Goal: Transaction & Acquisition: Purchase product/service

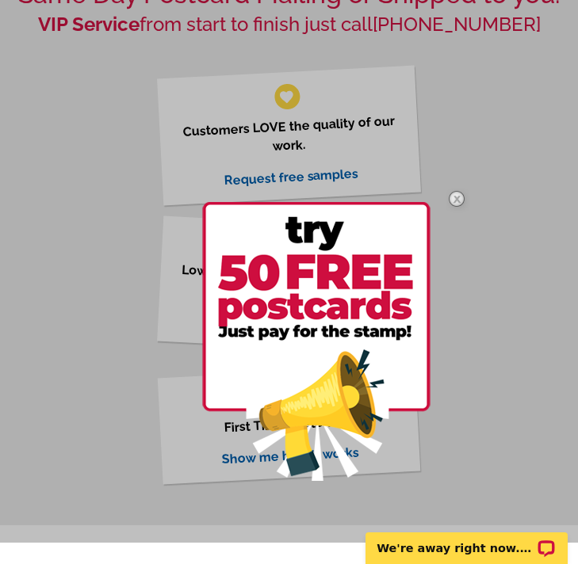
scroll to position [565, 0]
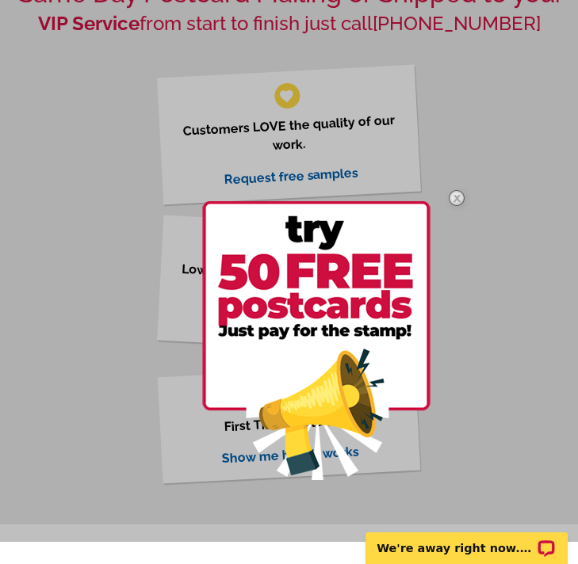
click at [454, 192] on img at bounding box center [456, 198] width 46 height 46
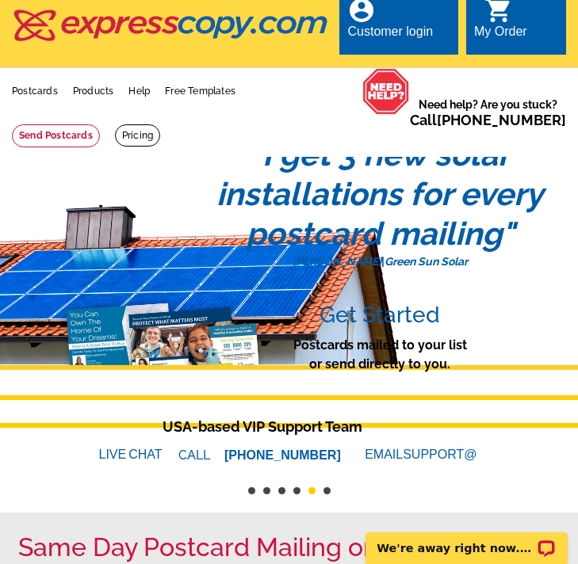
scroll to position [0, 0]
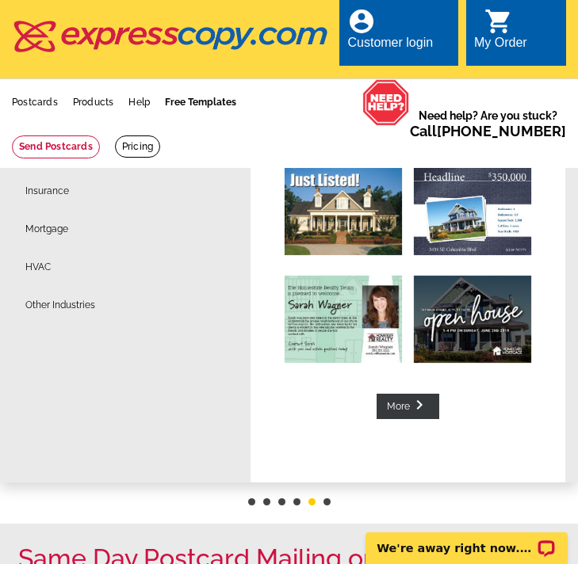
click at [210, 101] on link "Free Templates" at bounding box center [200, 102] width 71 height 11
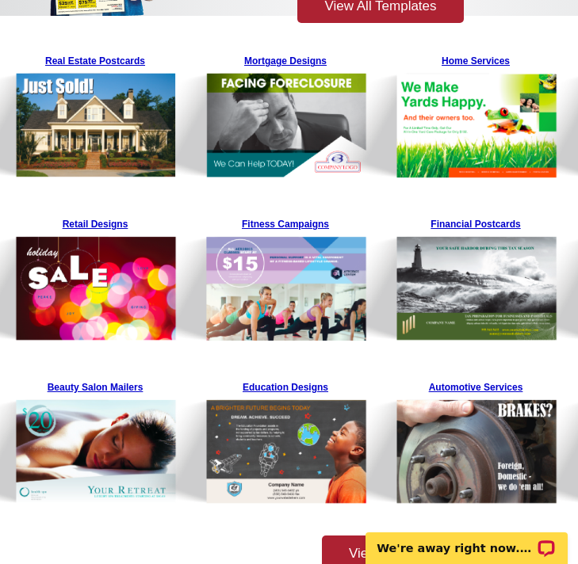
scroll to position [322, 0]
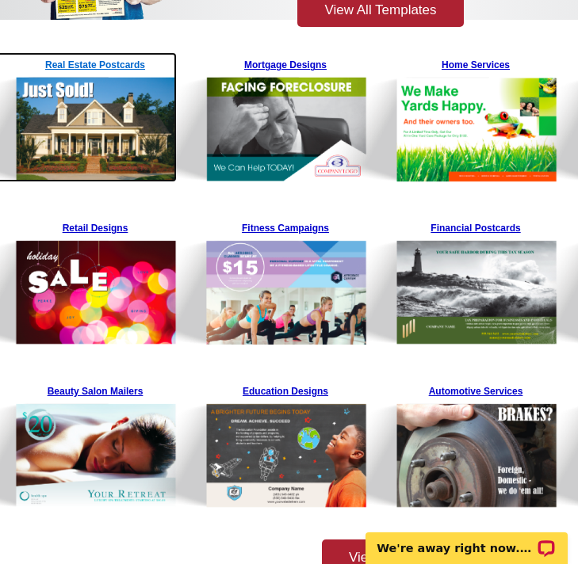
click at [70, 122] on img at bounding box center [56, 117] width 242 height 130
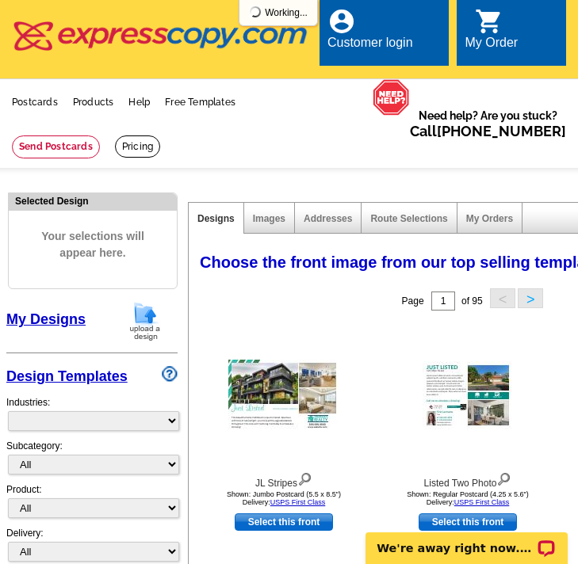
select select "785"
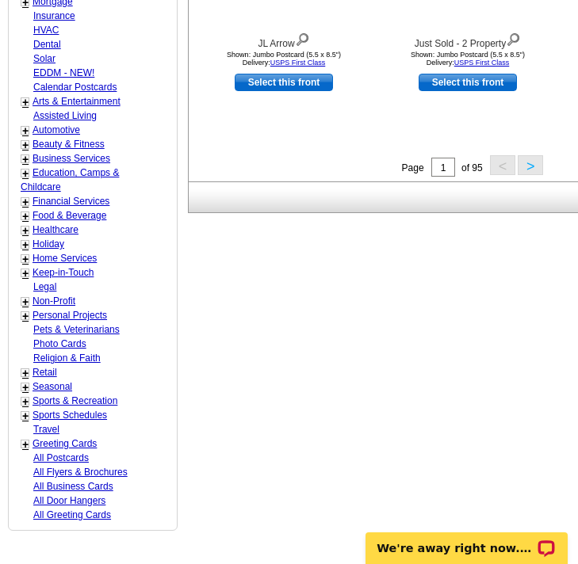
scroll to position [723, 0]
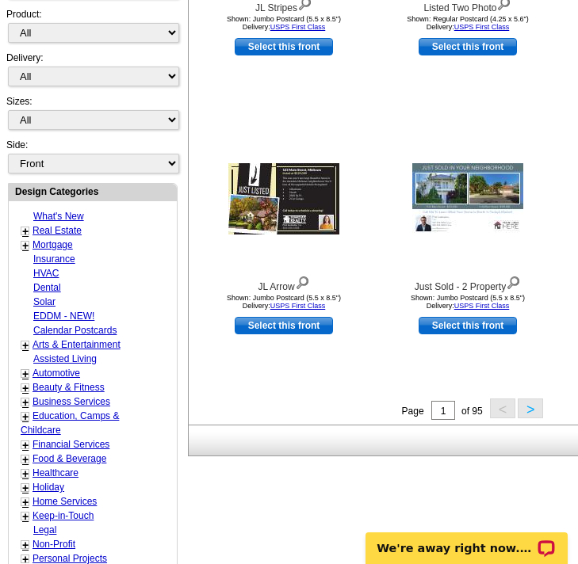
scroll to position [476, 0]
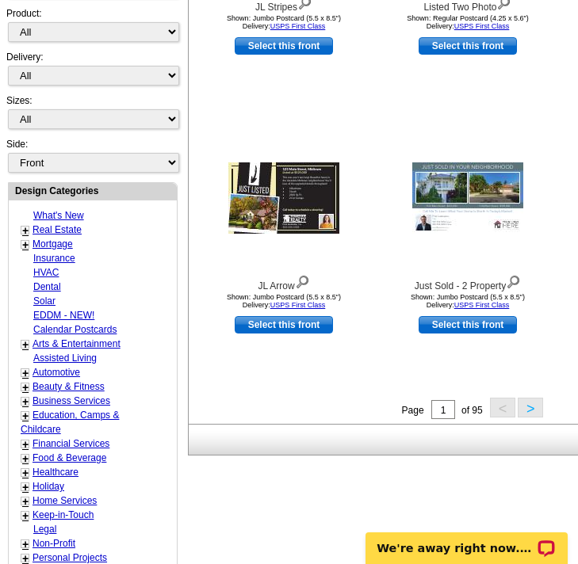
click at [27, 230] on link "+" at bounding box center [25, 230] width 6 height 13
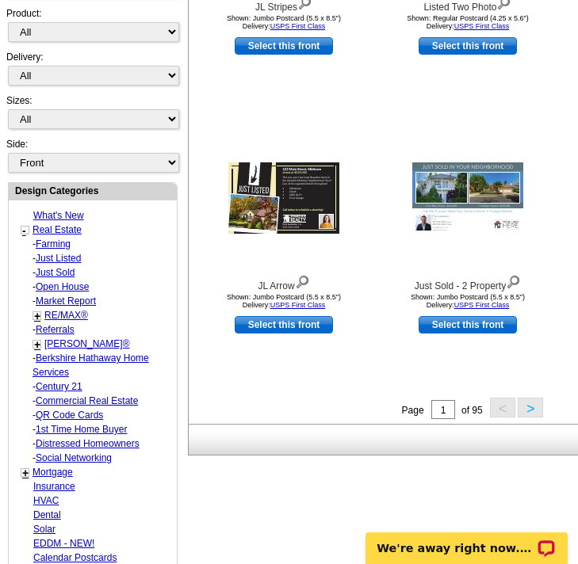
click at [60, 313] on link "RE/MAX®" at bounding box center [66, 315] width 44 height 11
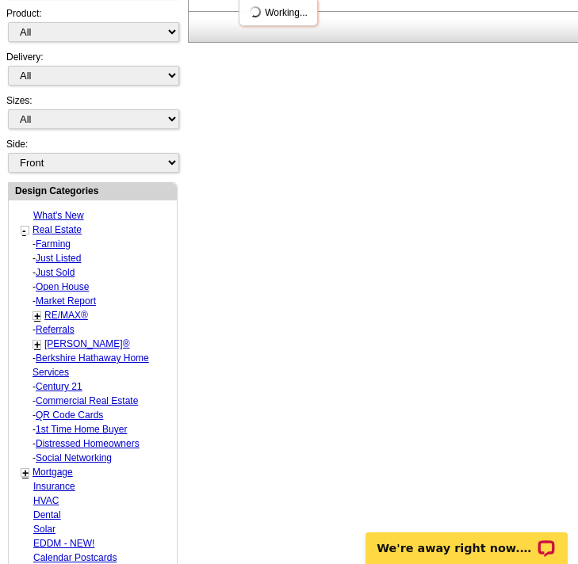
select select "807"
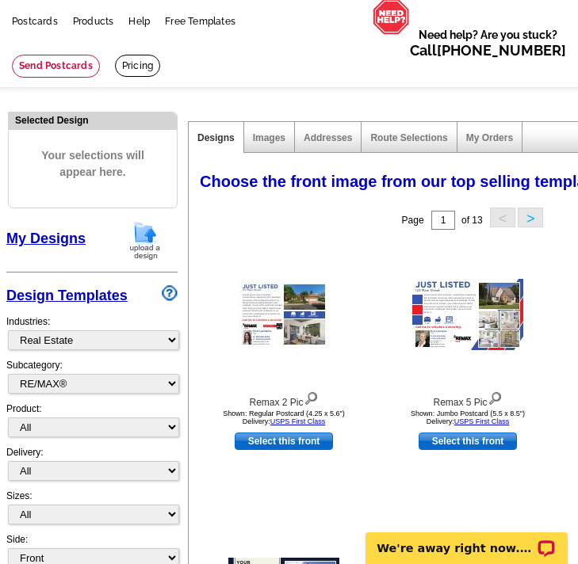
scroll to position [98, 0]
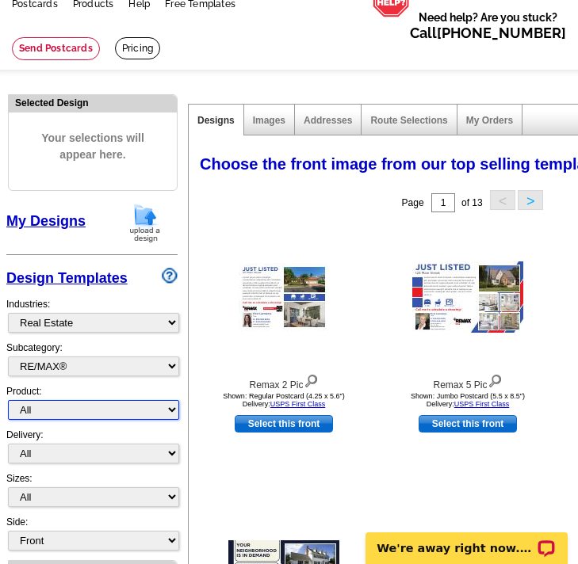
click at [166, 411] on select "All Postcards Letters and flyers Business Cards Door Hangers Greeting Cards" at bounding box center [93, 410] width 171 height 20
select select "3"
click at [8, 401] on select "All Postcards Letters and flyers Business Cards Door Hangers Greeting Cards" at bounding box center [93, 410] width 171 height 20
select select "5"
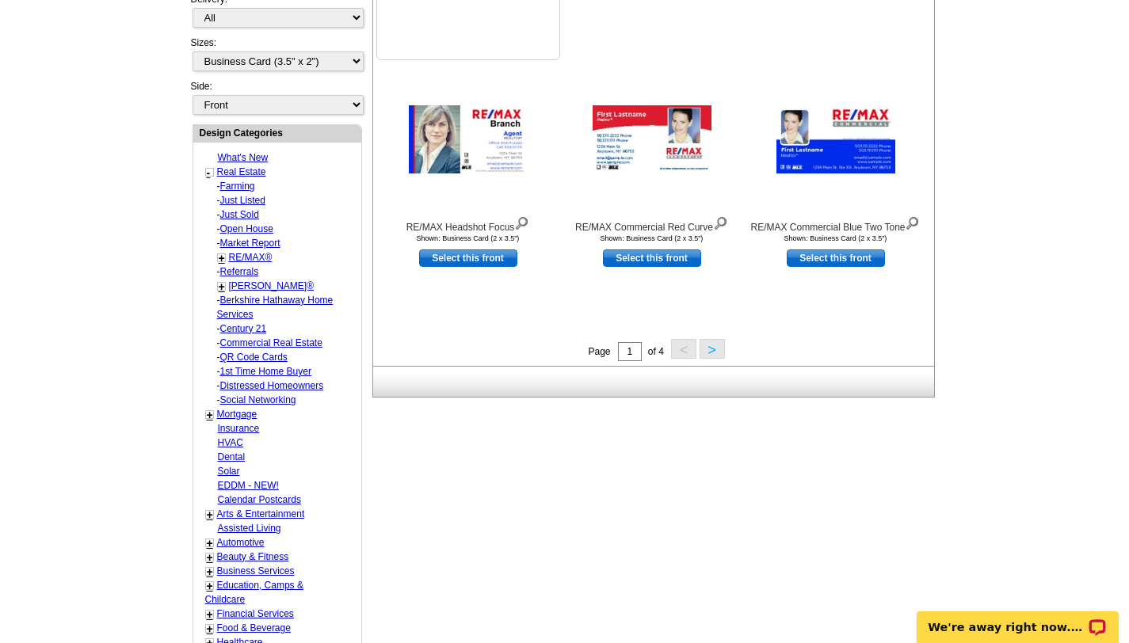
scroll to position [525, 0]
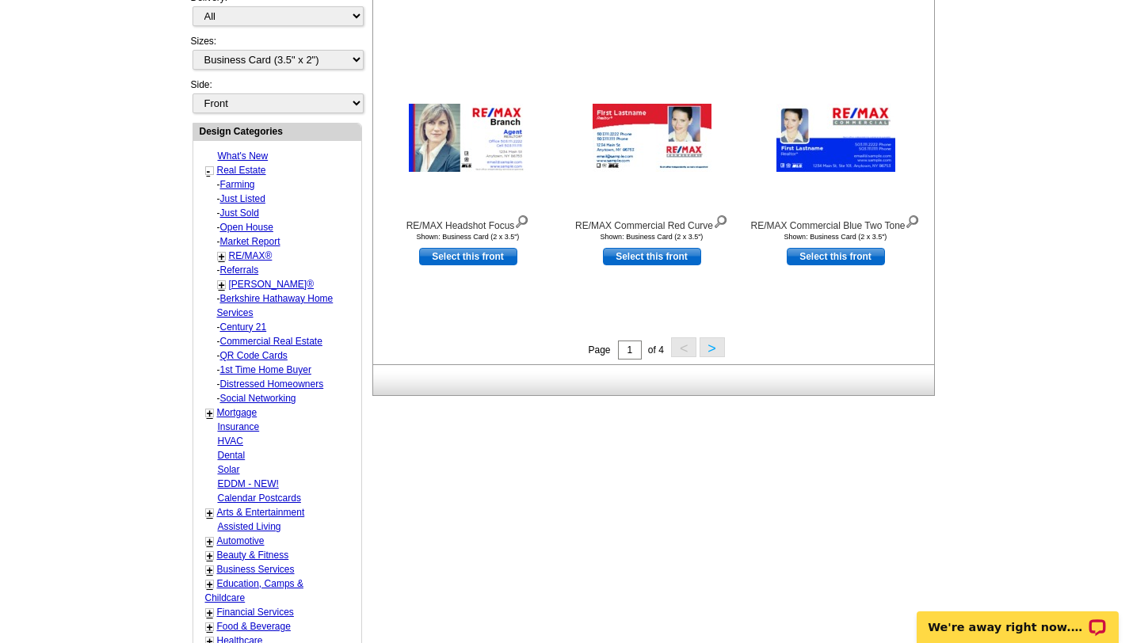
click at [577, 352] on button ">" at bounding box center [712, 348] width 25 height 20
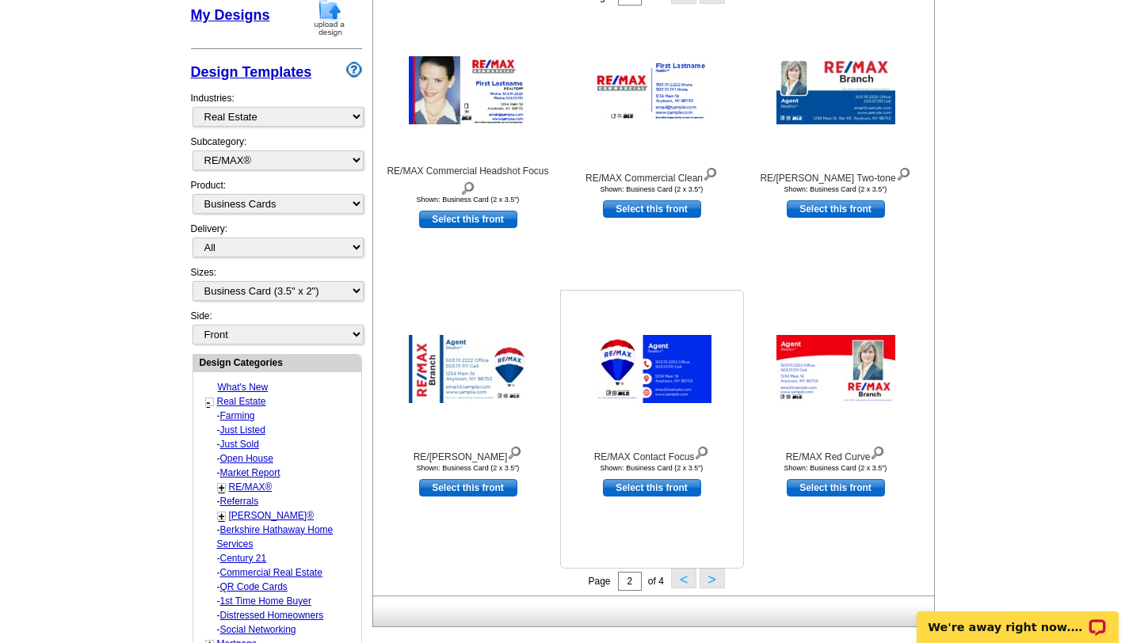
scroll to position [345, 0]
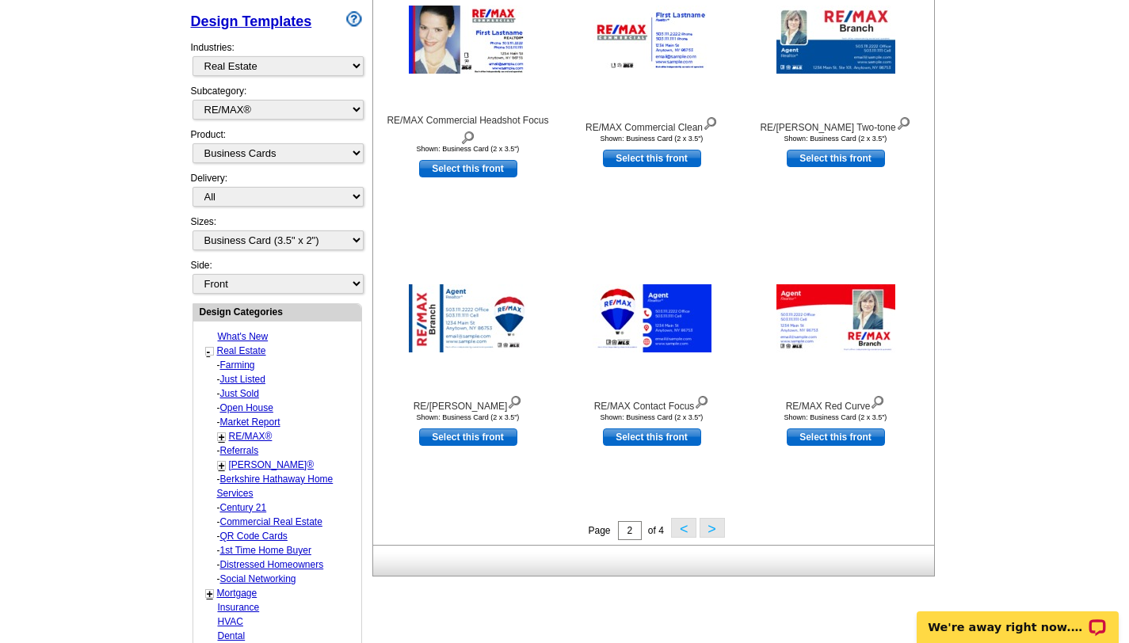
click at [577, 525] on button ">" at bounding box center [712, 528] width 25 height 20
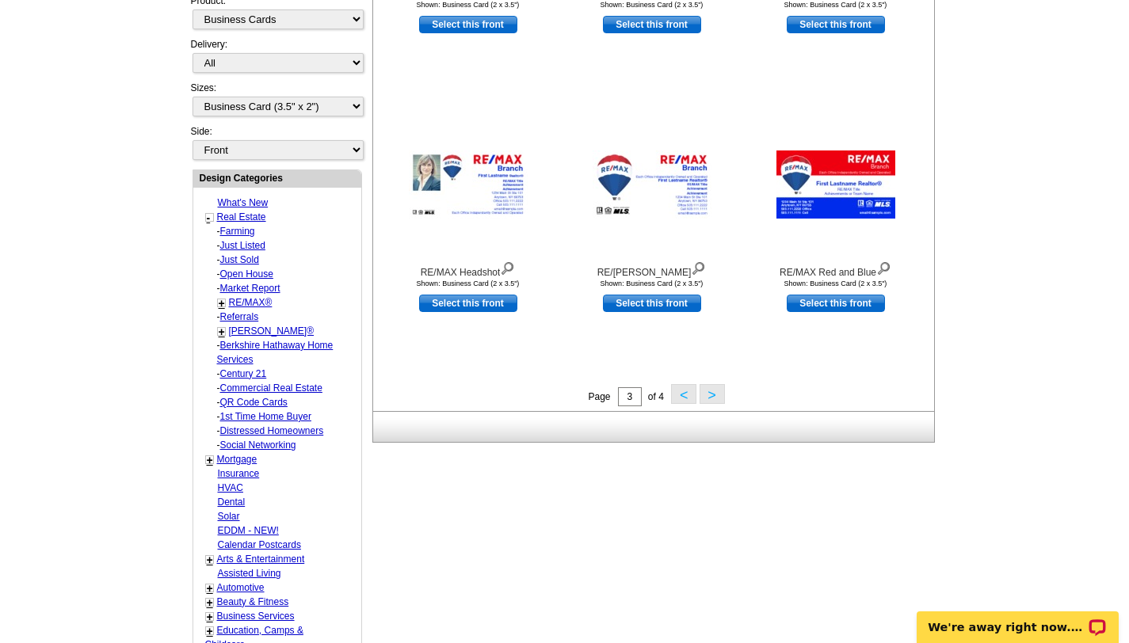
scroll to position [482, 0]
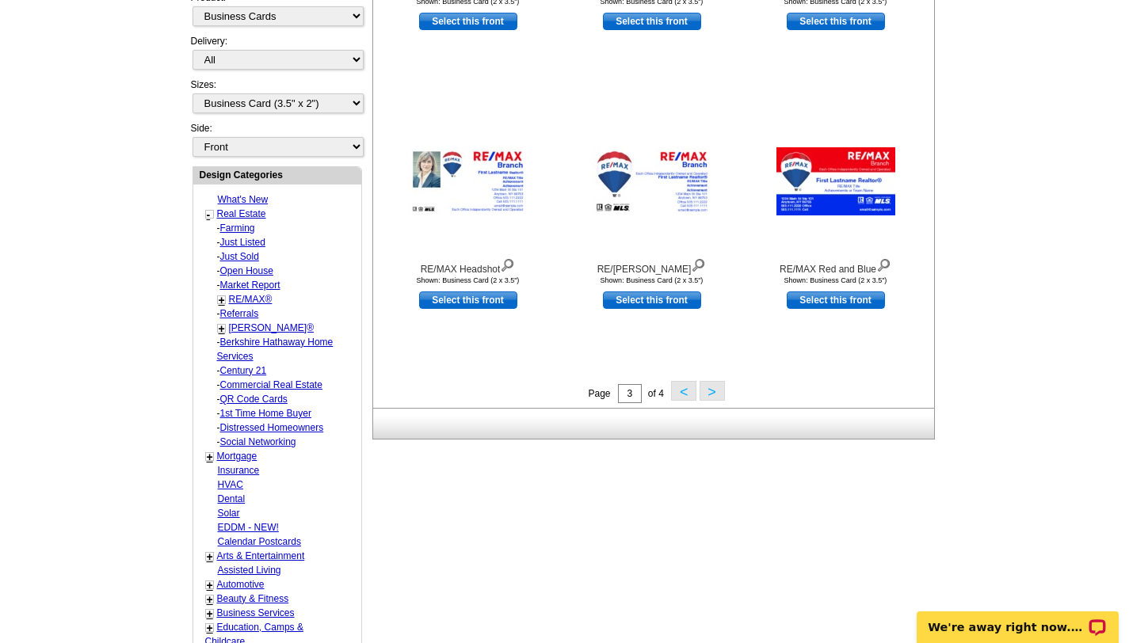
click at [577, 395] on button ">" at bounding box center [712, 391] width 25 height 20
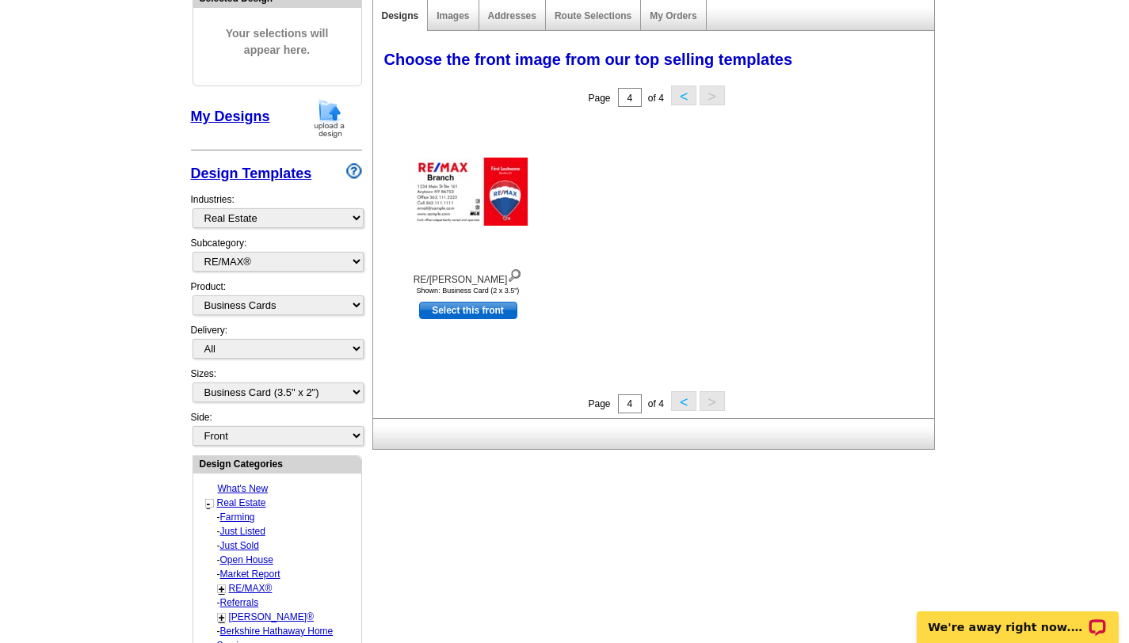
scroll to position [185, 0]
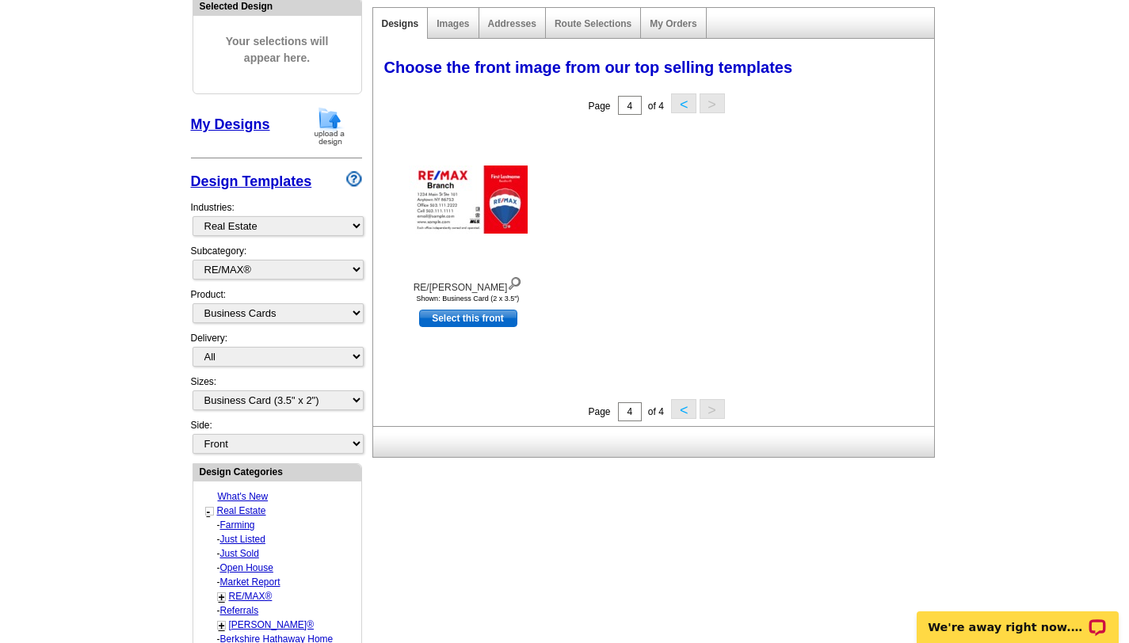
click at [577, 94] on button "<" at bounding box center [683, 103] width 25 height 20
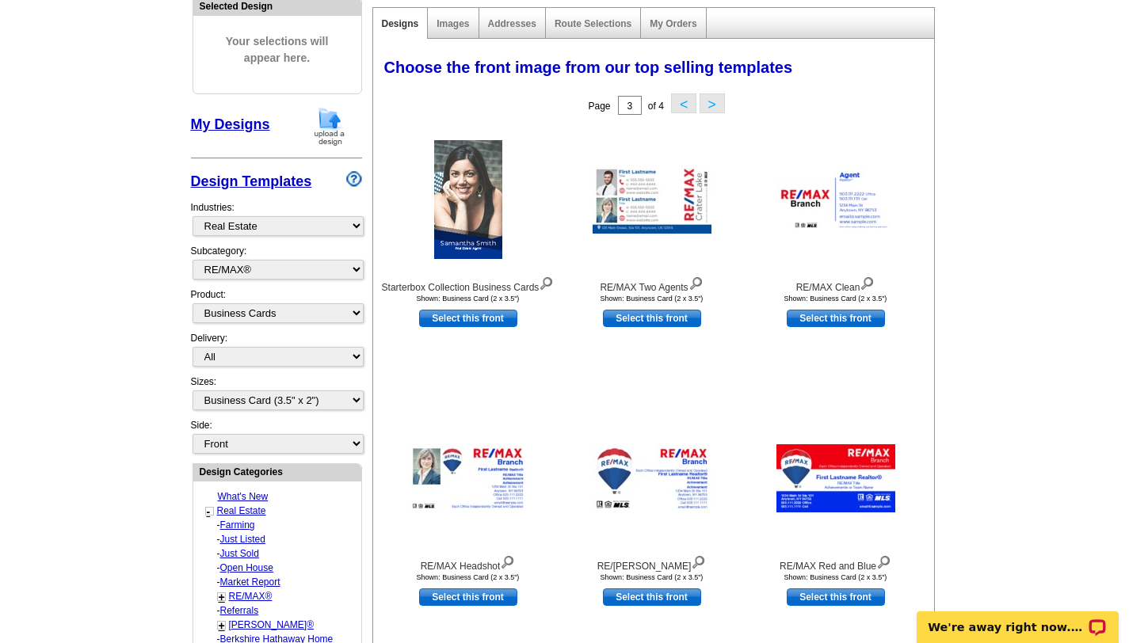
click at [577, 94] on button "<" at bounding box center [683, 103] width 25 height 20
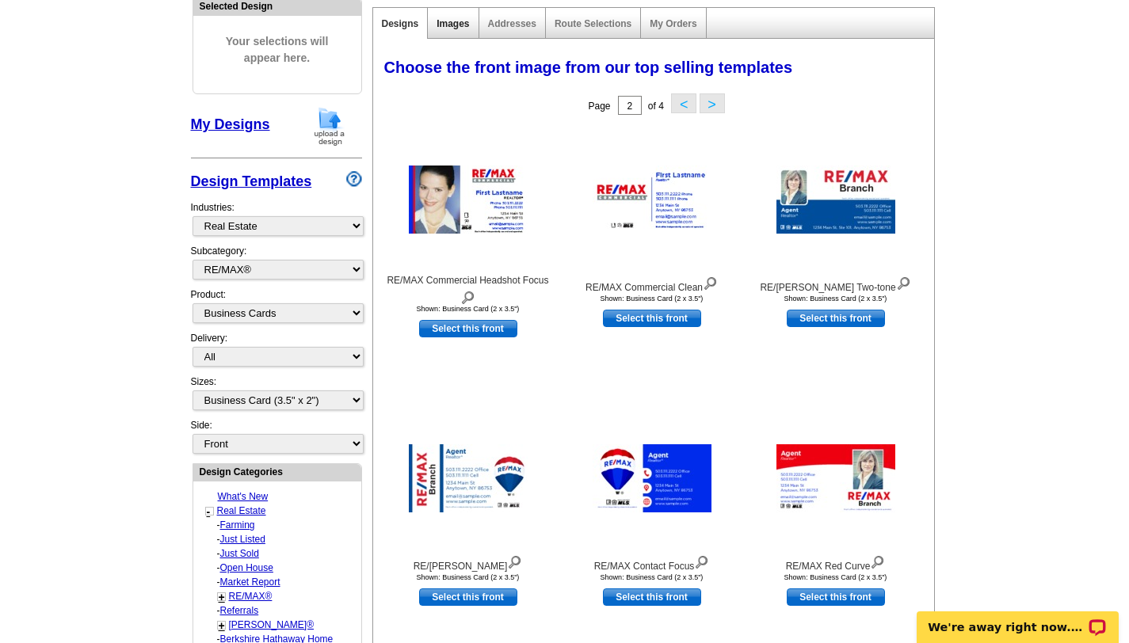
click at [464, 20] on link "Images" at bounding box center [453, 23] width 32 height 11
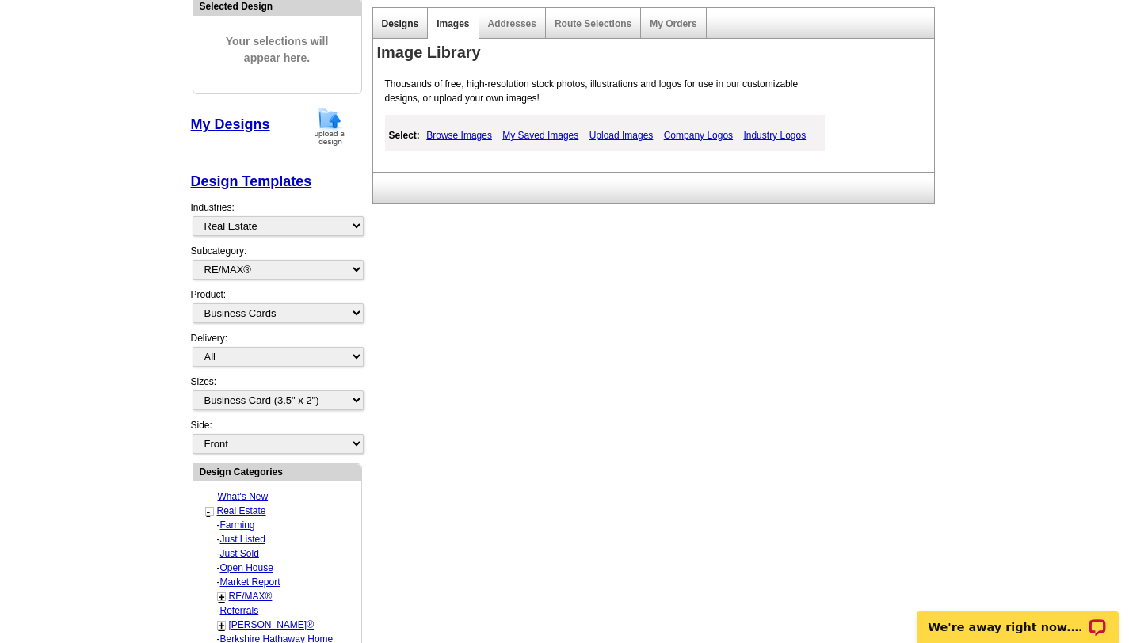
click at [413, 20] on link "Designs" at bounding box center [400, 23] width 37 height 11
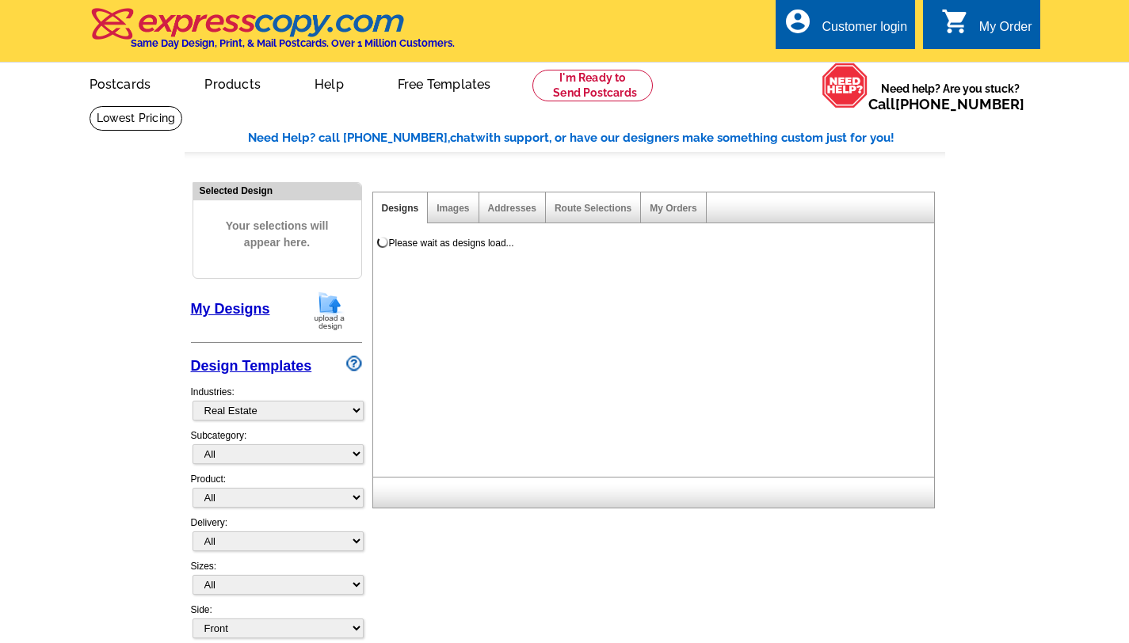
select select "785"
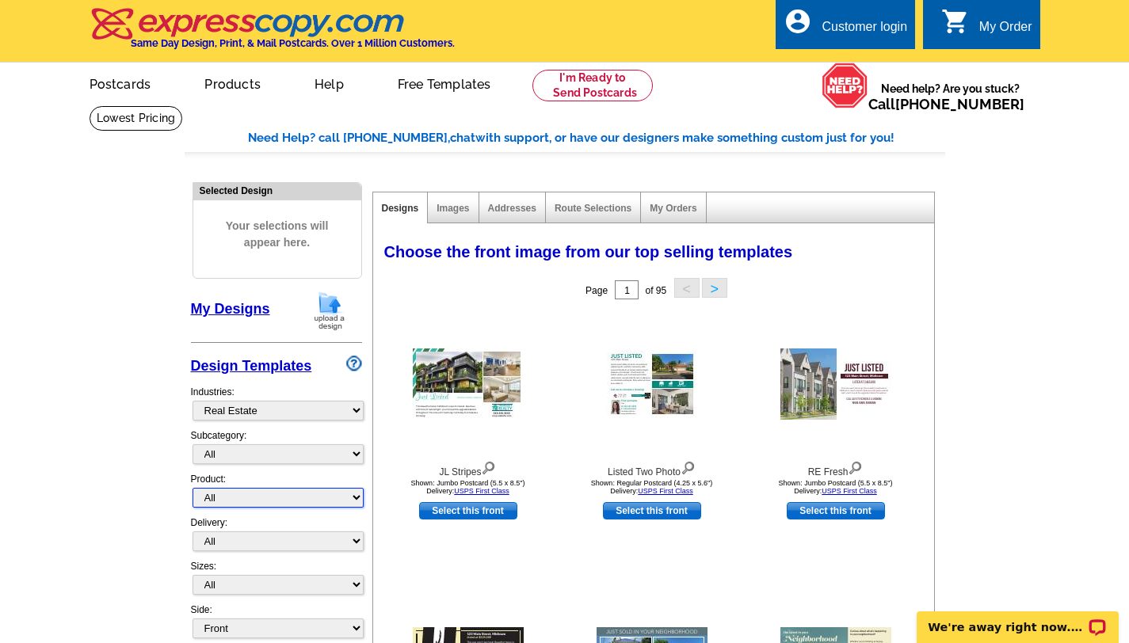
click at [359, 493] on select "All Postcards Letters and flyers Business Cards Door Hangers Greeting Cards" at bounding box center [278, 498] width 171 height 20
select select "3"
click at [193, 488] on select "All Postcards Letters and flyers Business Cards Door Hangers Greeting Cards" at bounding box center [278, 498] width 171 height 20
select select "5"
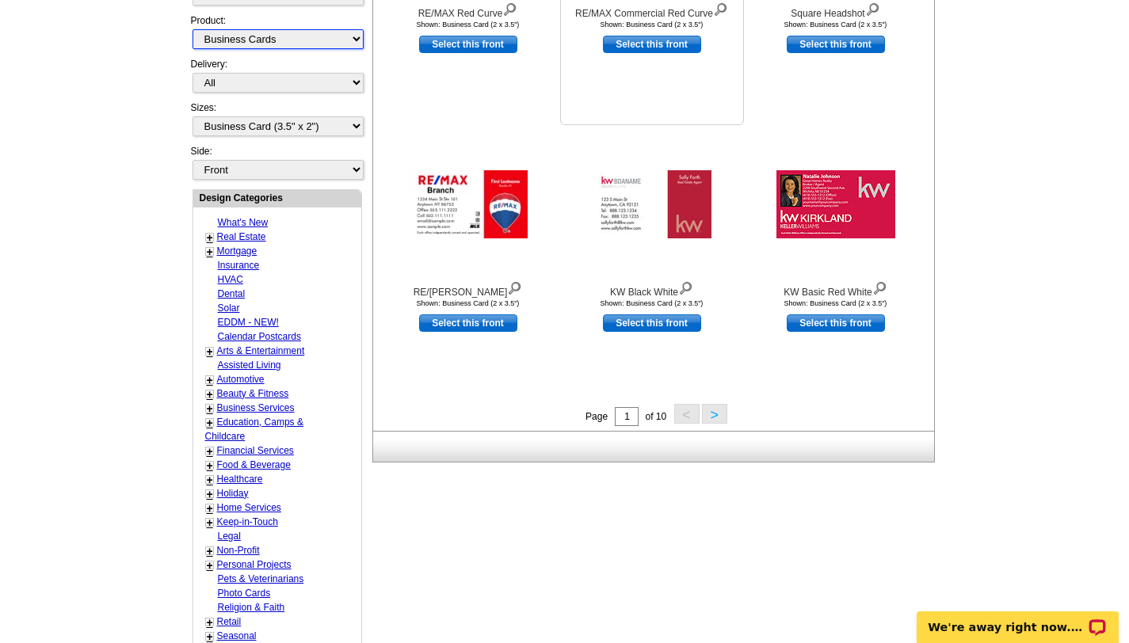
scroll to position [470, 0]
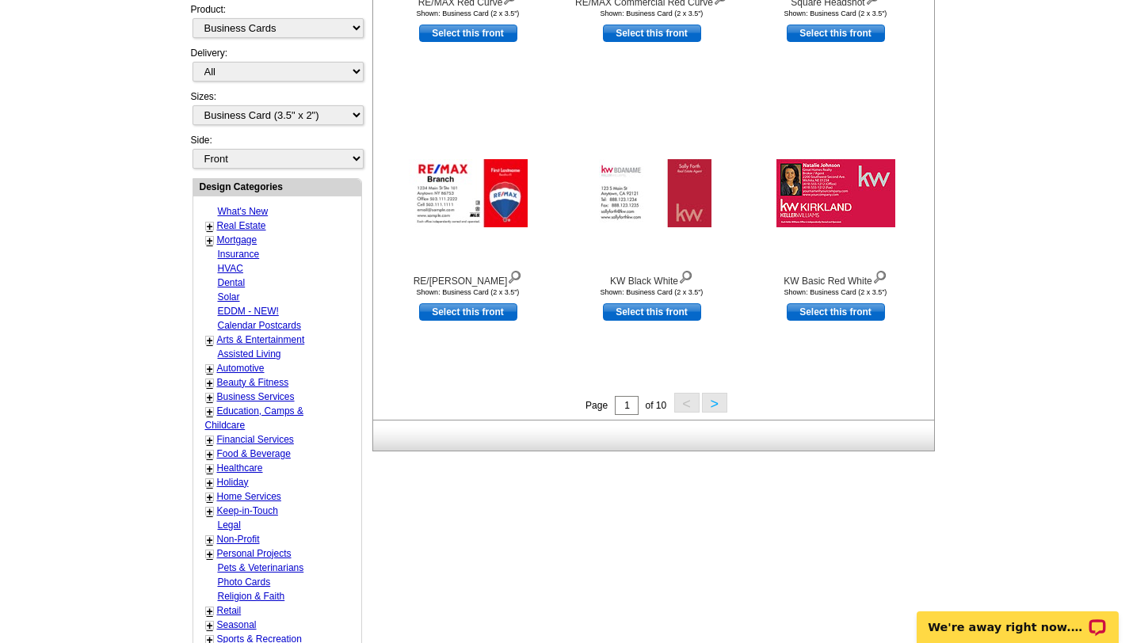
click at [620, 538] on div "Need Help? call 800-260-5887, chat with support, or have our designers make som…" at bounding box center [565, 229] width 761 height 1140
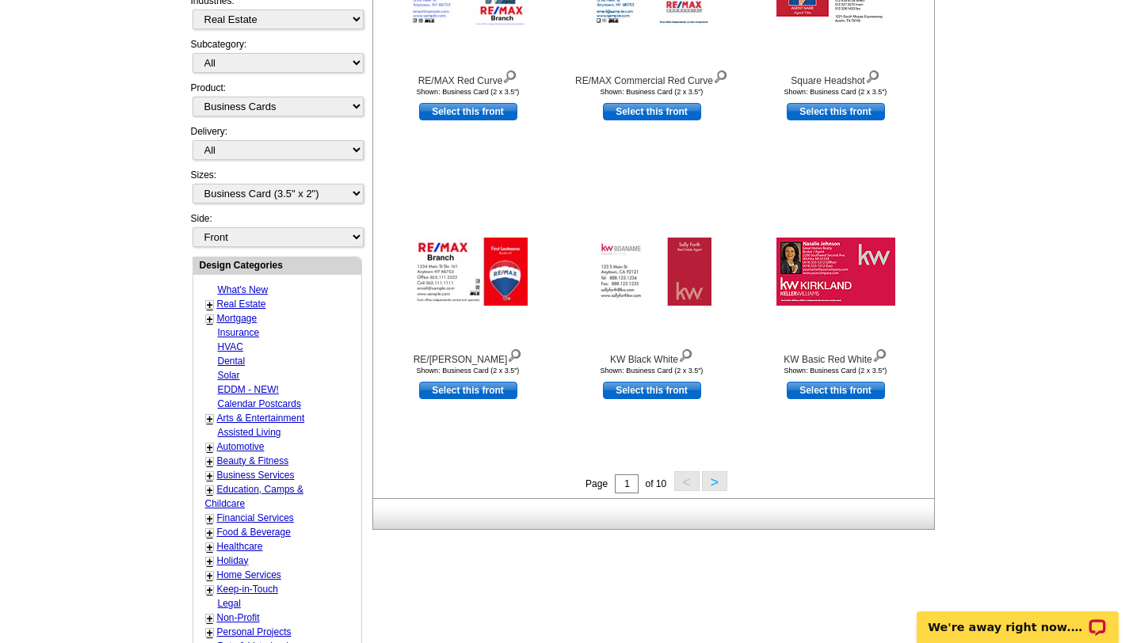
scroll to position [601, 0]
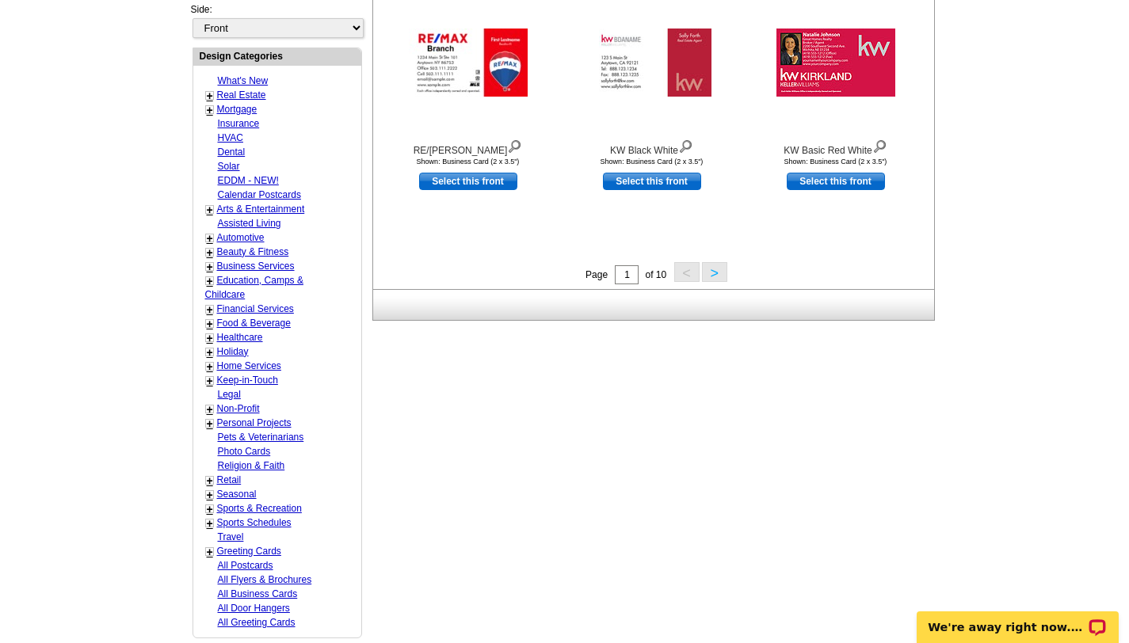
click at [713, 271] on button ">" at bounding box center [714, 272] width 25 height 20
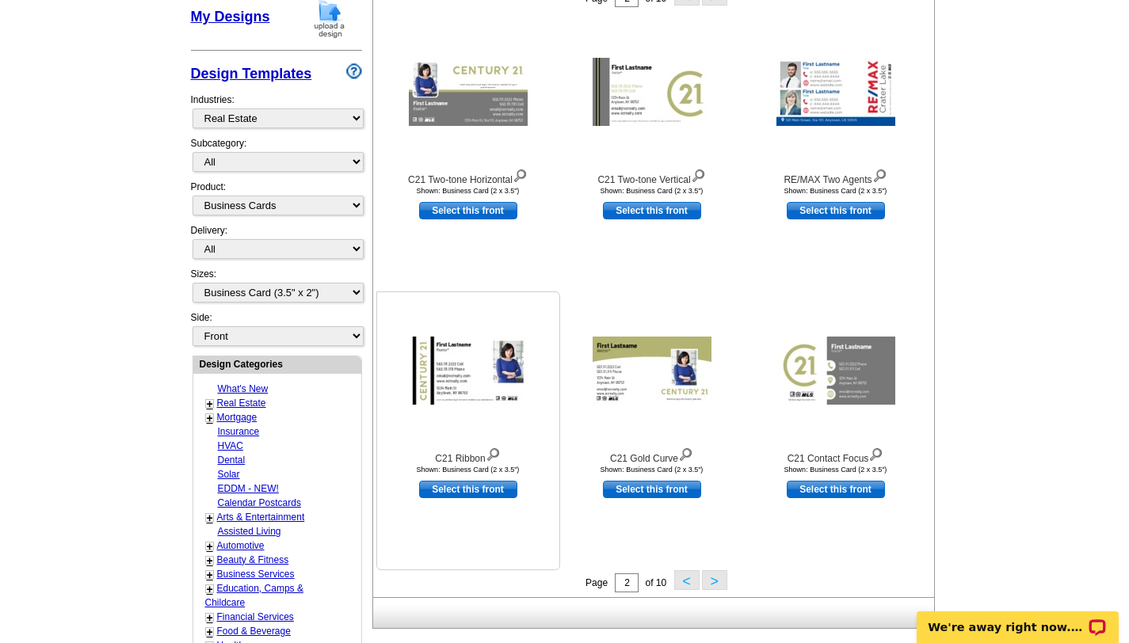
scroll to position [294, 0]
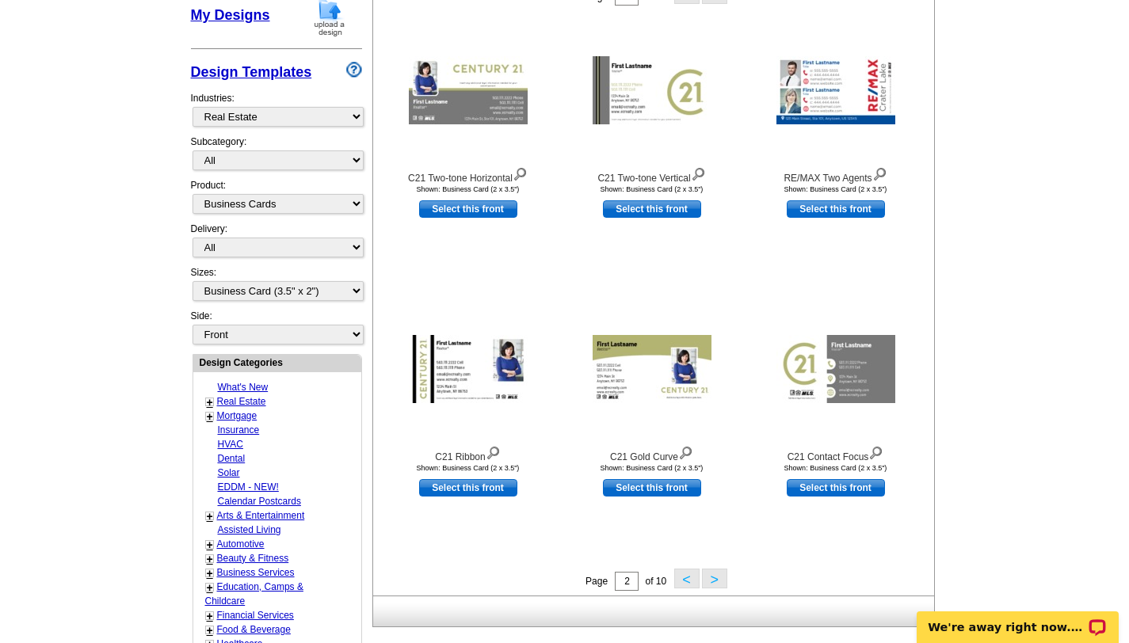
click at [714, 574] on button ">" at bounding box center [714, 579] width 25 height 20
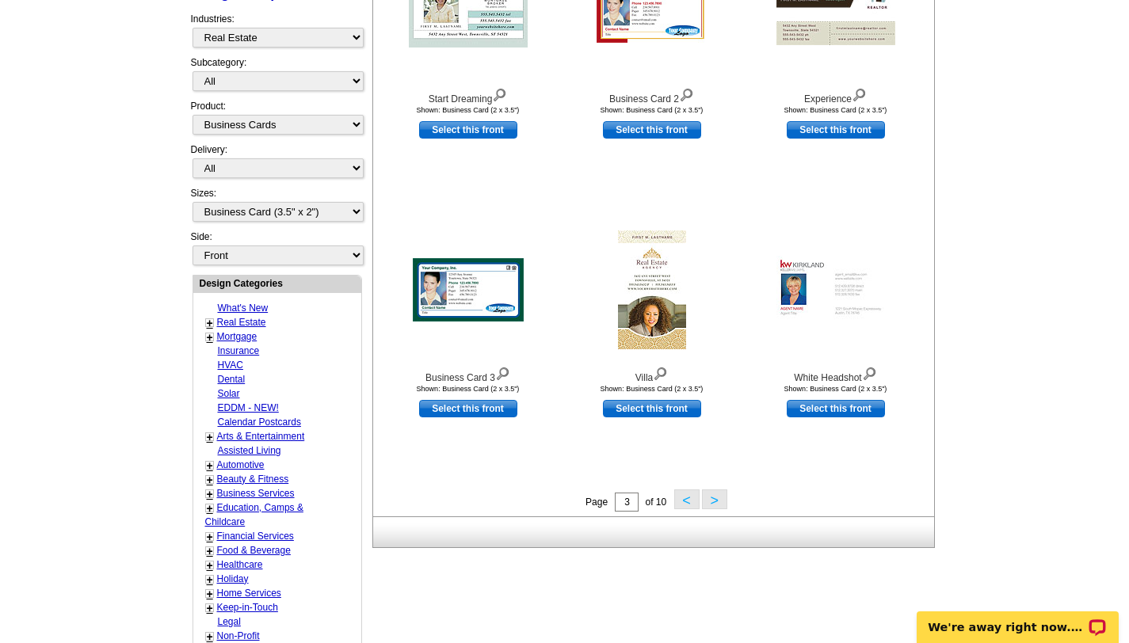
scroll to position [381, 0]
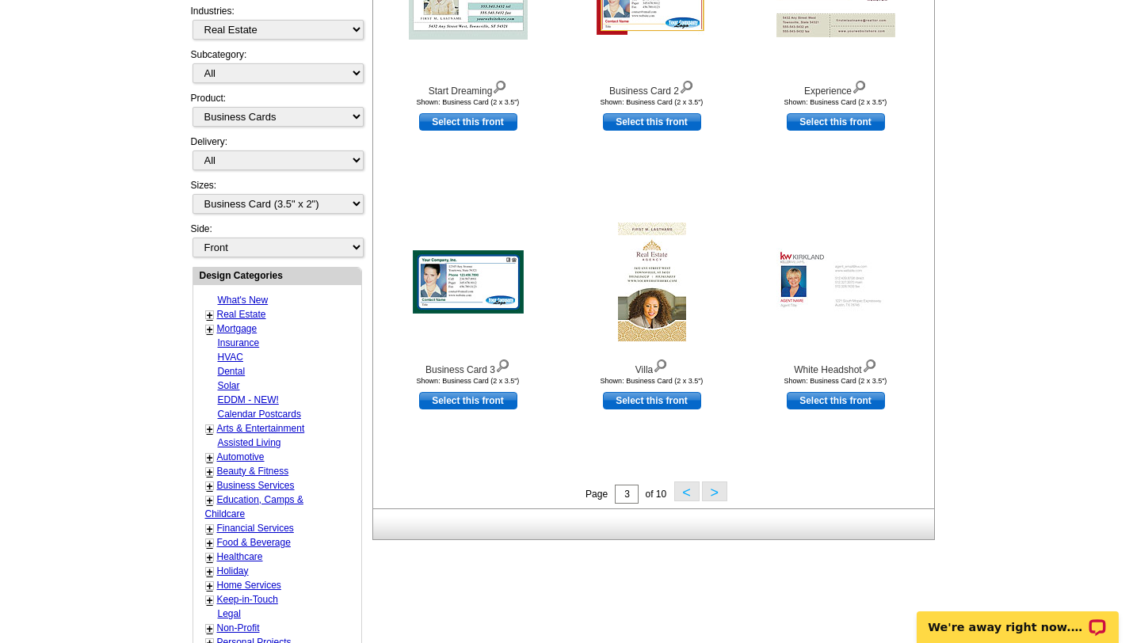
click at [712, 489] on button ">" at bounding box center [714, 492] width 25 height 20
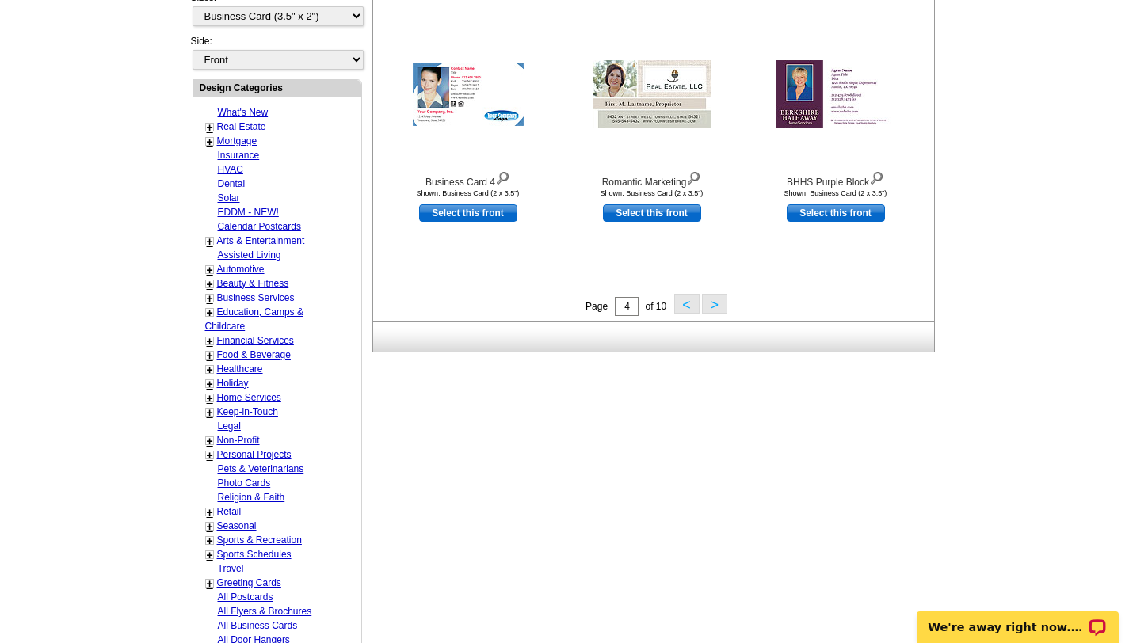
scroll to position [565, 0]
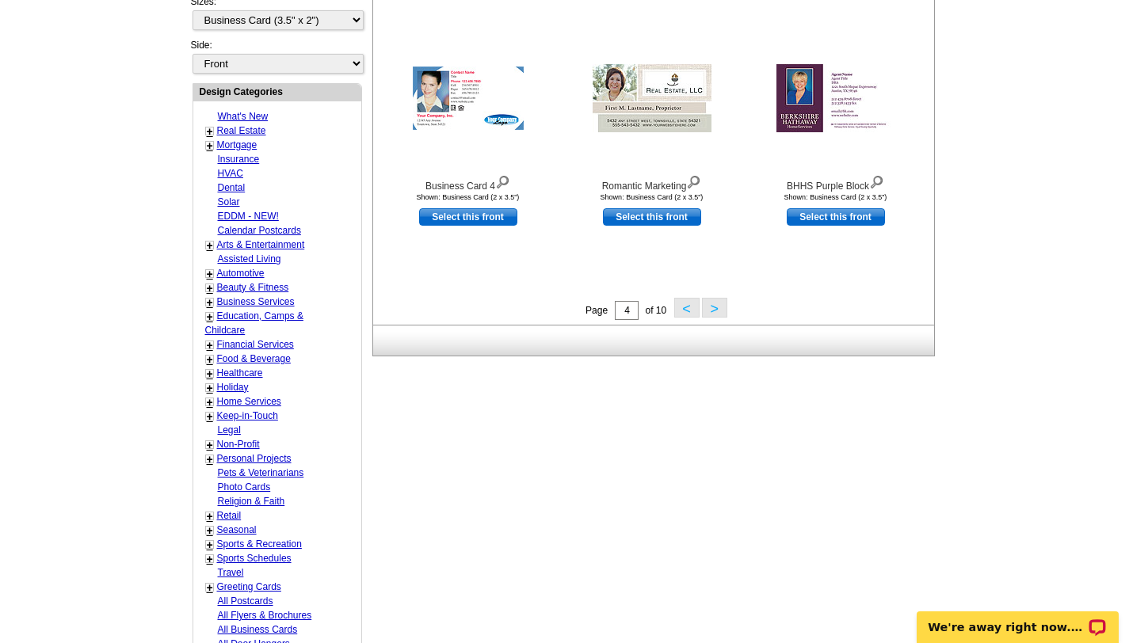
click at [226, 128] on link "Real Estate" at bounding box center [241, 130] width 49 height 11
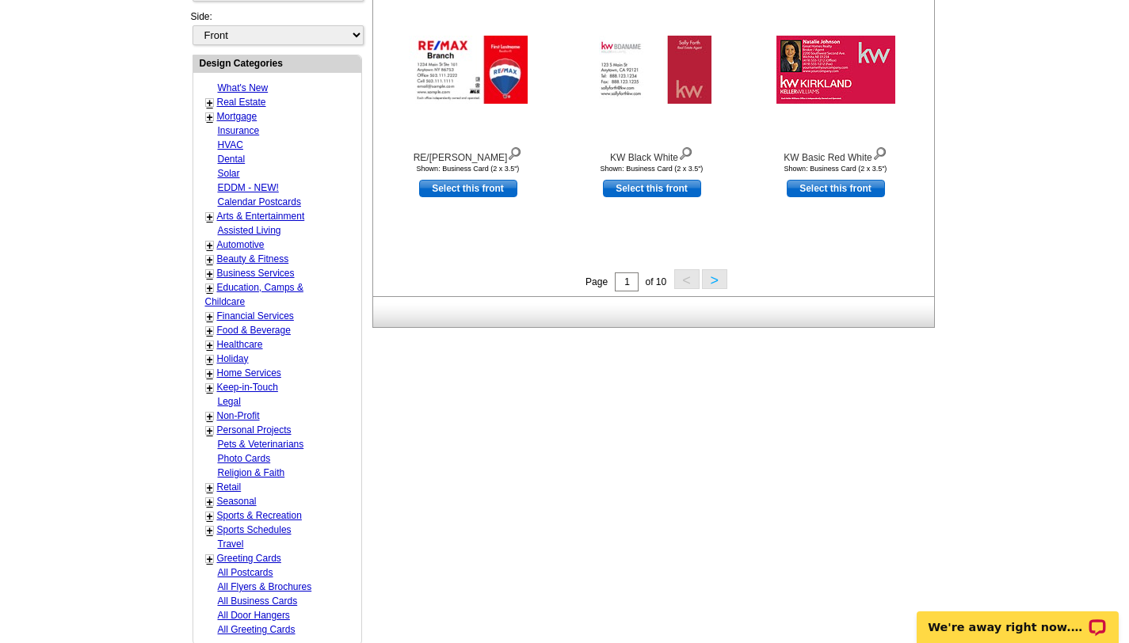
scroll to position [593, 0]
click at [210, 105] on link "+" at bounding box center [210, 103] width 6 height 13
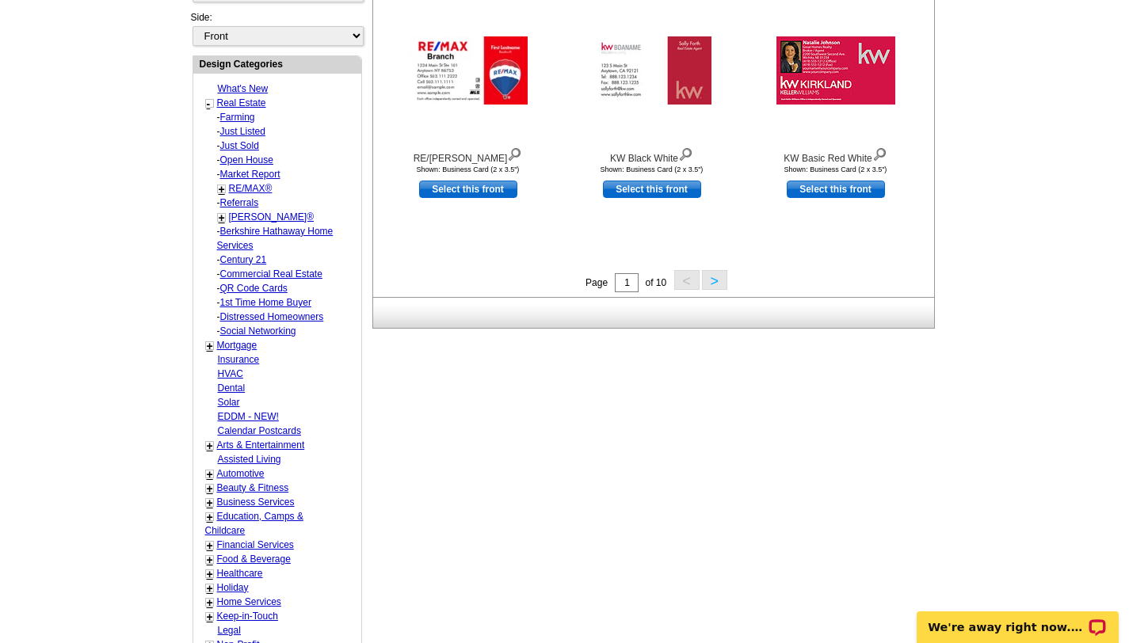
click at [238, 185] on link "RE/MAX®" at bounding box center [251, 188] width 44 height 11
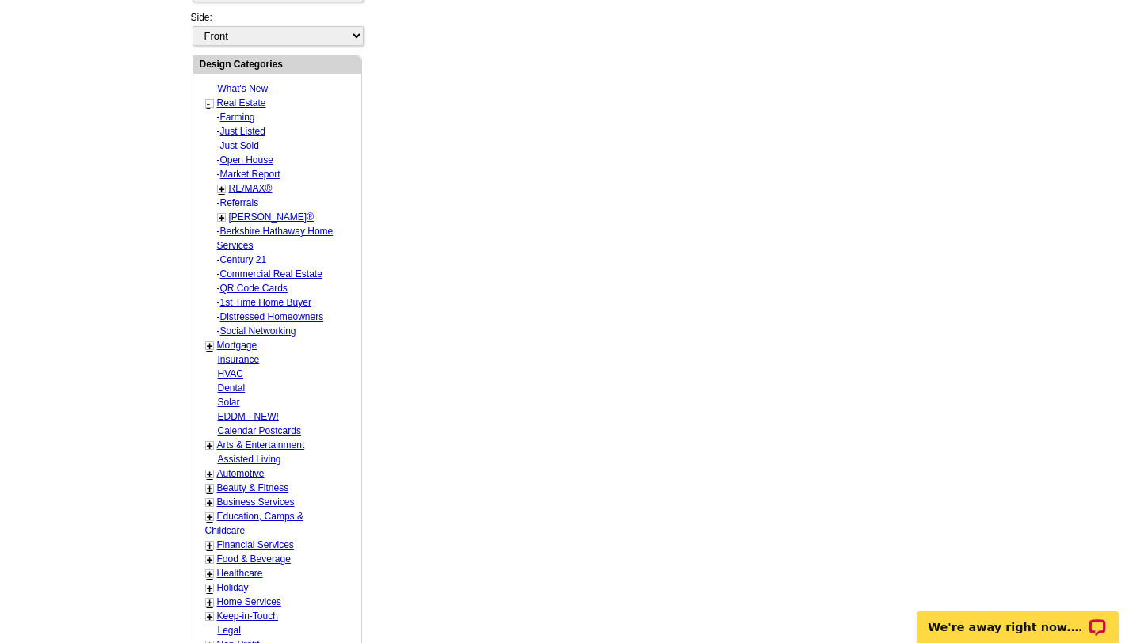
select select "807"
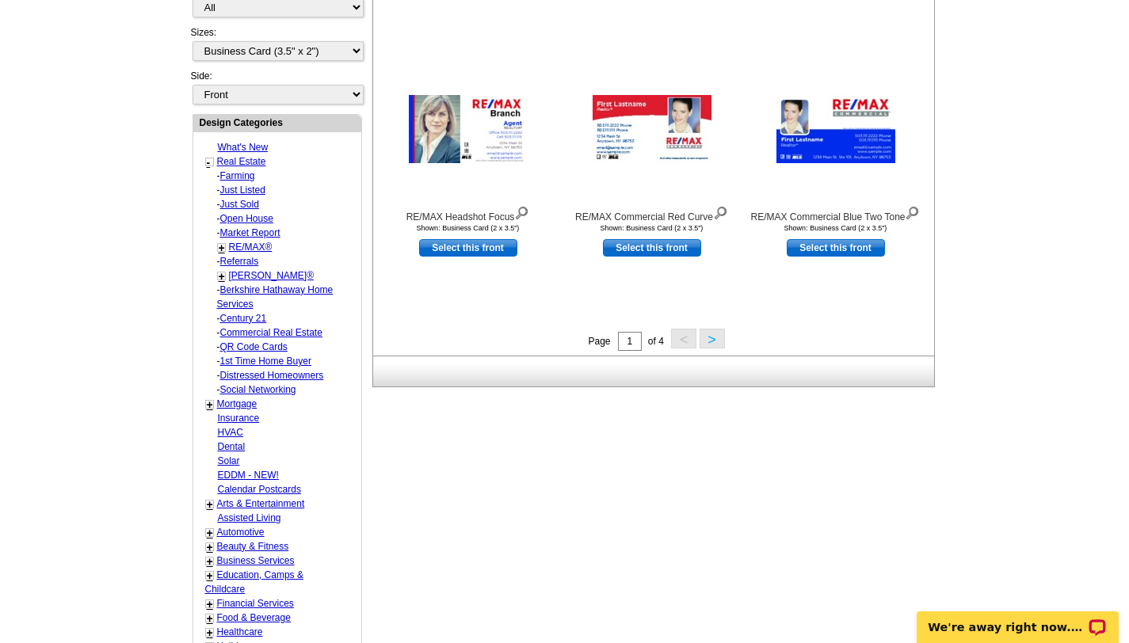
scroll to position [535, 0]
click at [712, 336] on button ">" at bounding box center [712, 338] width 25 height 20
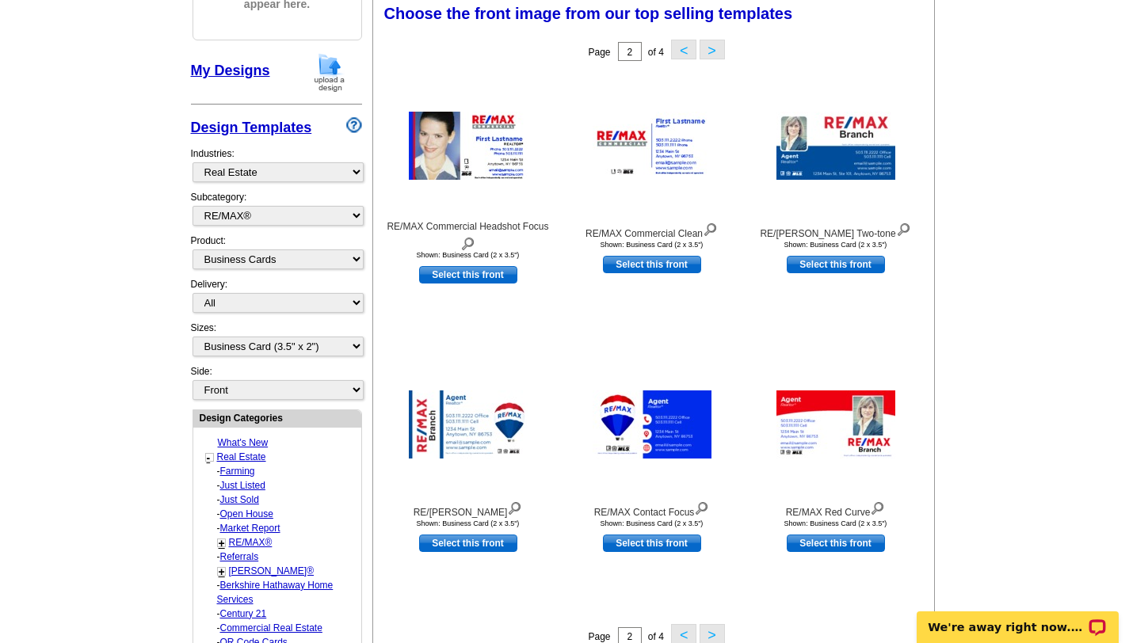
scroll to position [233, 0]
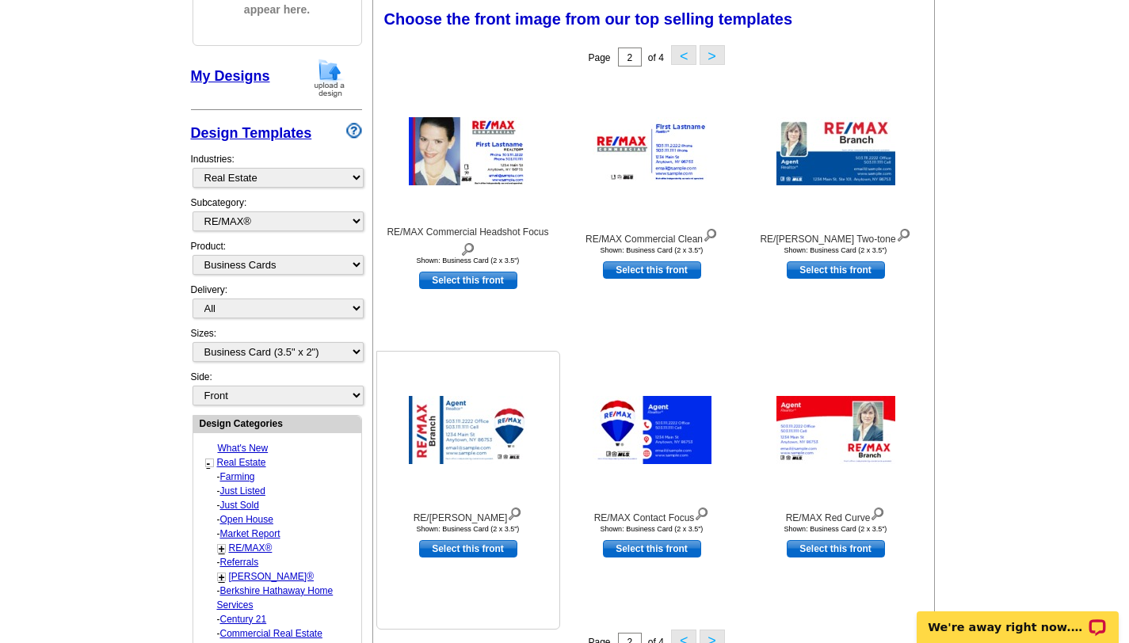
click at [467, 460] on img at bounding box center [468, 430] width 119 height 68
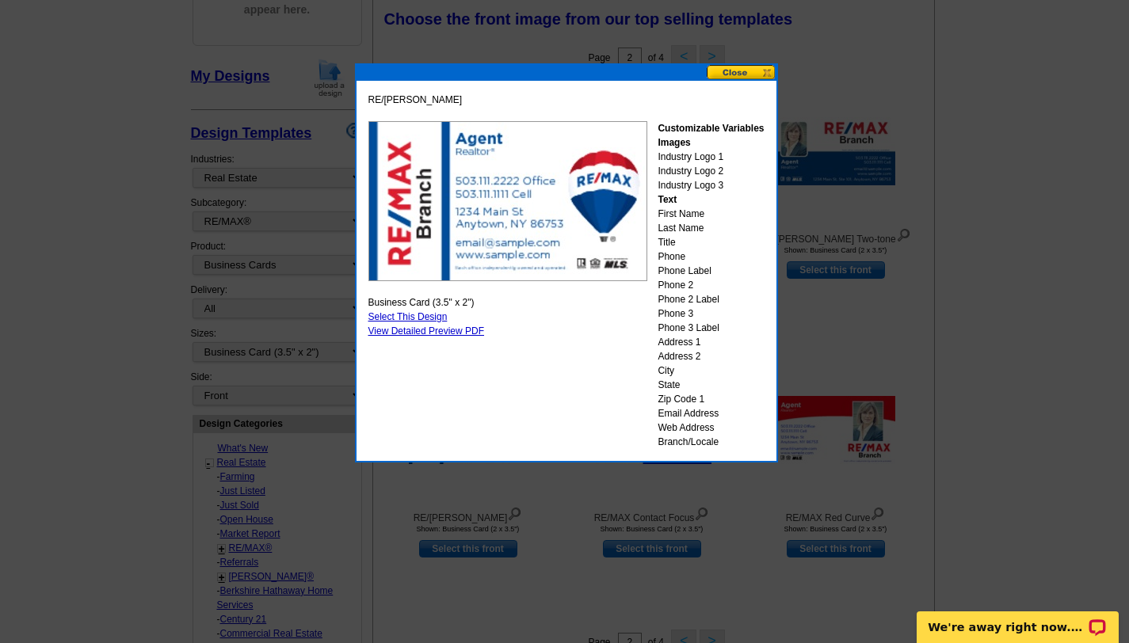
click at [768, 69] on button at bounding box center [742, 72] width 70 height 15
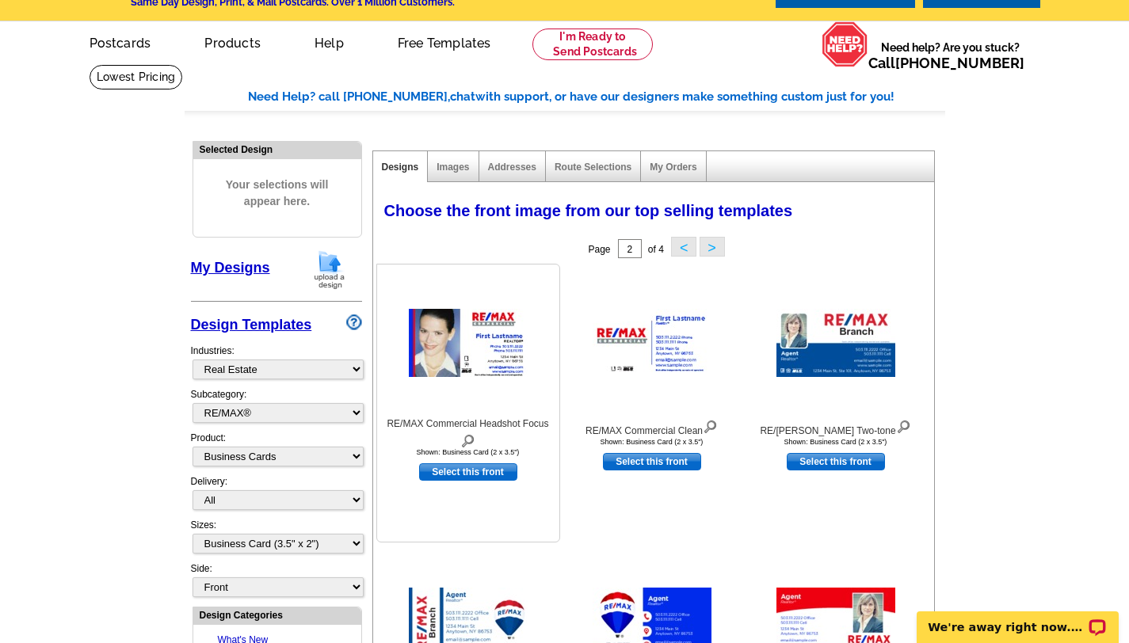
scroll to position [0, 0]
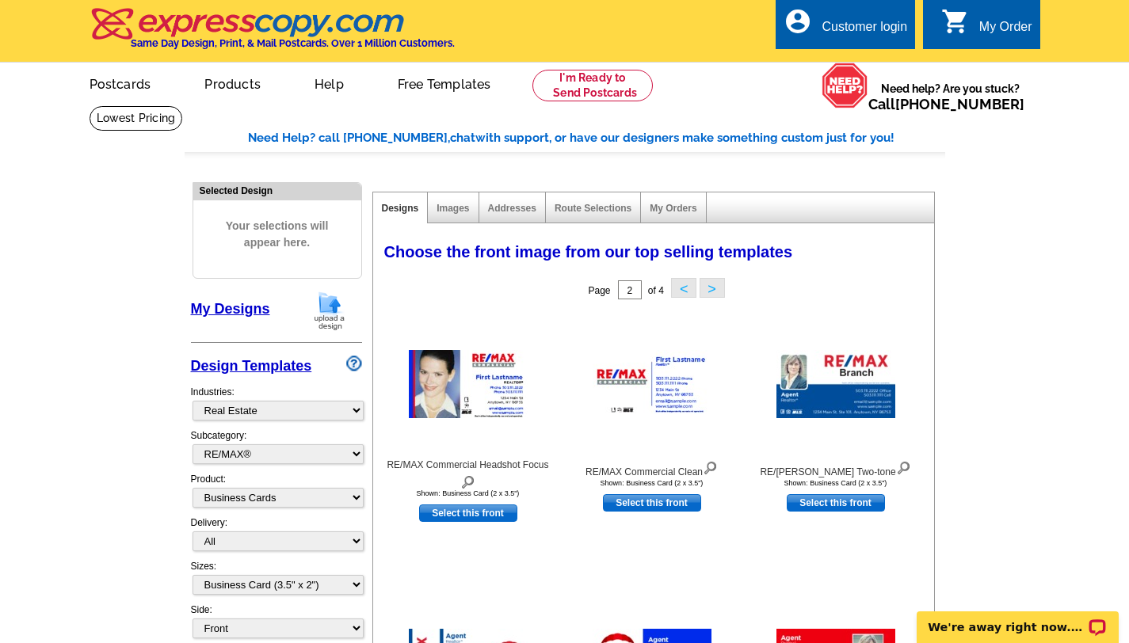
click at [516, 265] on div "Choose the front image from our top selling templates Select one of the templat…" at bounding box center [656, 255] width 561 height 38
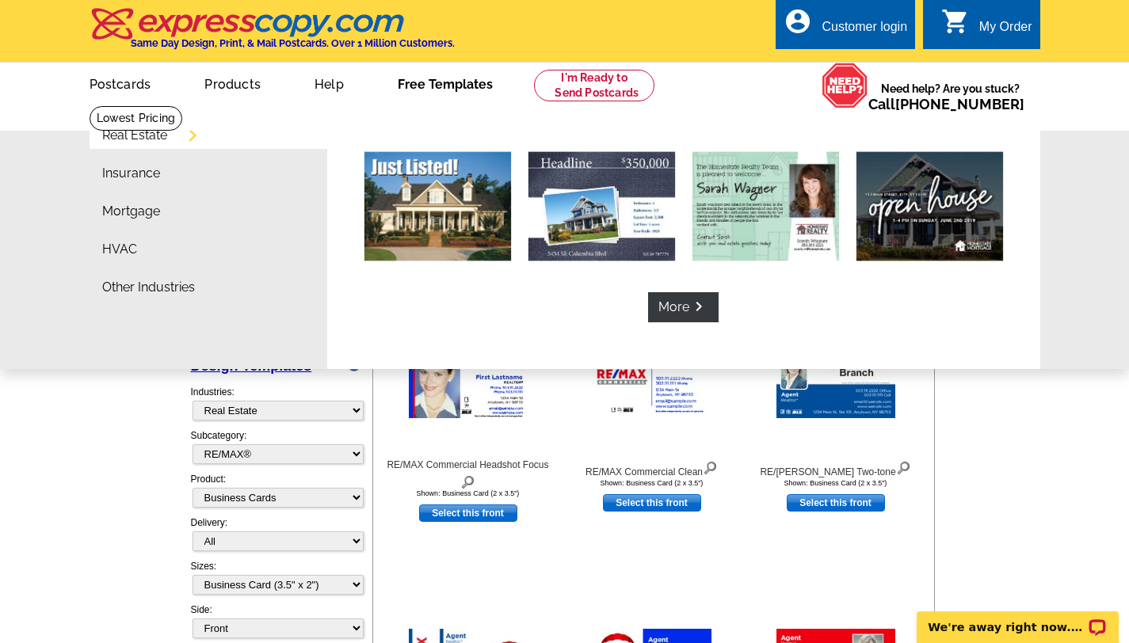
click at [448, 84] on link "Free Templates" at bounding box center [445, 82] width 146 height 37
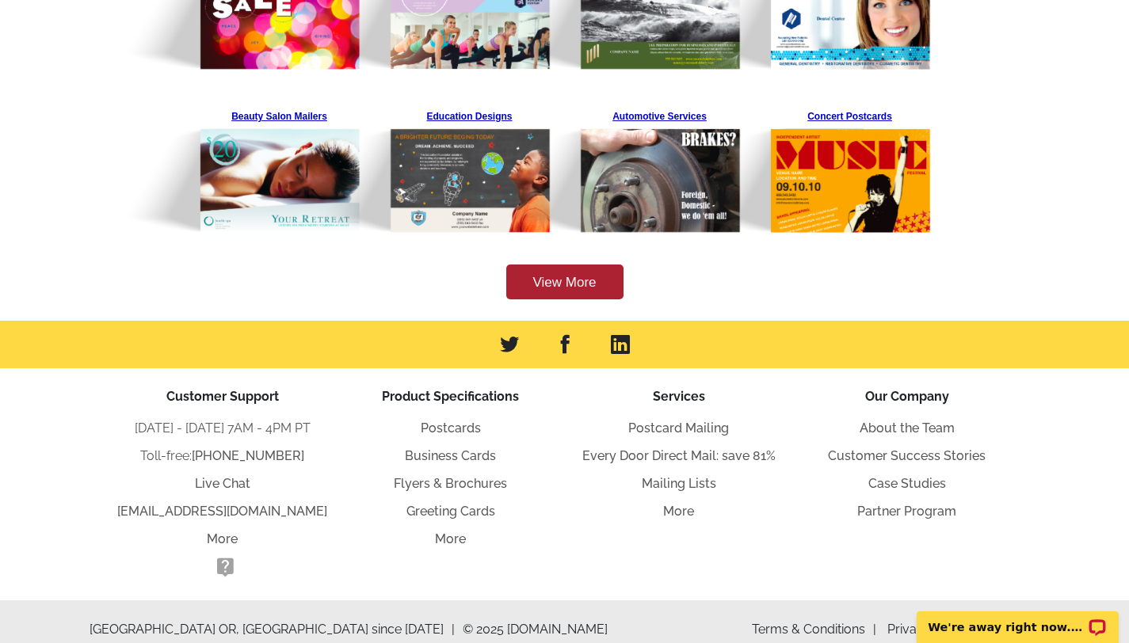
scroll to position [596, 0]
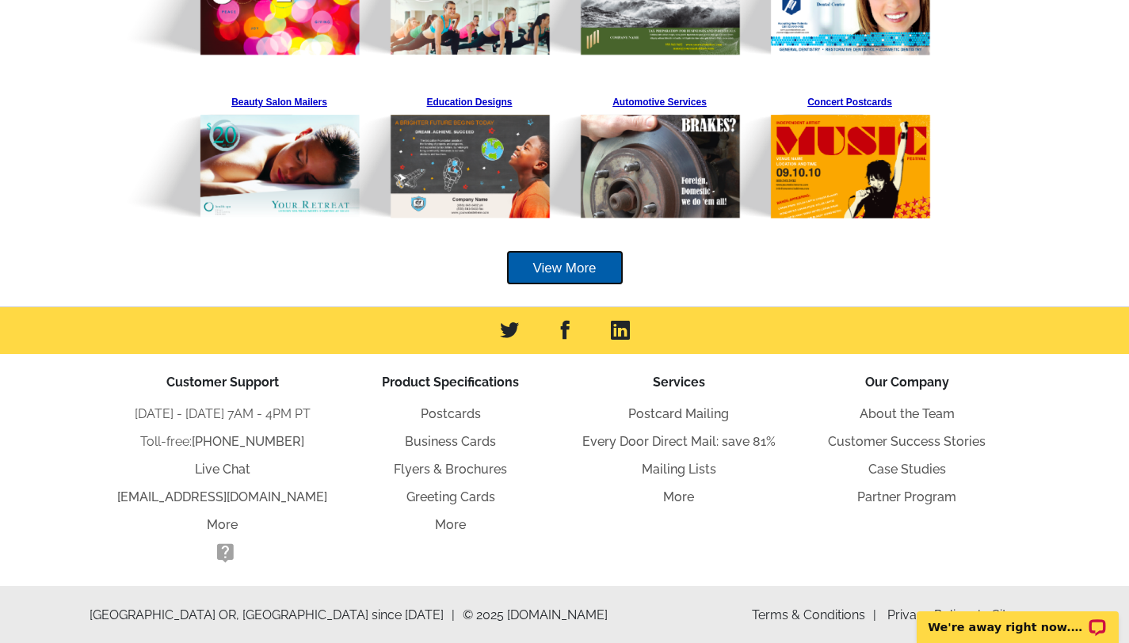
click at [560, 272] on link "View More" at bounding box center [564, 268] width 117 height 36
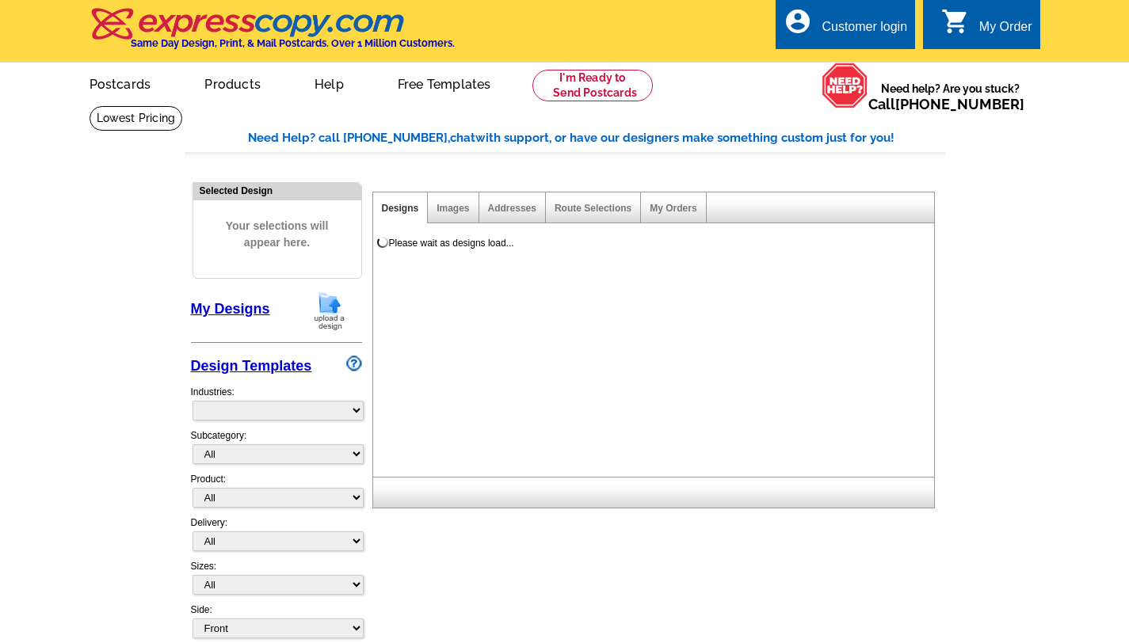
select select "785"
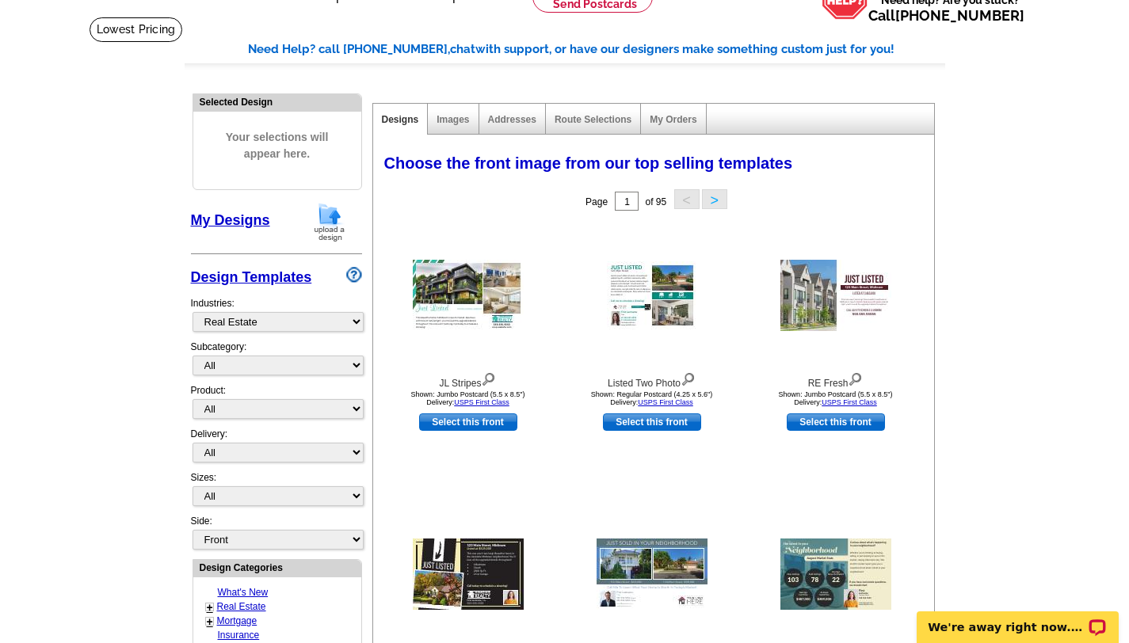
scroll to position [98, 0]
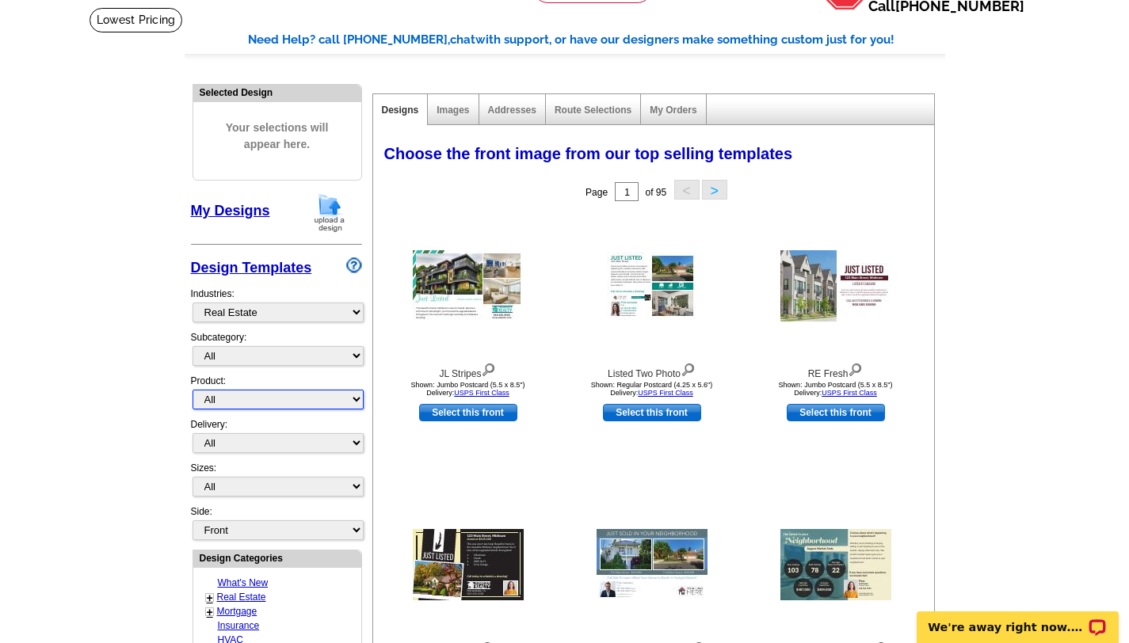
click at [355, 399] on select "All Postcards Letters and flyers Business Cards Door Hangers Greeting Cards" at bounding box center [278, 400] width 171 height 20
select select "3"
click at [193, 390] on select "All Postcards Letters and flyers Business Cards Door Hangers Greeting Cards" at bounding box center [278, 400] width 171 height 20
select select "5"
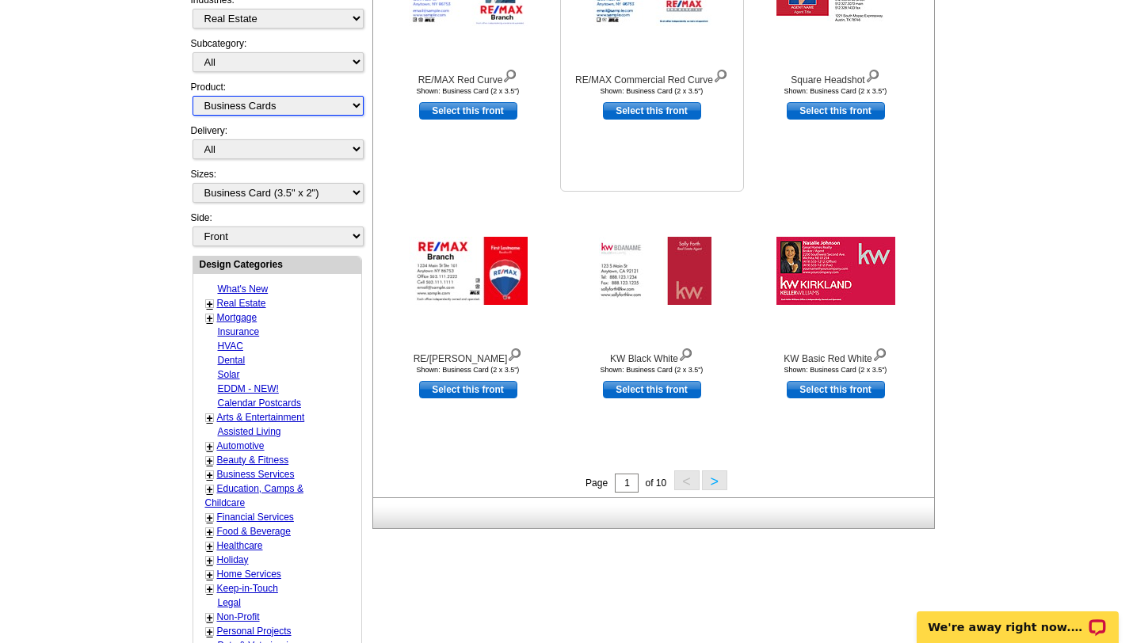
scroll to position [391, 0]
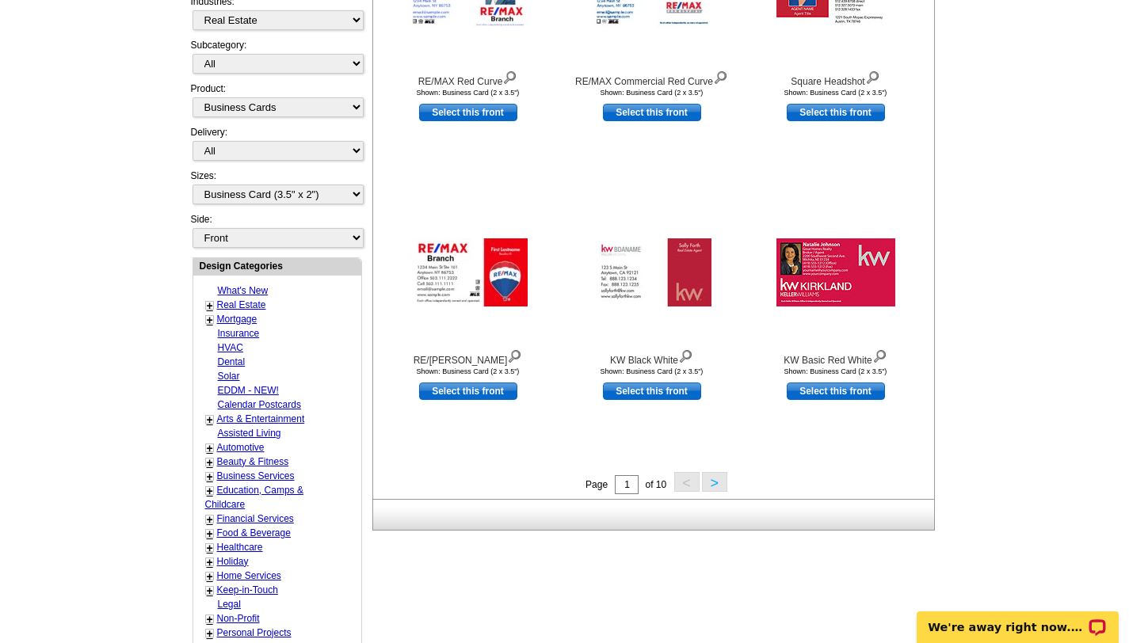
click at [711, 483] on button ">" at bounding box center [714, 482] width 25 height 20
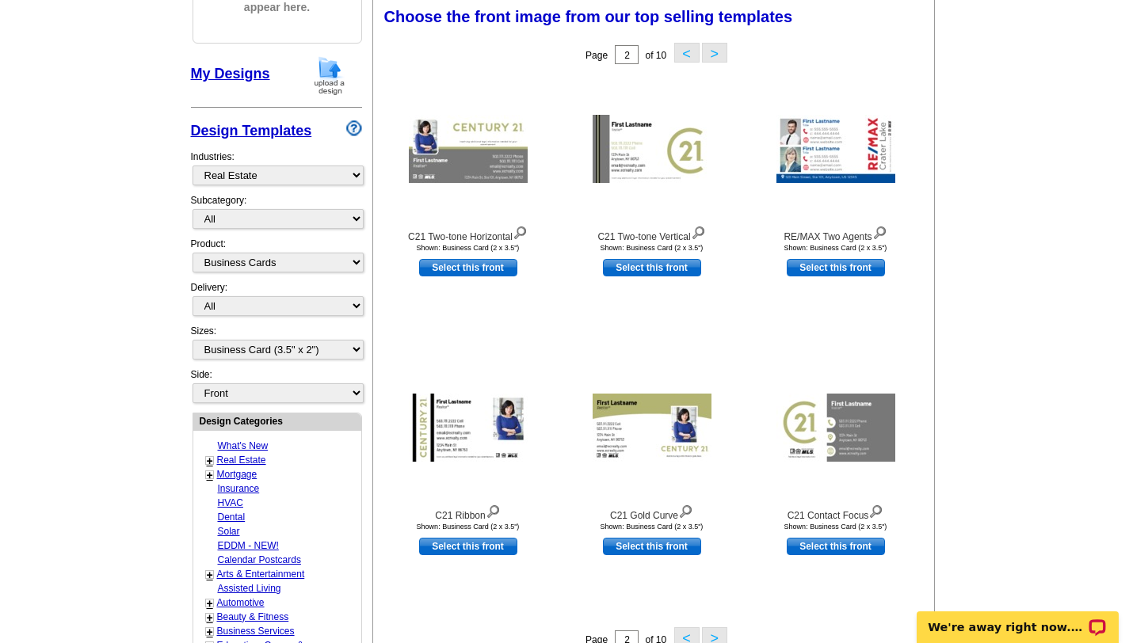
scroll to position [233, 0]
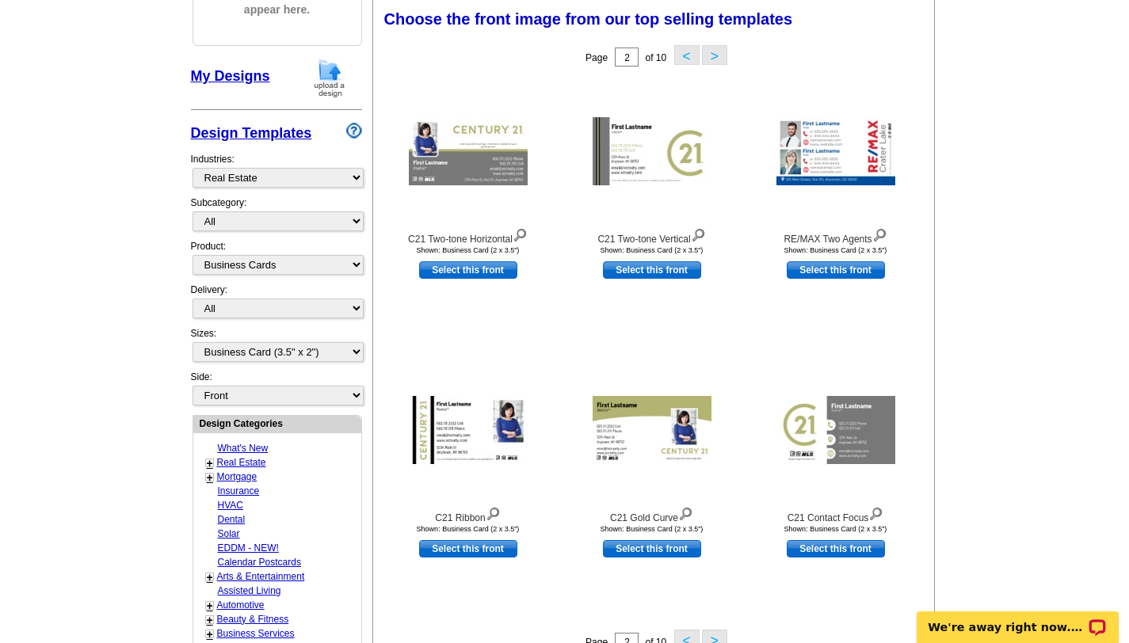
click at [713, 635] on button ">" at bounding box center [714, 640] width 25 height 20
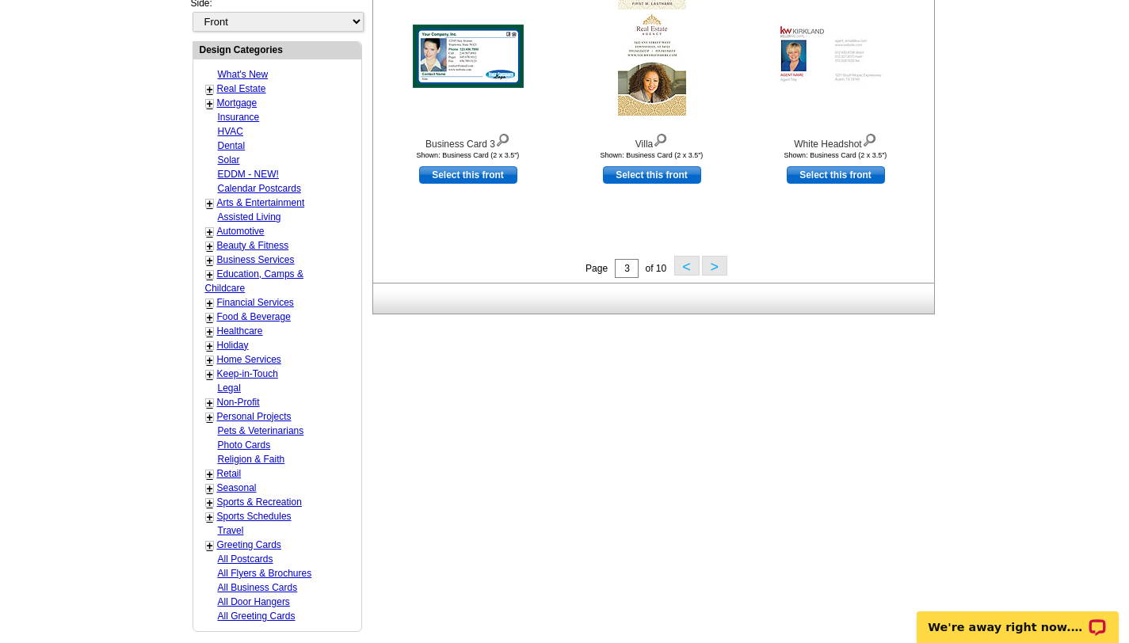
scroll to position [645, 0]
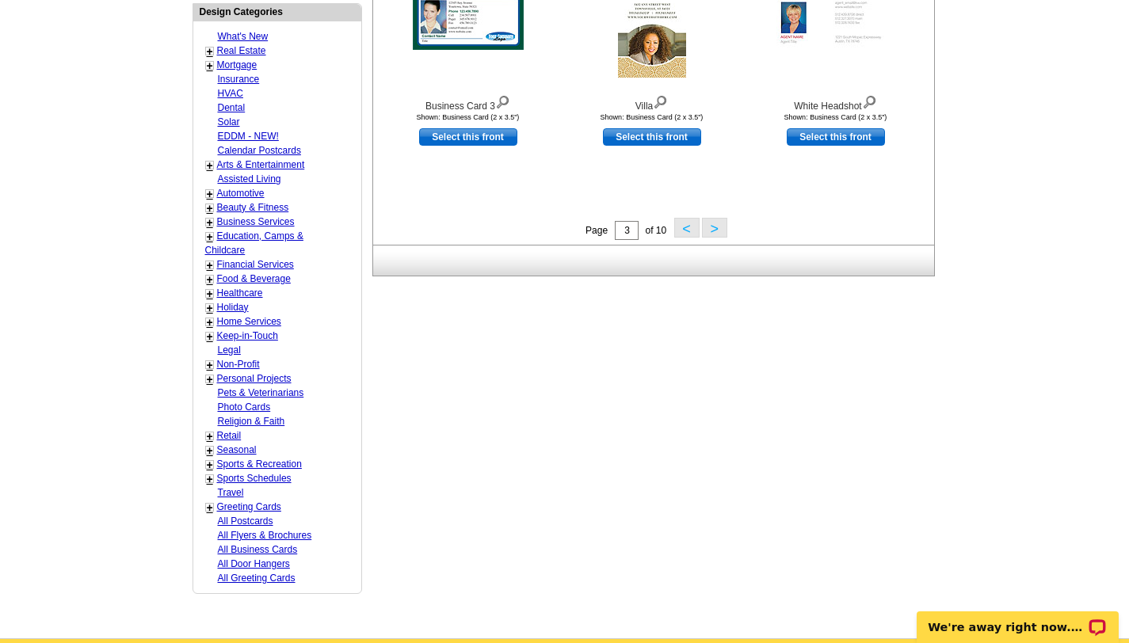
click at [714, 225] on button ">" at bounding box center [714, 228] width 25 height 20
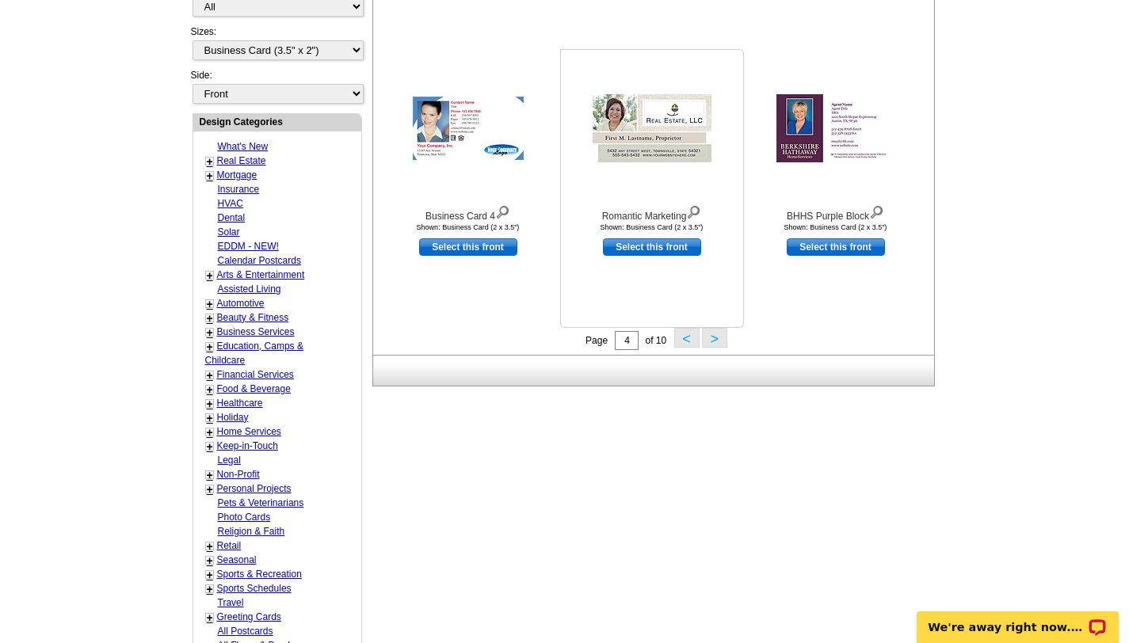
scroll to position [542, 0]
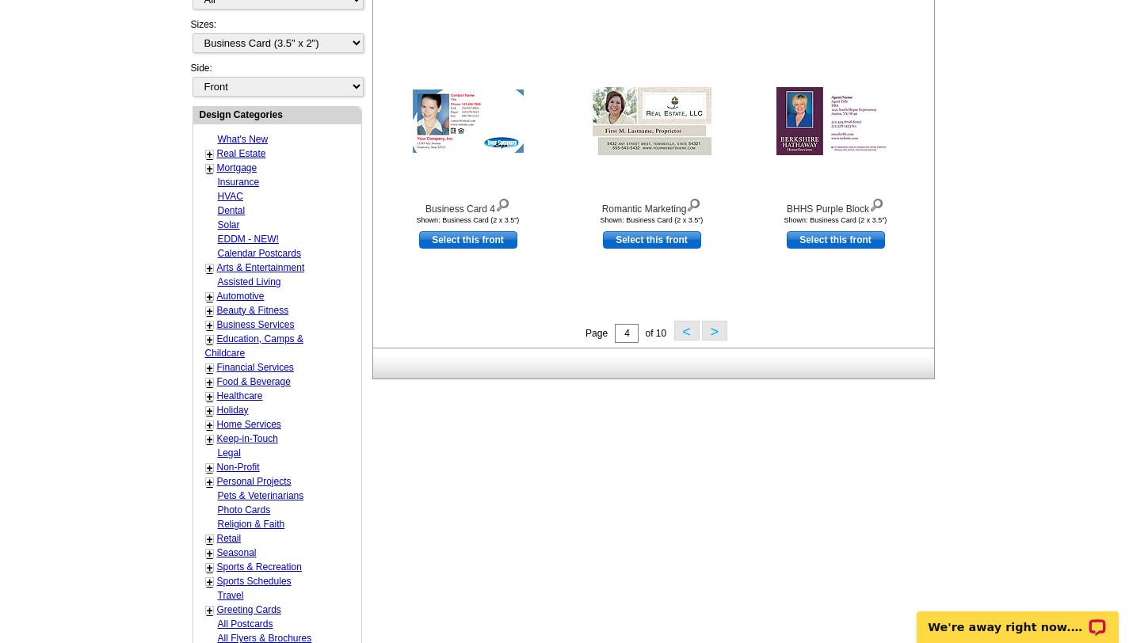
click at [712, 331] on button ">" at bounding box center [714, 331] width 25 height 20
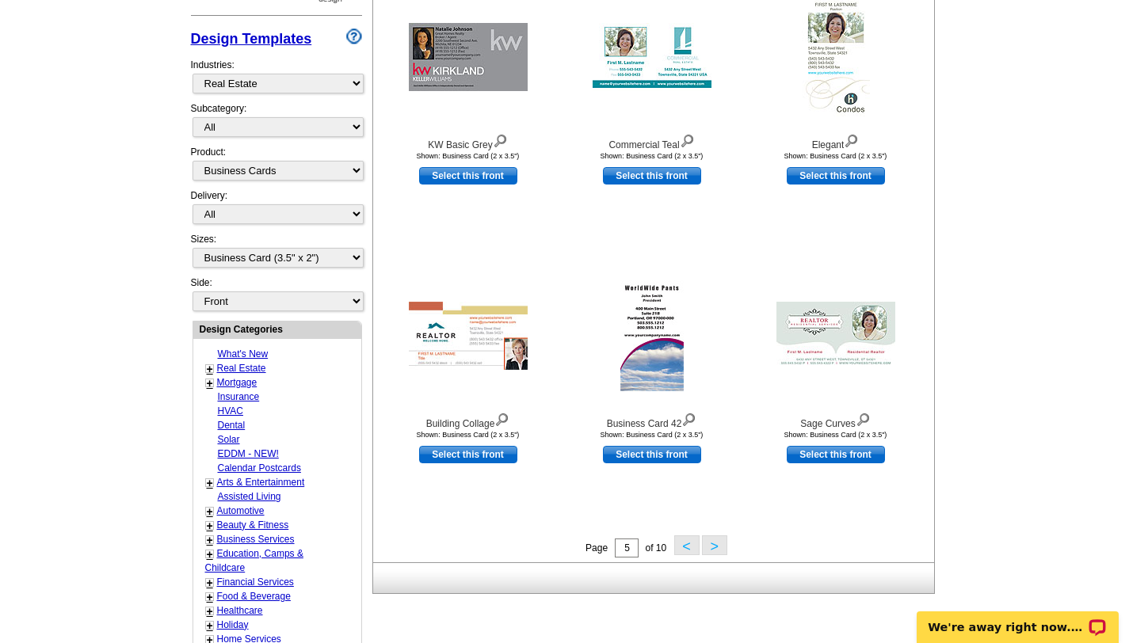
scroll to position [334, 0]
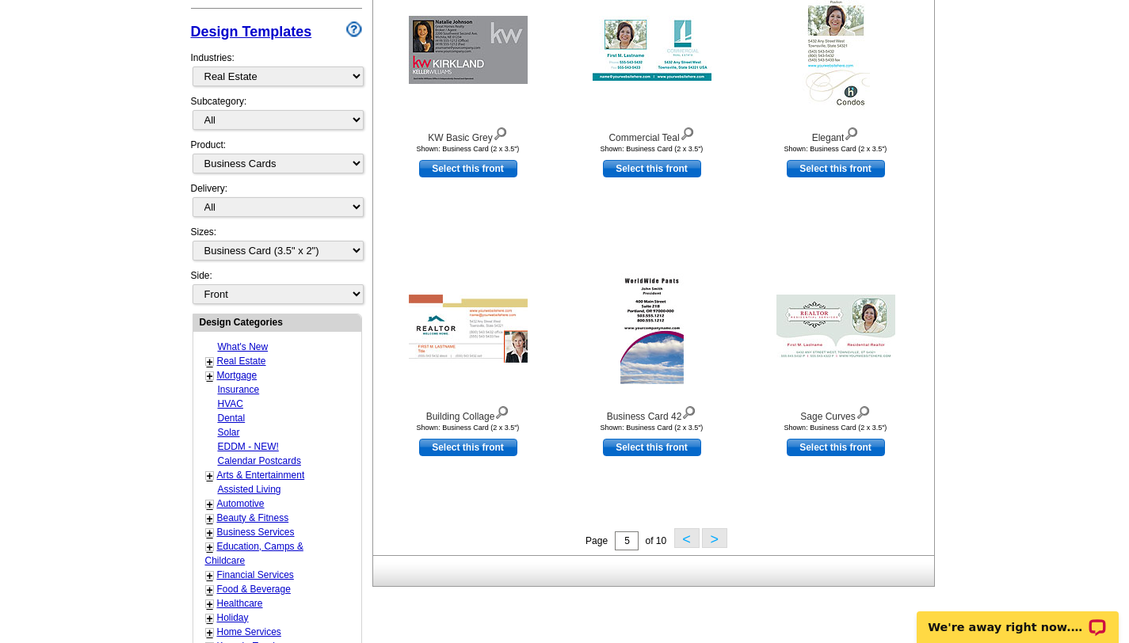
click at [716, 535] on button ">" at bounding box center [714, 539] width 25 height 20
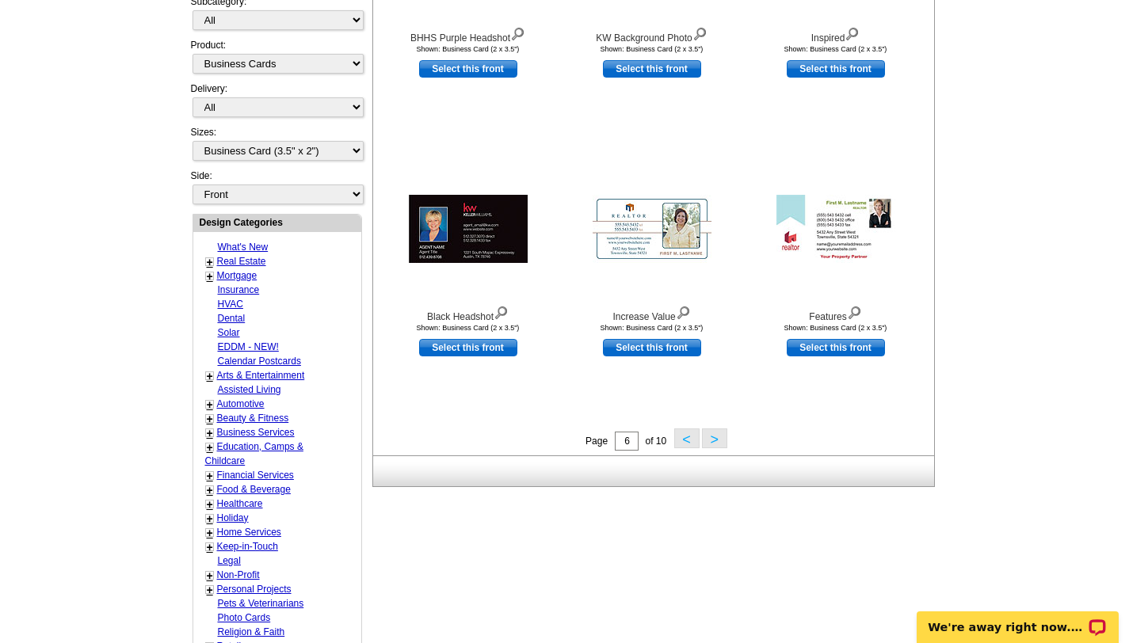
scroll to position [495, 0]
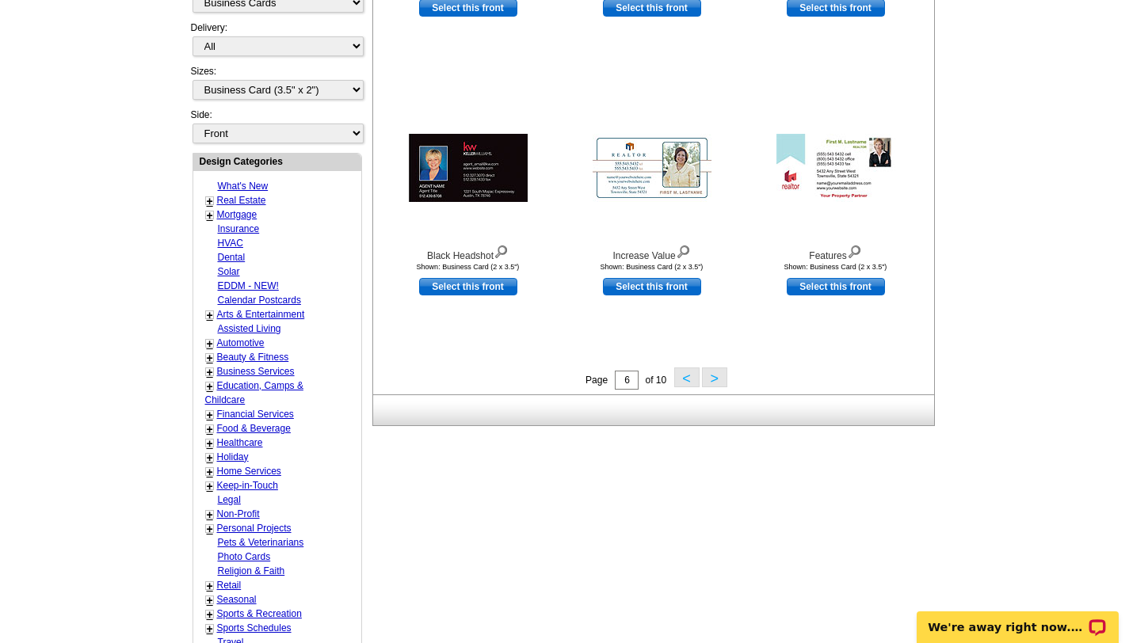
click at [710, 369] on button ">" at bounding box center [714, 378] width 25 height 20
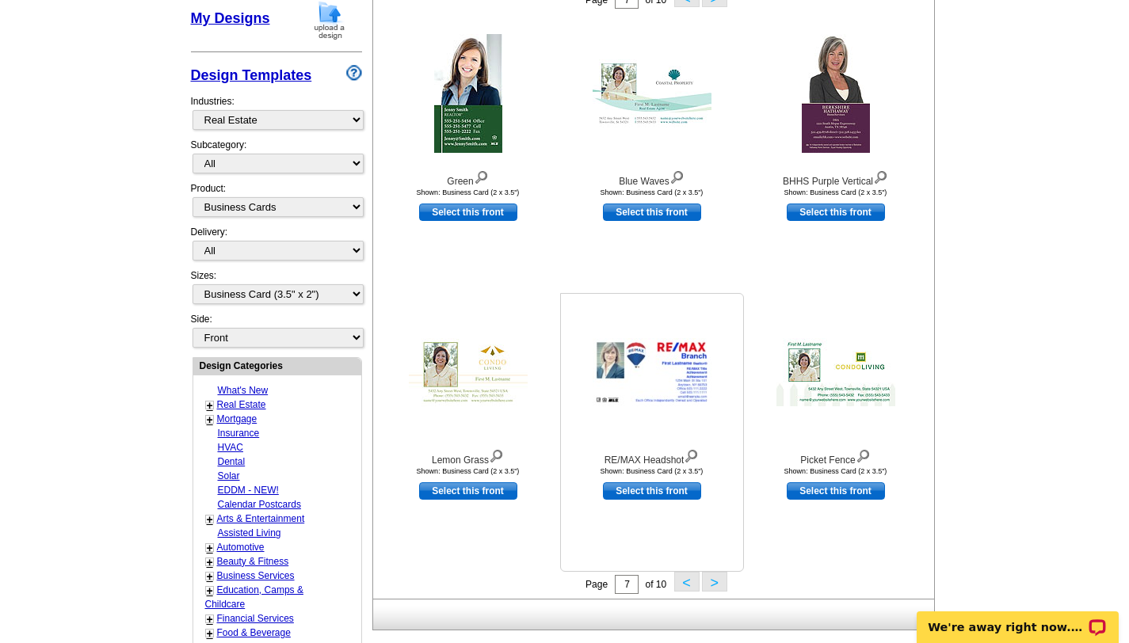
scroll to position [292, 0]
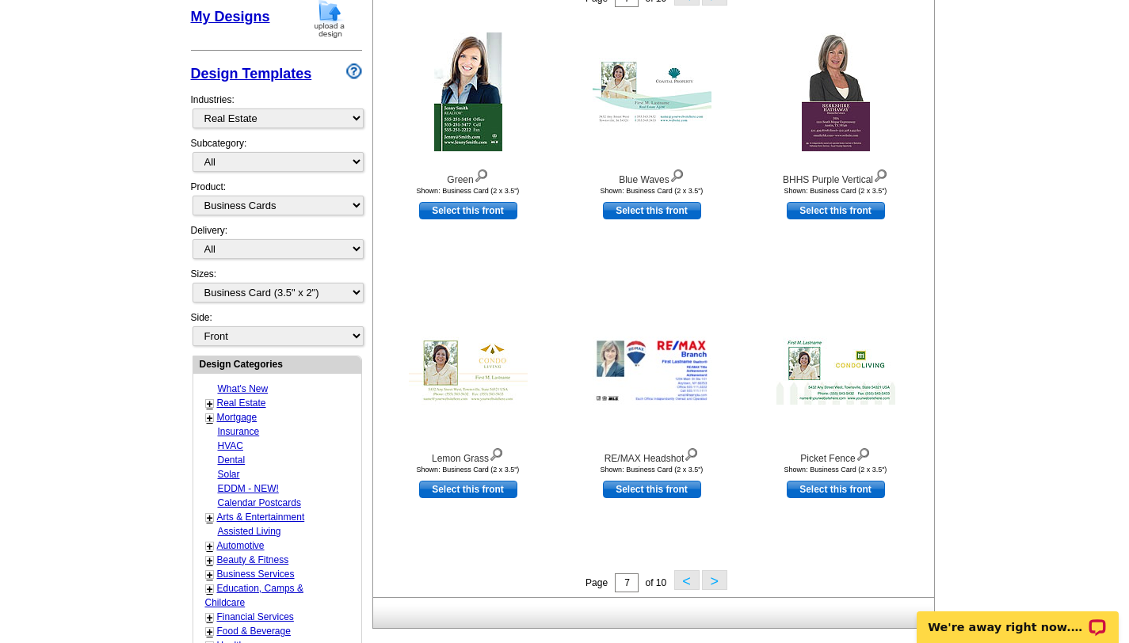
click at [715, 582] on button ">" at bounding box center [714, 580] width 25 height 20
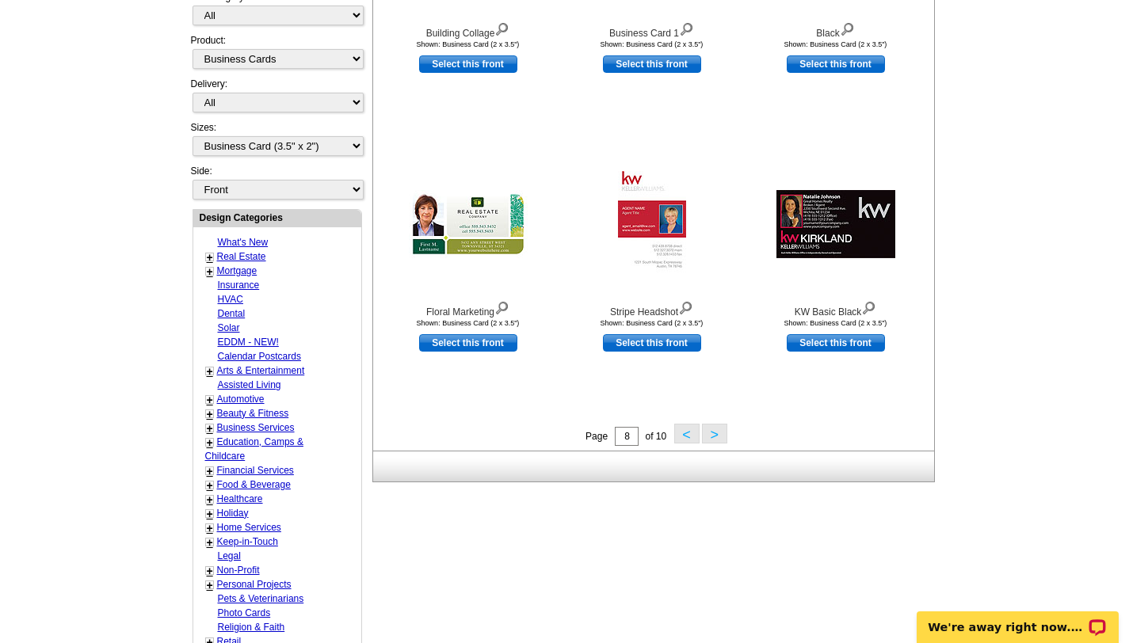
scroll to position [451, 0]
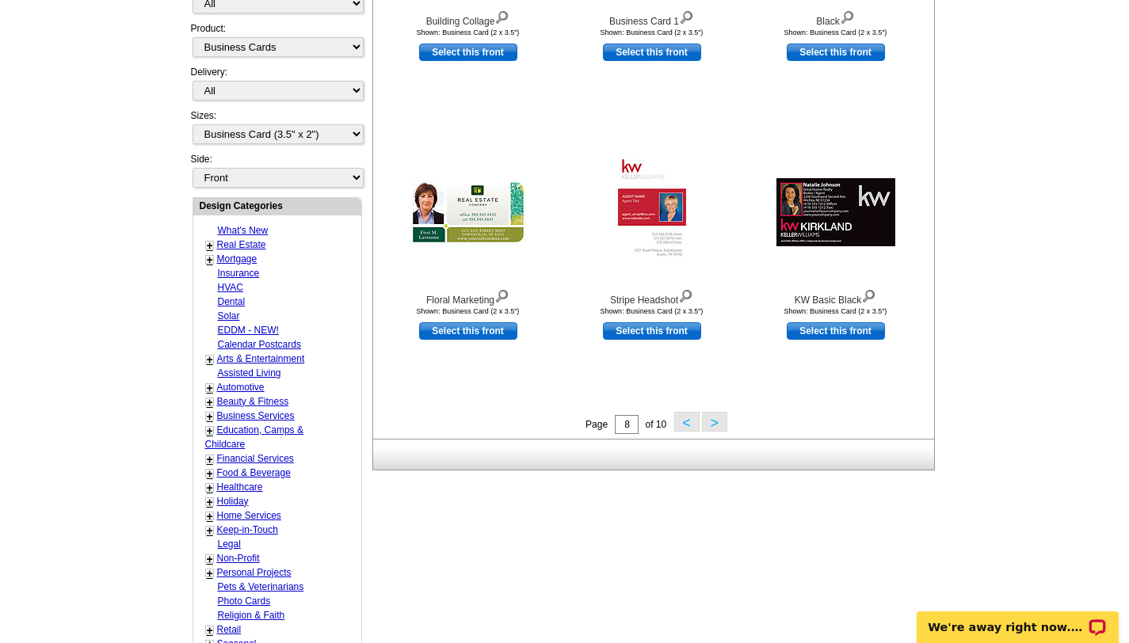
click at [719, 426] on button ">" at bounding box center [714, 422] width 25 height 20
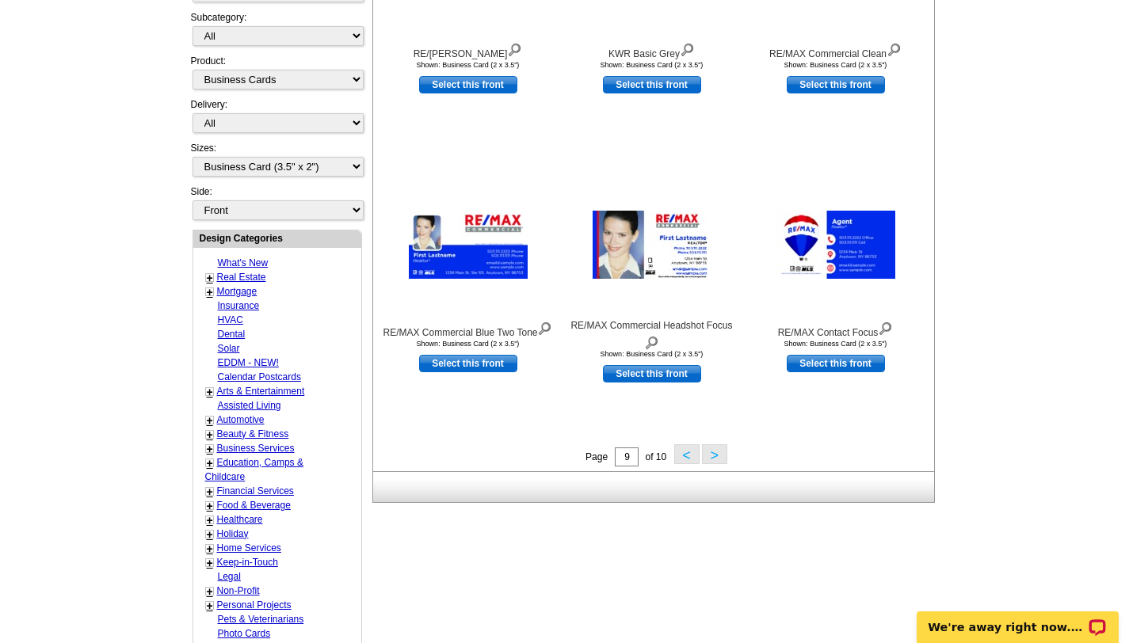
scroll to position [422, 0]
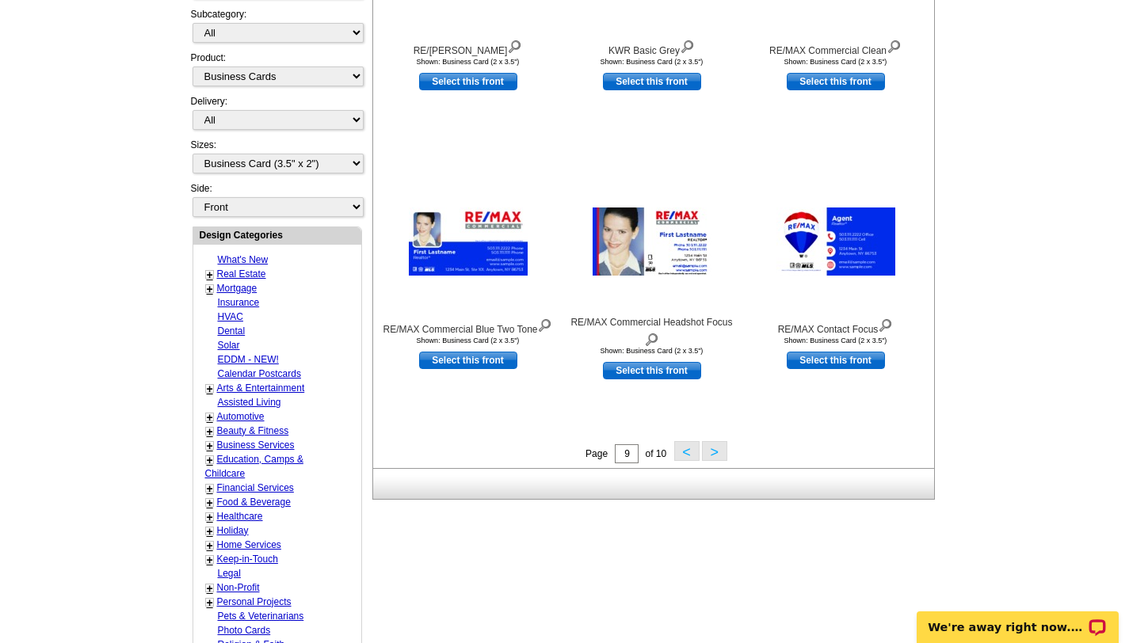
click at [712, 454] on button ">" at bounding box center [714, 451] width 25 height 20
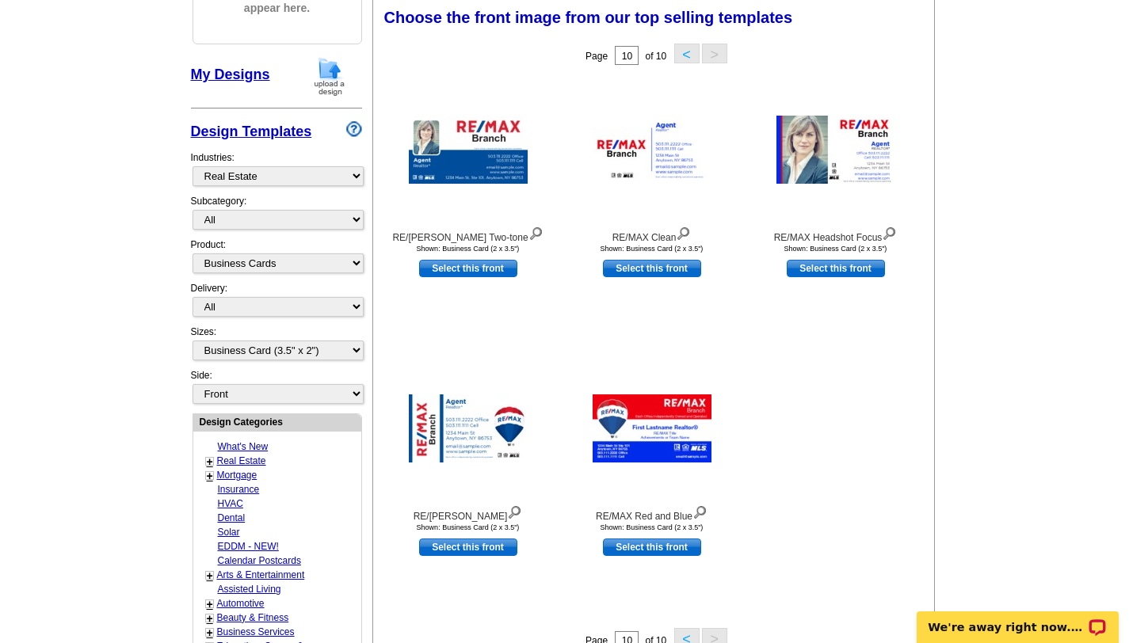
scroll to position [233, 0]
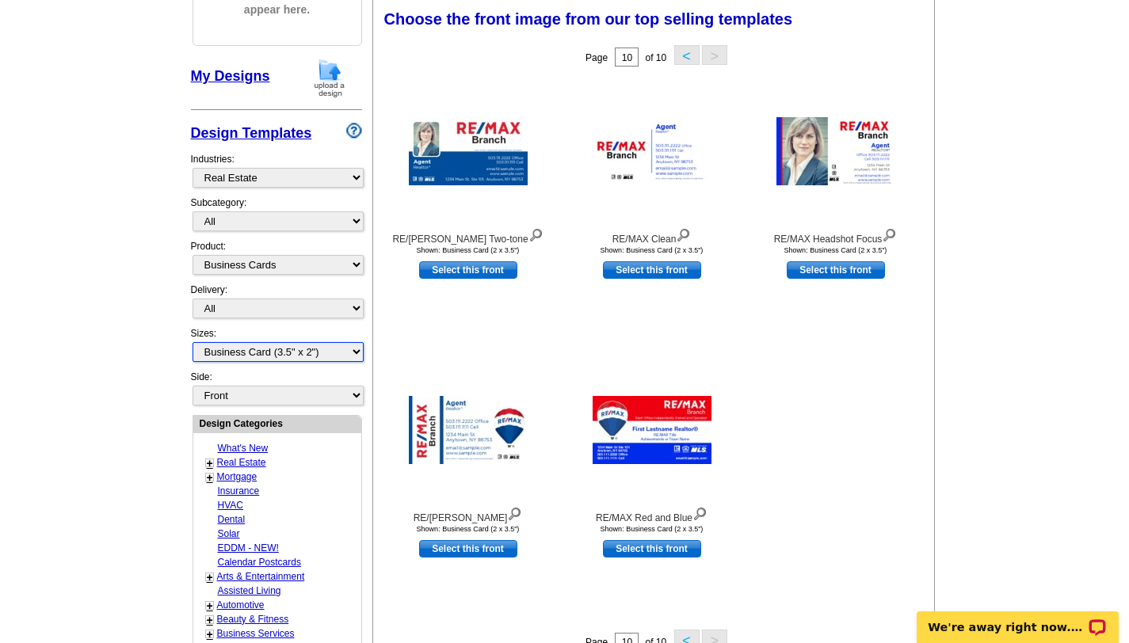
click at [353, 354] on select "All Business Card (3.5" x 2")" at bounding box center [278, 352] width 171 height 20
click at [193, 342] on select "All Business Card (3.5" x 2")" at bounding box center [278, 352] width 171 height 20
click at [672, 415] on img at bounding box center [652, 430] width 119 height 68
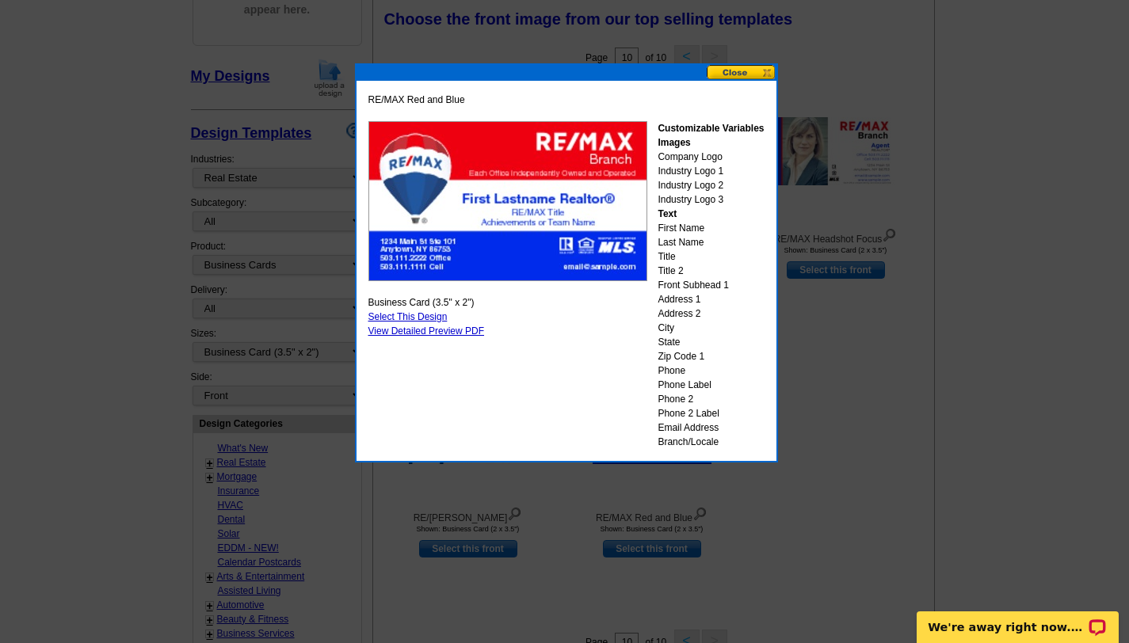
click at [418, 316] on link "Select This Design" at bounding box center [407, 316] width 79 height 11
select select "back"
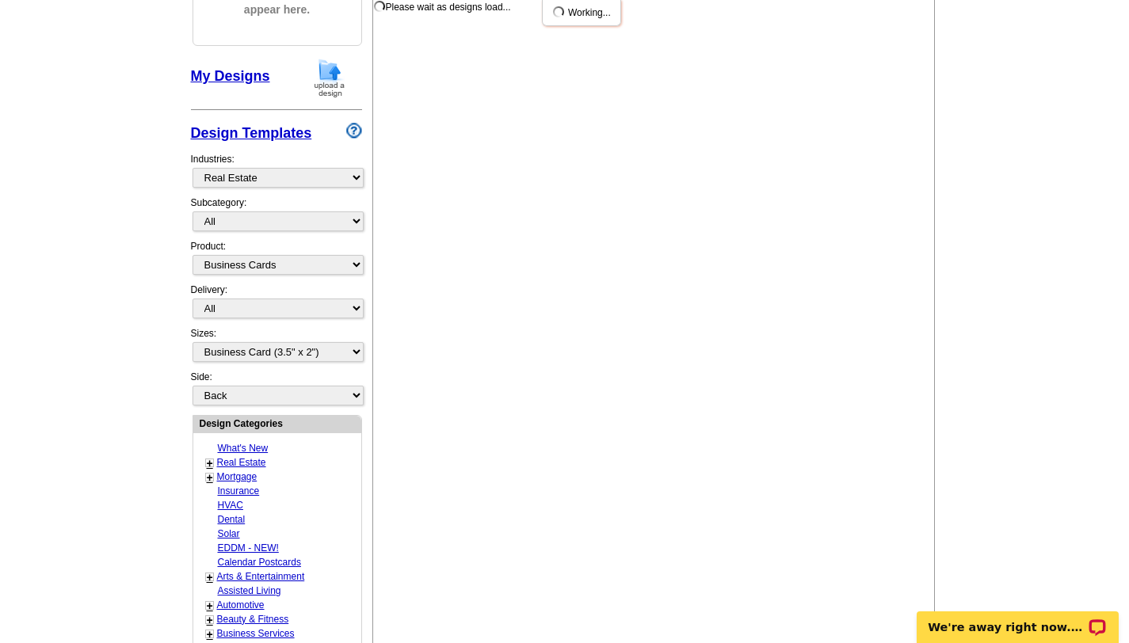
scroll to position [0, 0]
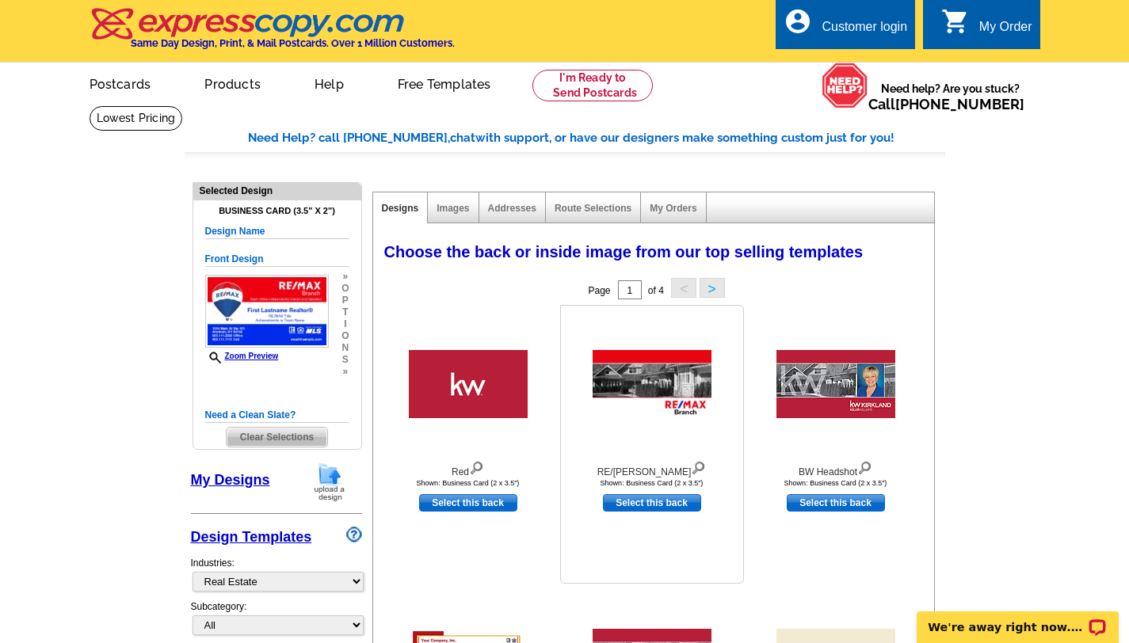
click at [605, 545] on div "RE/MAX Black White Shown: Business Card (2 x 3.5") Select this back" at bounding box center [652, 444] width 184 height 279
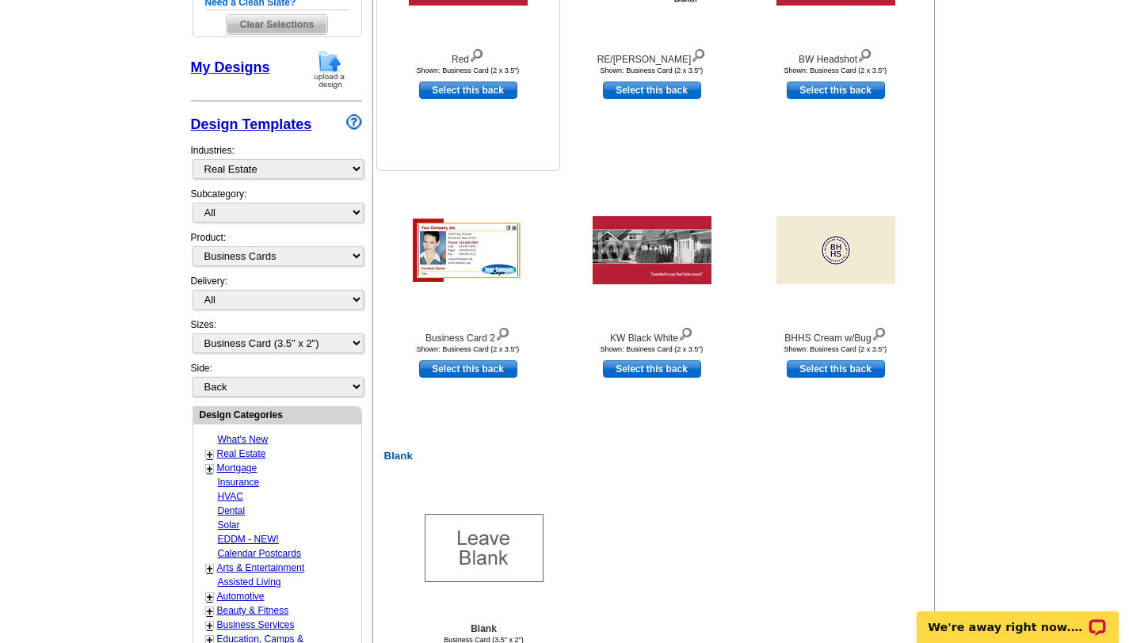
scroll to position [422, 0]
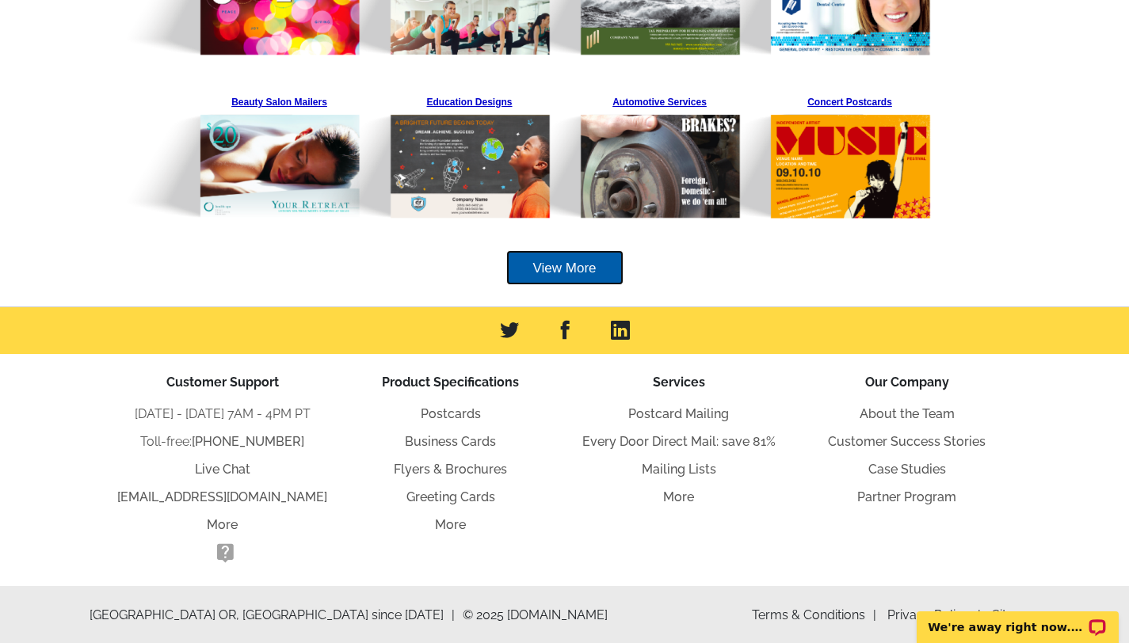
click at [547, 271] on link "View More" at bounding box center [564, 268] width 117 height 36
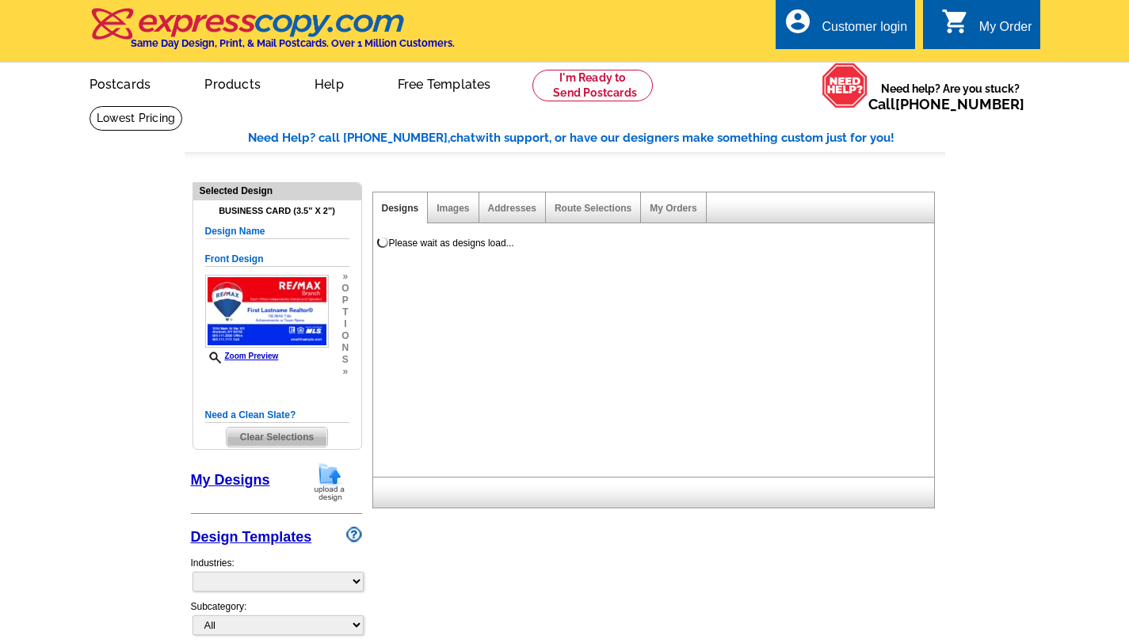
select select "3"
select select "5"
select select "back"
select select "785"
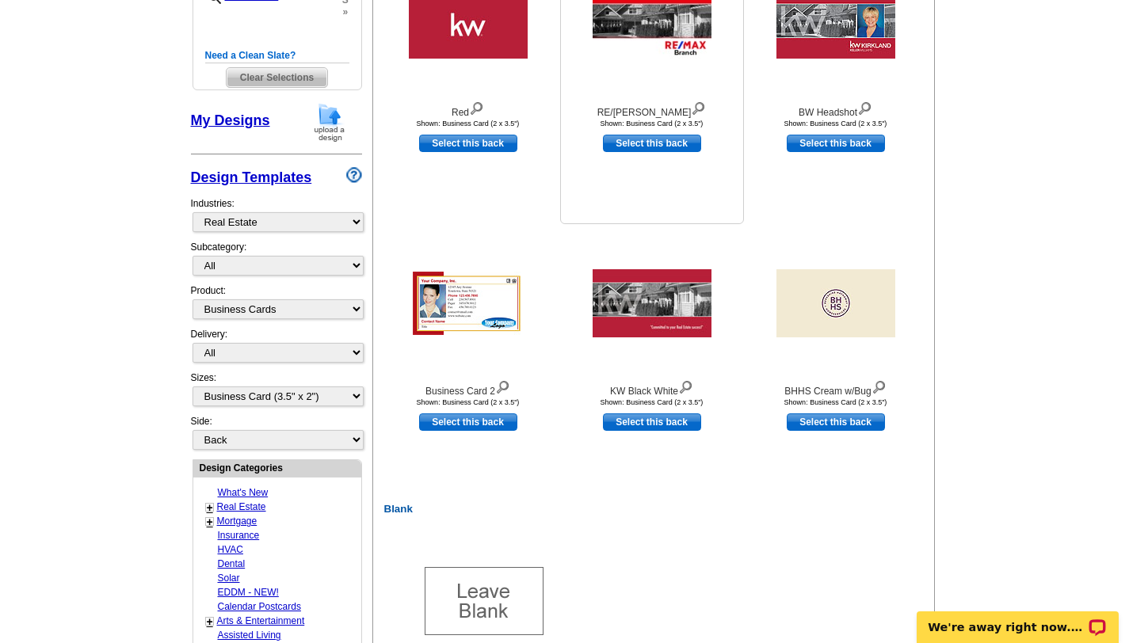
scroll to position [361, 0]
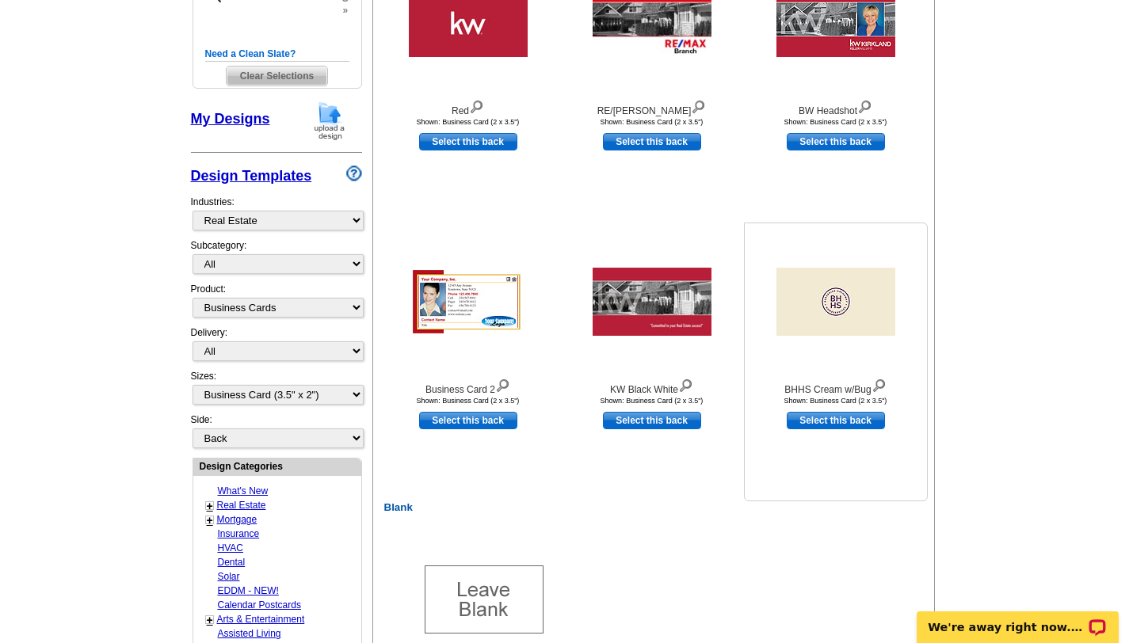
click at [825, 288] on img at bounding box center [836, 302] width 119 height 68
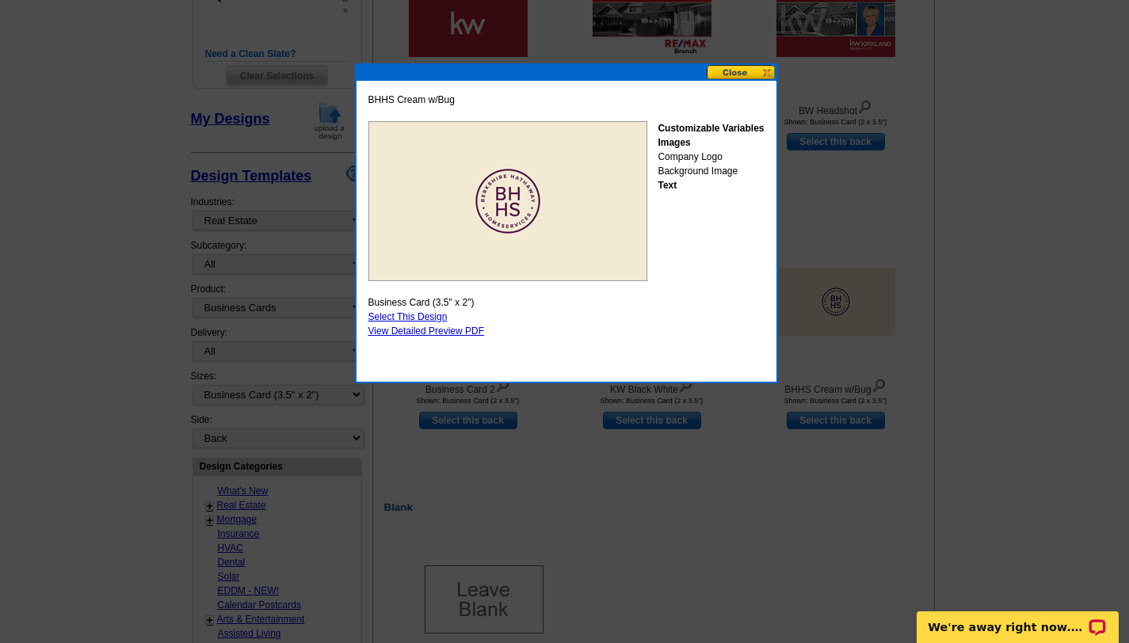
click at [560, 169] on img at bounding box center [507, 201] width 279 height 160
click at [584, 195] on img at bounding box center [507, 201] width 279 height 160
click at [749, 69] on button at bounding box center [742, 72] width 70 height 15
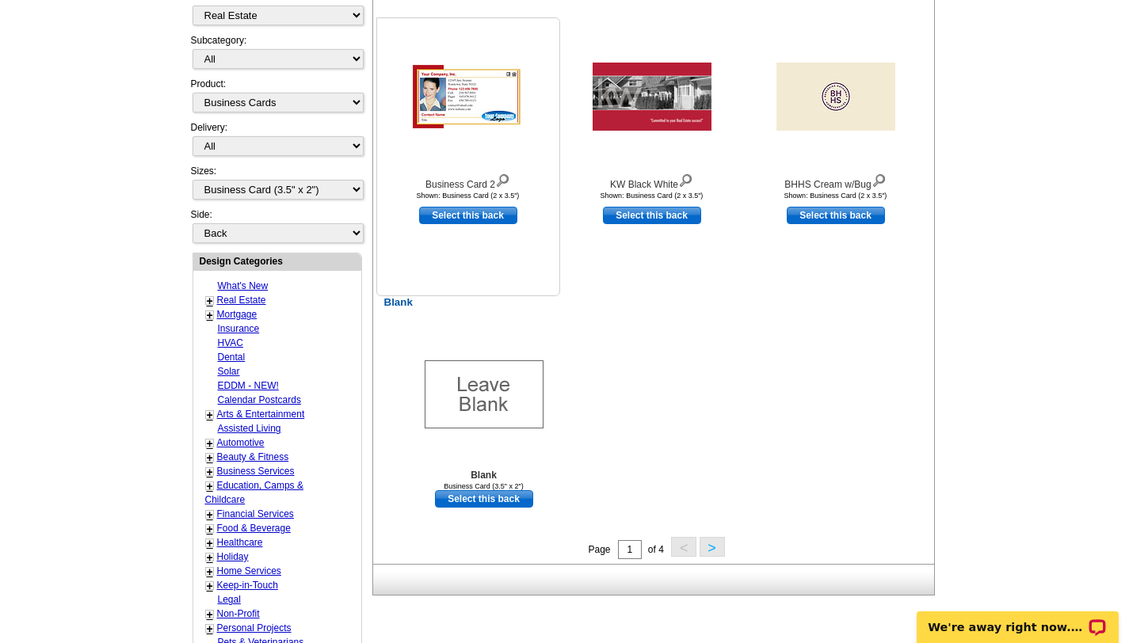
scroll to position [567, 0]
click at [719, 540] on button ">" at bounding box center [712, 546] width 25 height 20
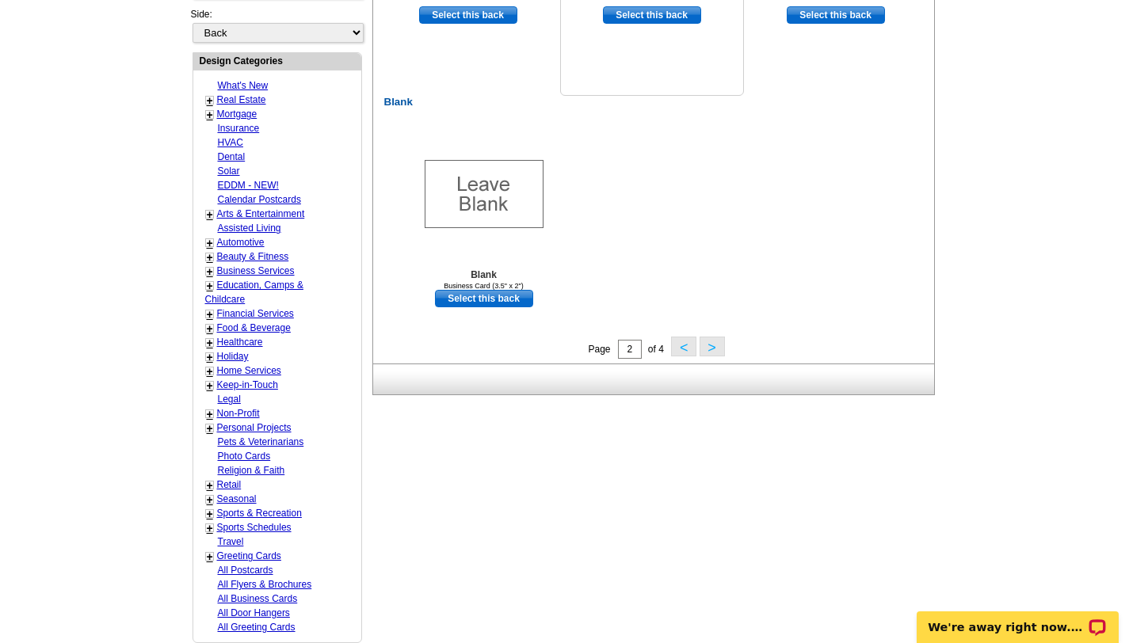
scroll to position [772, 0]
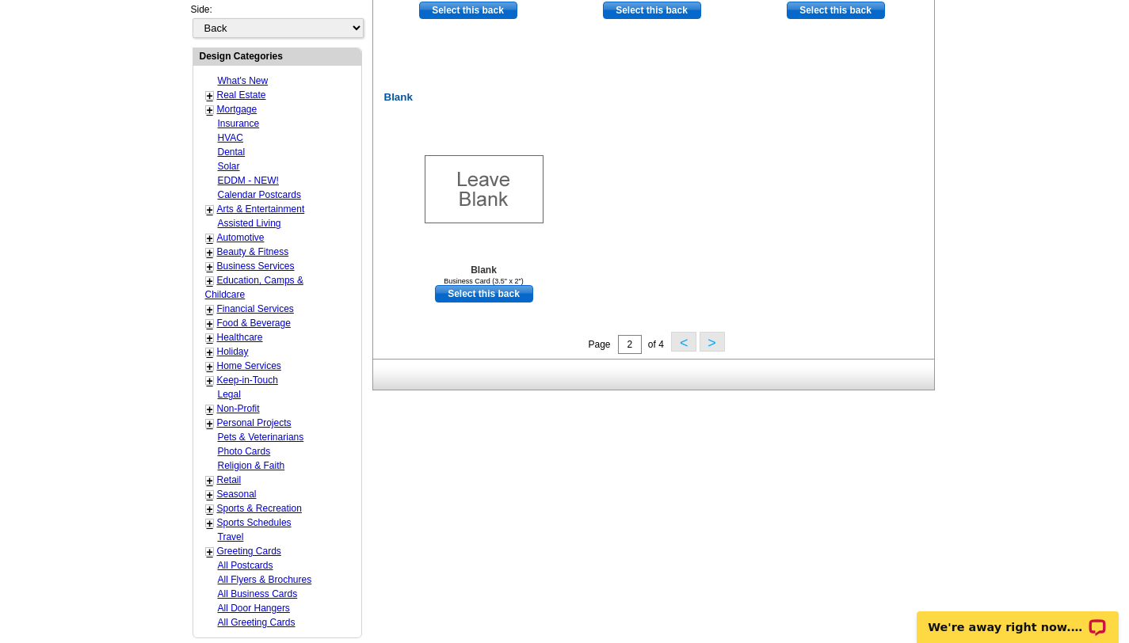
click at [715, 341] on button ">" at bounding box center [712, 342] width 25 height 20
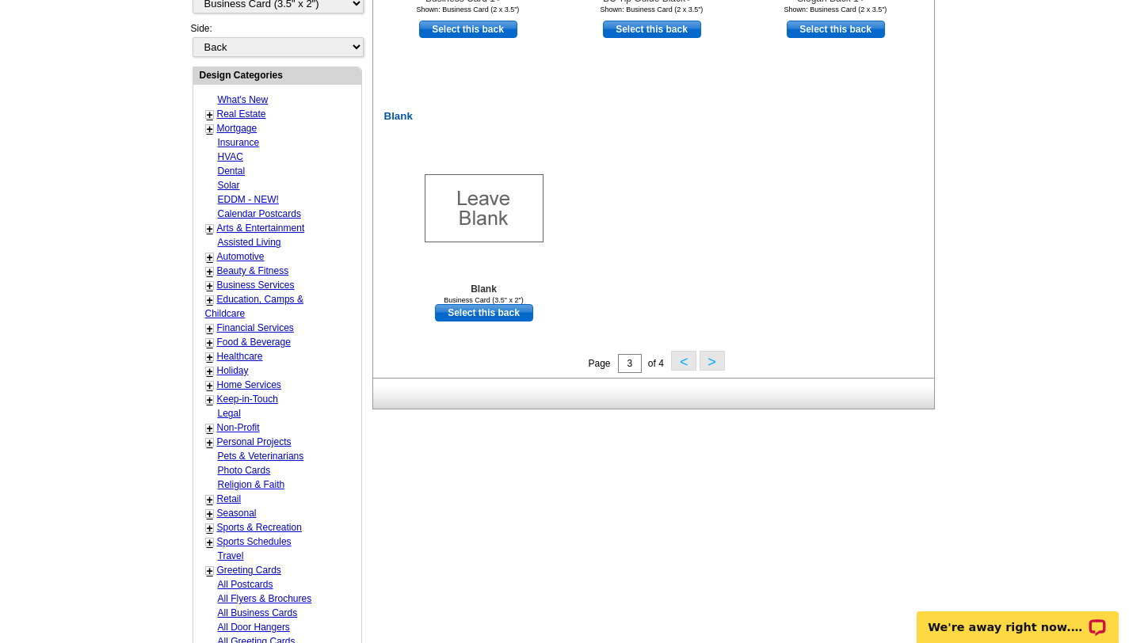
scroll to position [895, 0]
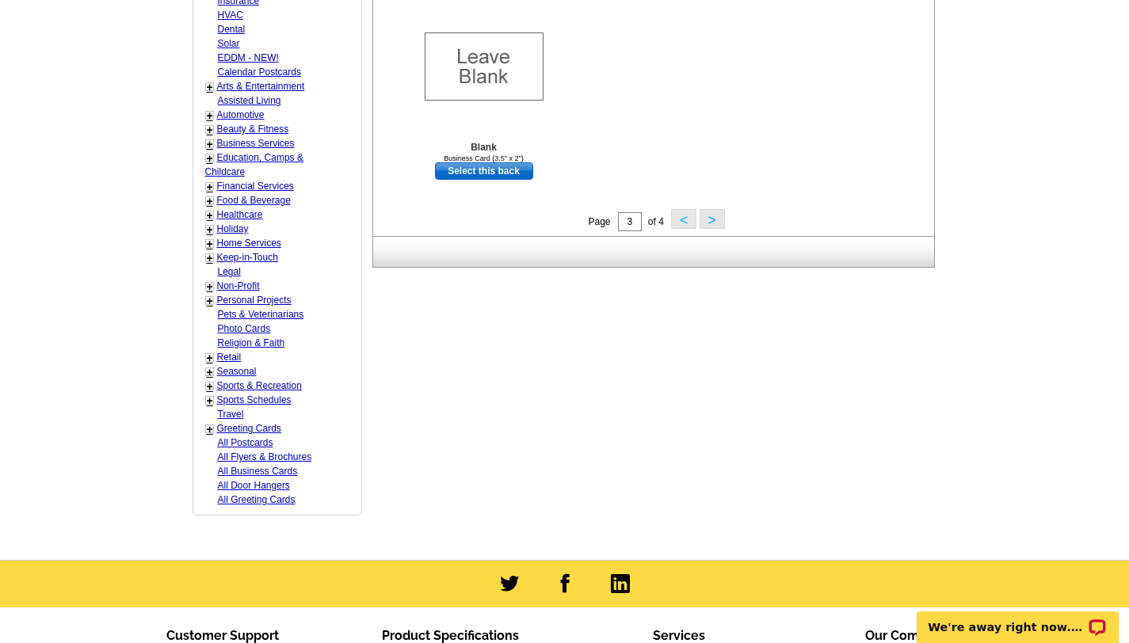
click at [714, 227] on button ">" at bounding box center [712, 219] width 25 height 20
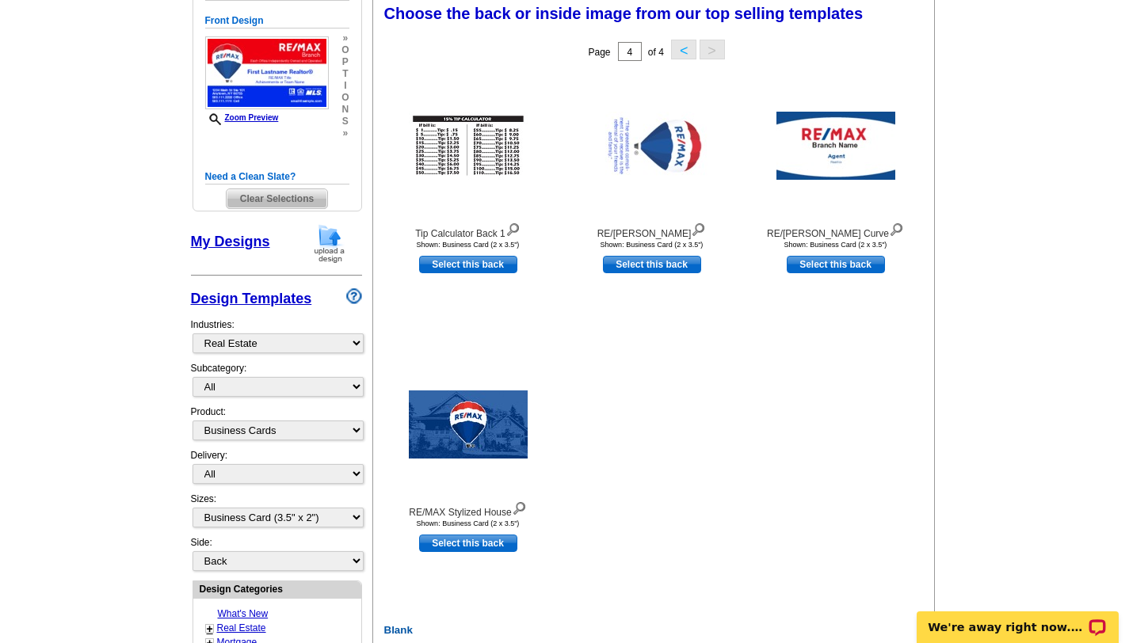
scroll to position [233, 0]
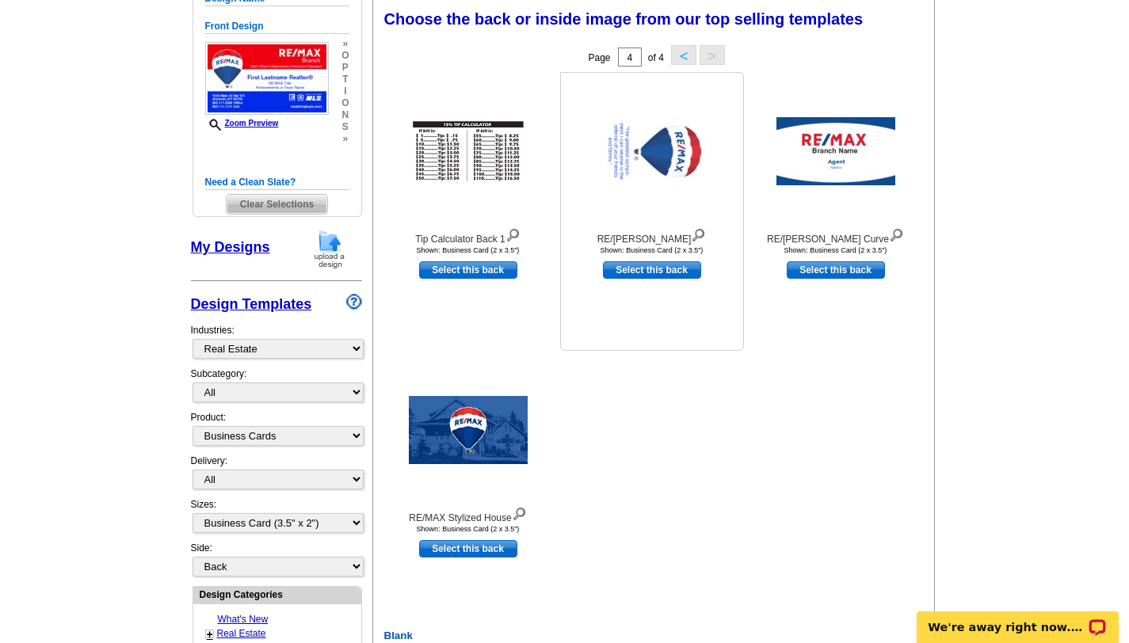
click at [654, 156] on img at bounding box center [652, 151] width 119 height 68
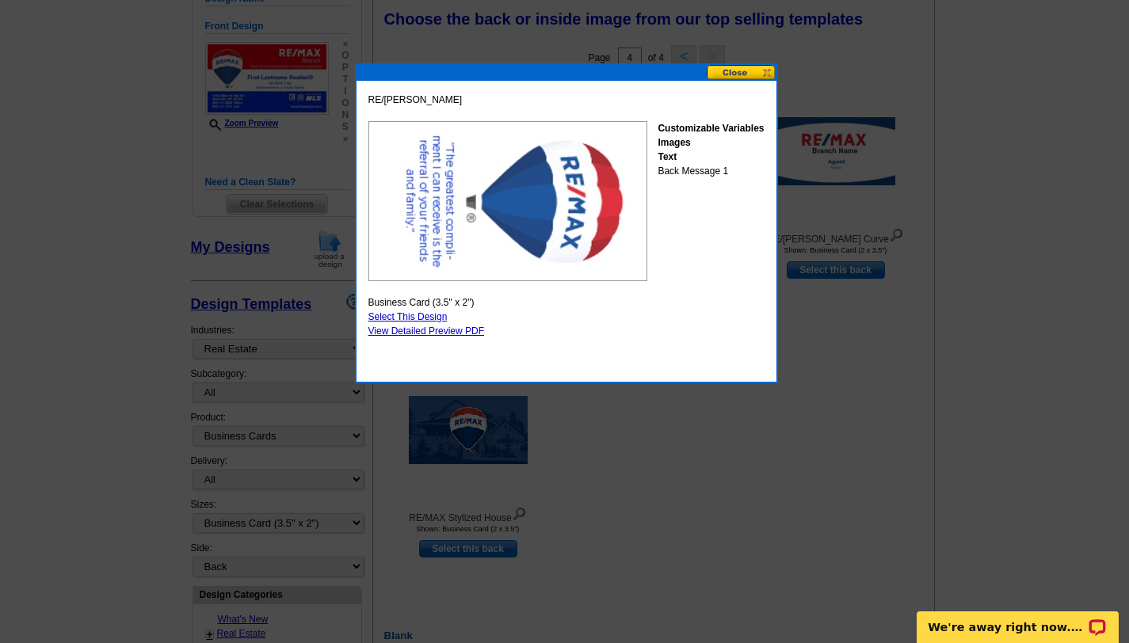
click at [763, 71] on button at bounding box center [742, 72] width 70 height 15
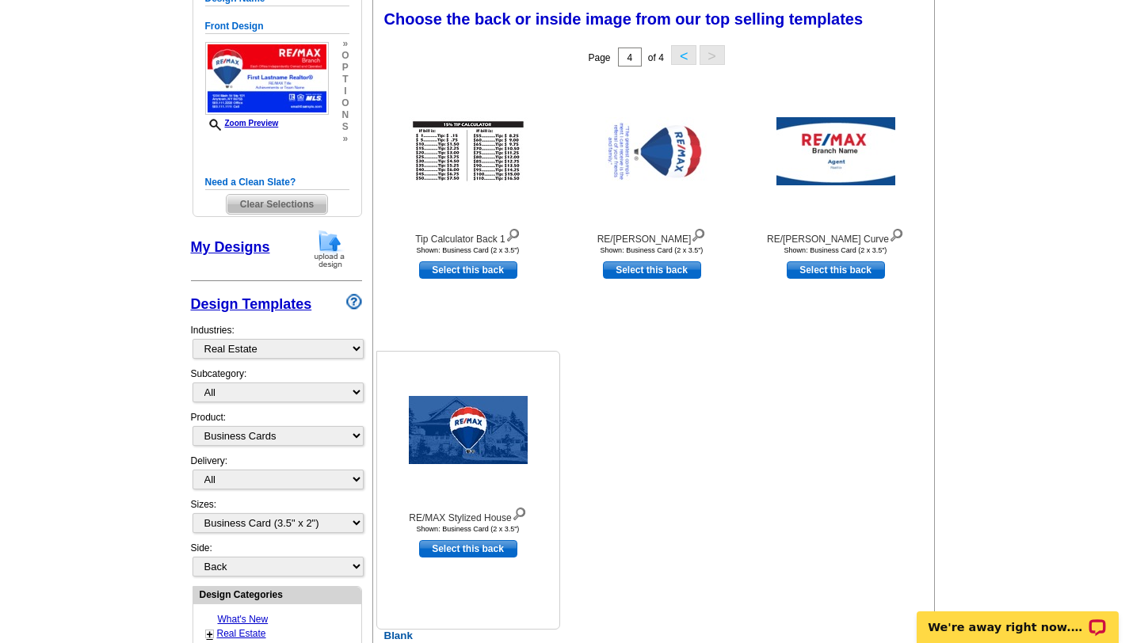
click at [490, 445] on img at bounding box center [468, 430] width 119 height 68
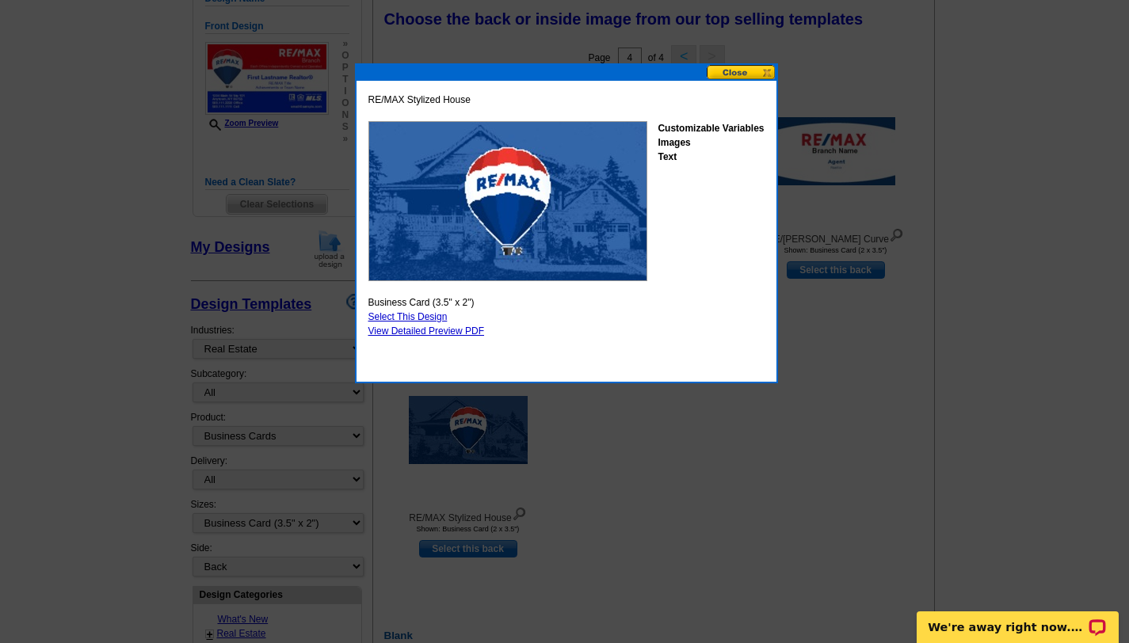
scroll to position [244, 0]
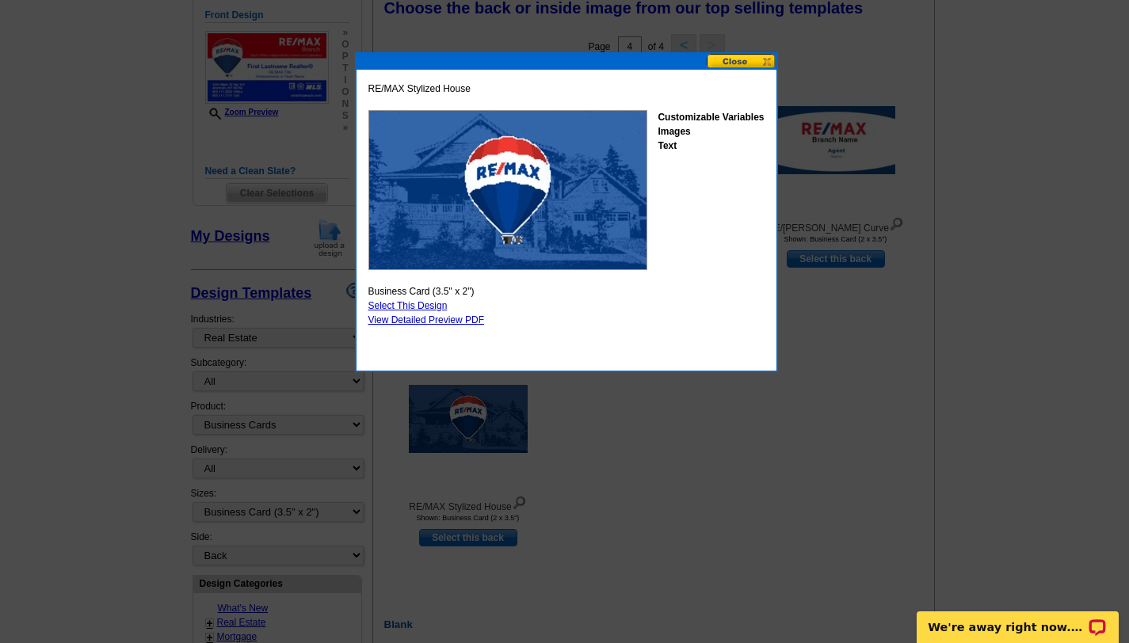
click at [420, 303] on link "Select This Design" at bounding box center [407, 305] width 79 height 11
select select "front"
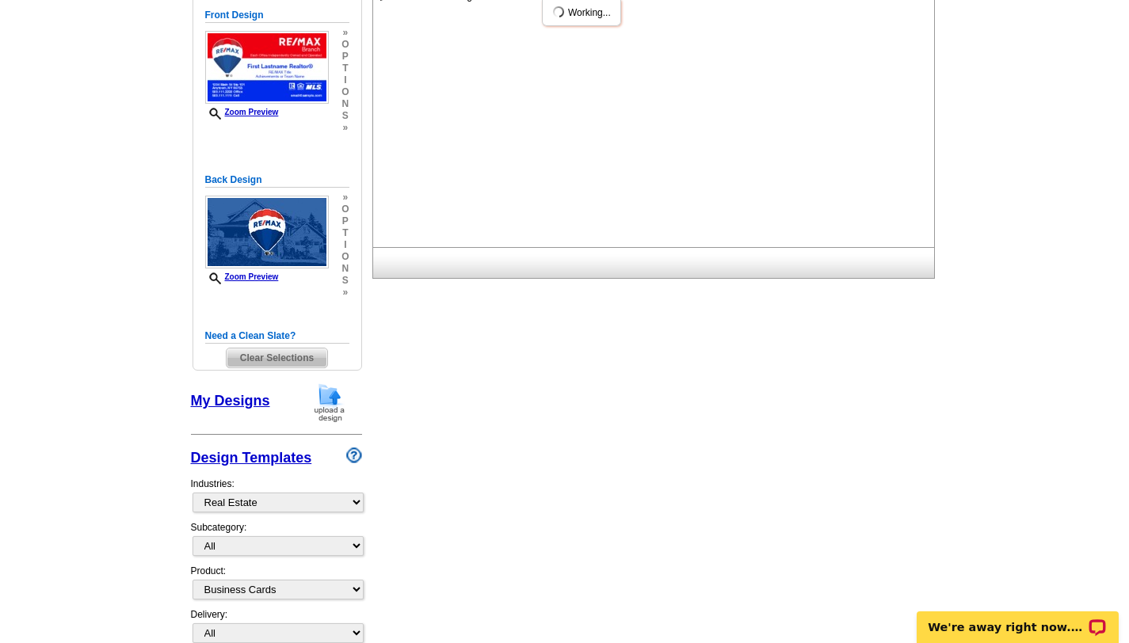
scroll to position [0, 0]
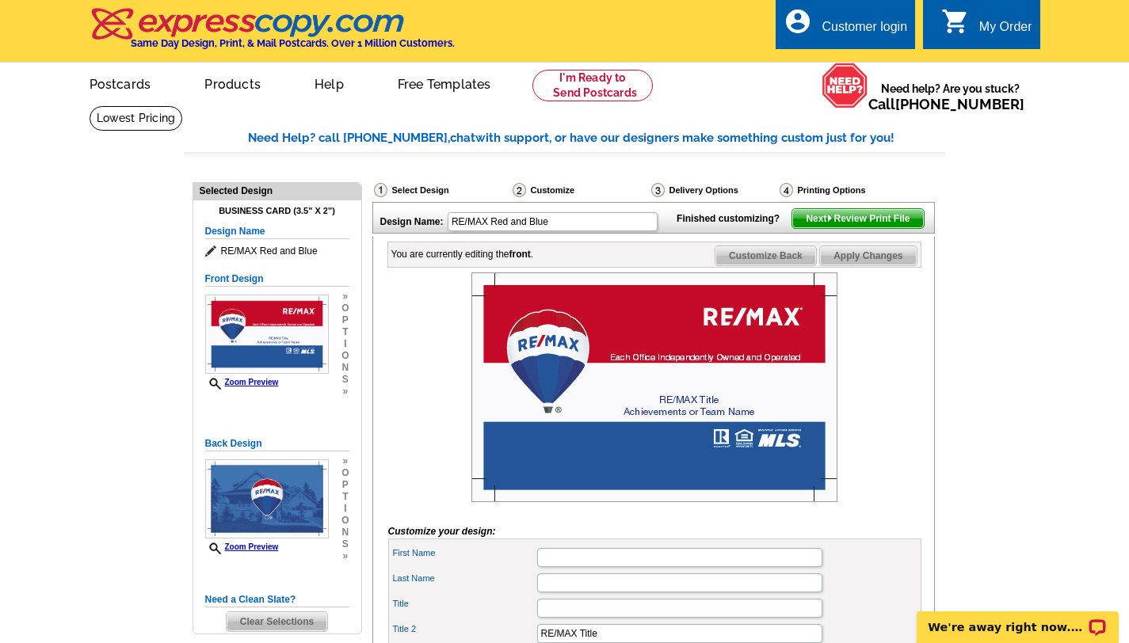
click at [559, 382] on img at bounding box center [654, 388] width 366 height 230
click at [753, 340] on img at bounding box center [654, 388] width 366 height 230
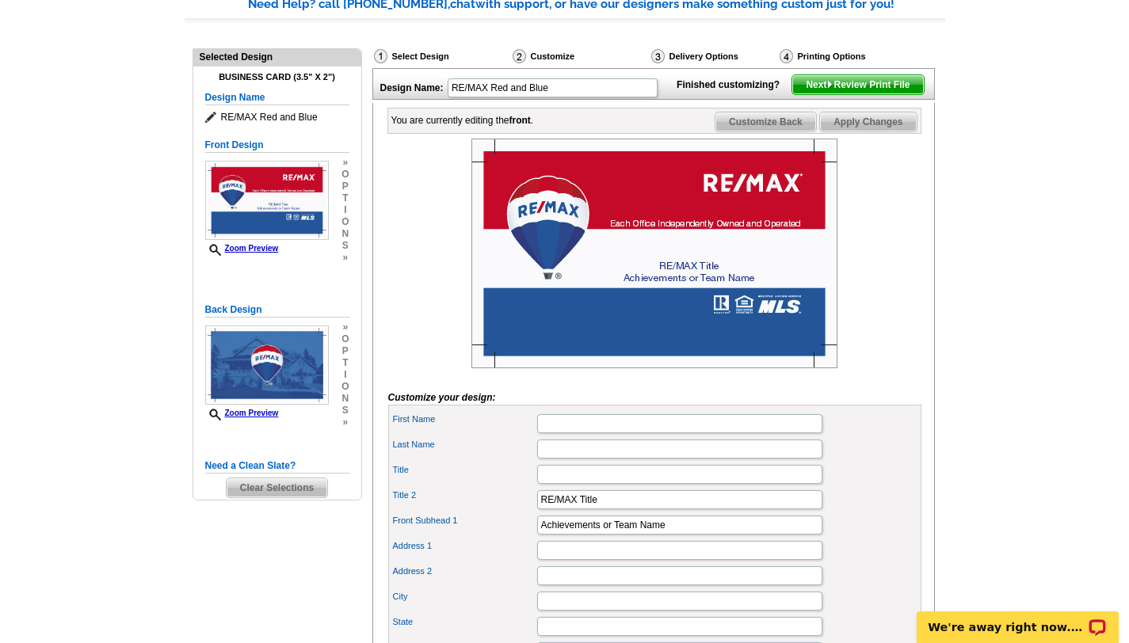
scroll to position [135, 0]
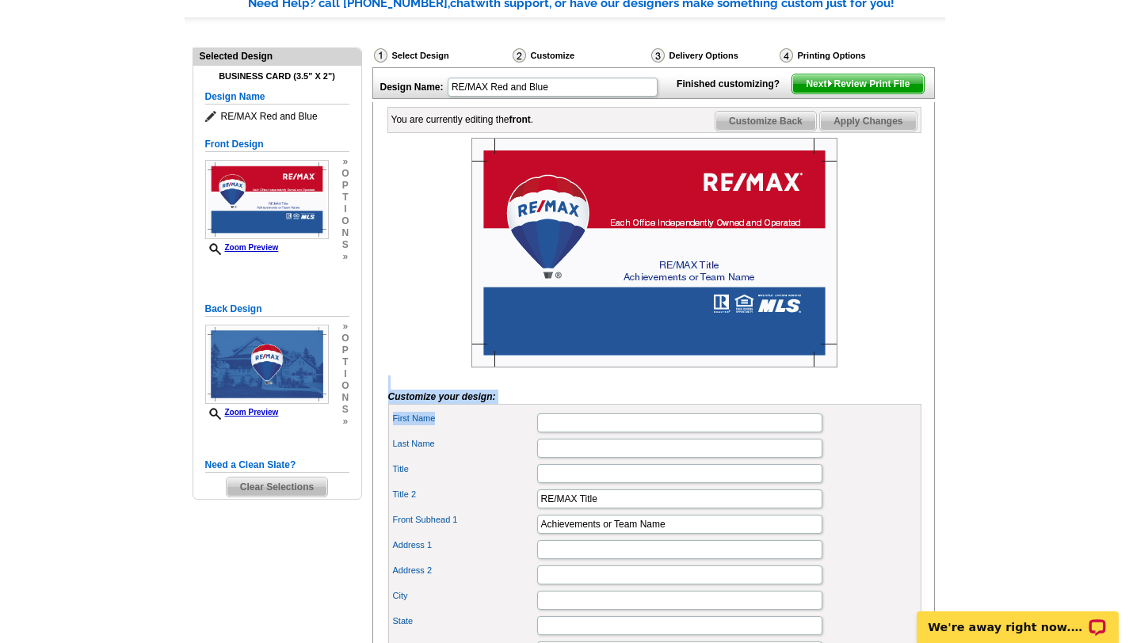
drag, startPoint x: 692, startPoint y: 410, endPoint x: 546, endPoint y: 452, distance: 151.9
click at [546, 452] on form "Customize your design: First Name Last Name Title Title 2 RE/MAX Title" at bounding box center [654, 521] width 533 height 766
click at [566, 433] on input "First Name" at bounding box center [679, 423] width 285 height 19
click at [594, 433] on input "Ed McIntosh" at bounding box center [679, 423] width 285 height 19
type input "Ed"
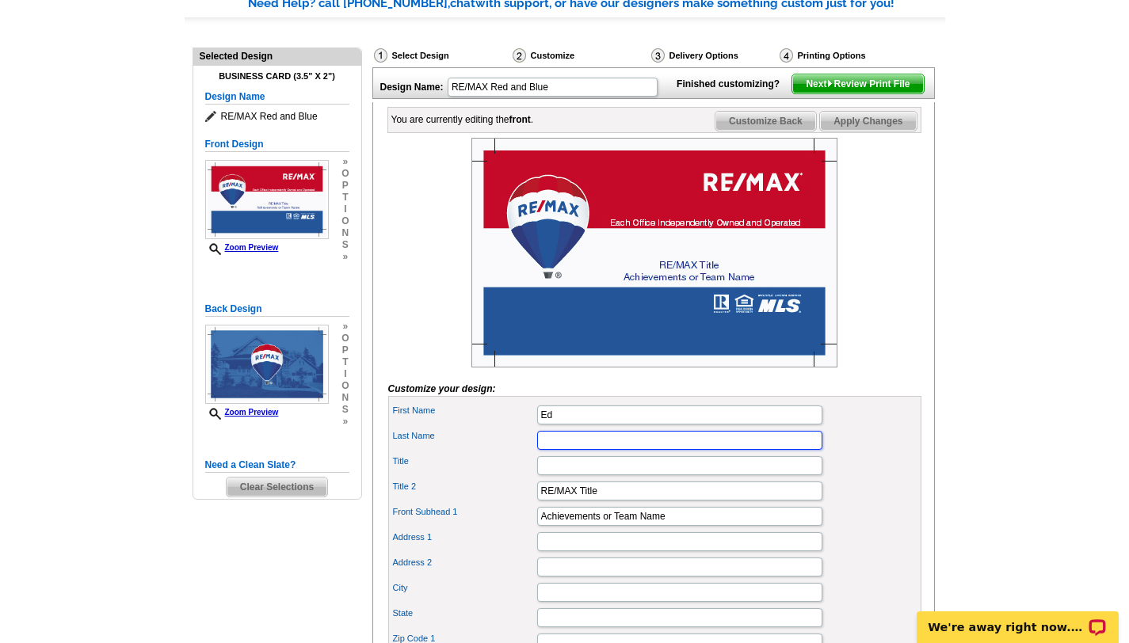
click at [543, 450] on input "Last Name" at bounding box center [679, 440] width 285 height 19
type input "Mcintosh"
click at [571, 475] on input "Title" at bounding box center [679, 465] width 285 height 19
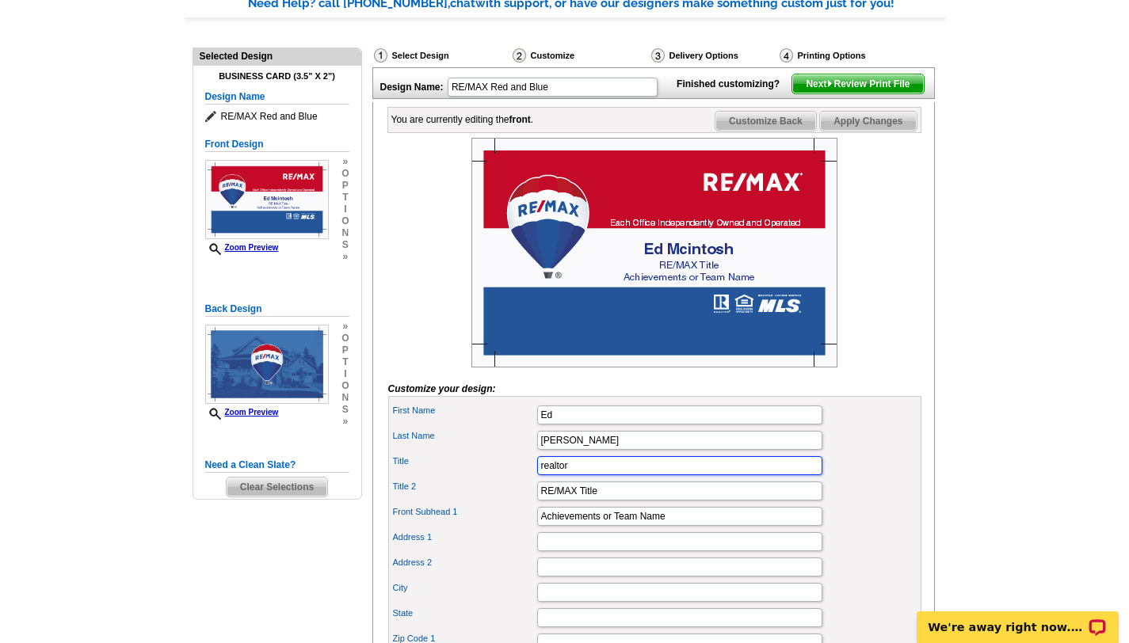
click at [544, 475] on input "realtor" at bounding box center [679, 465] width 285 height 19
type input "Realtor"
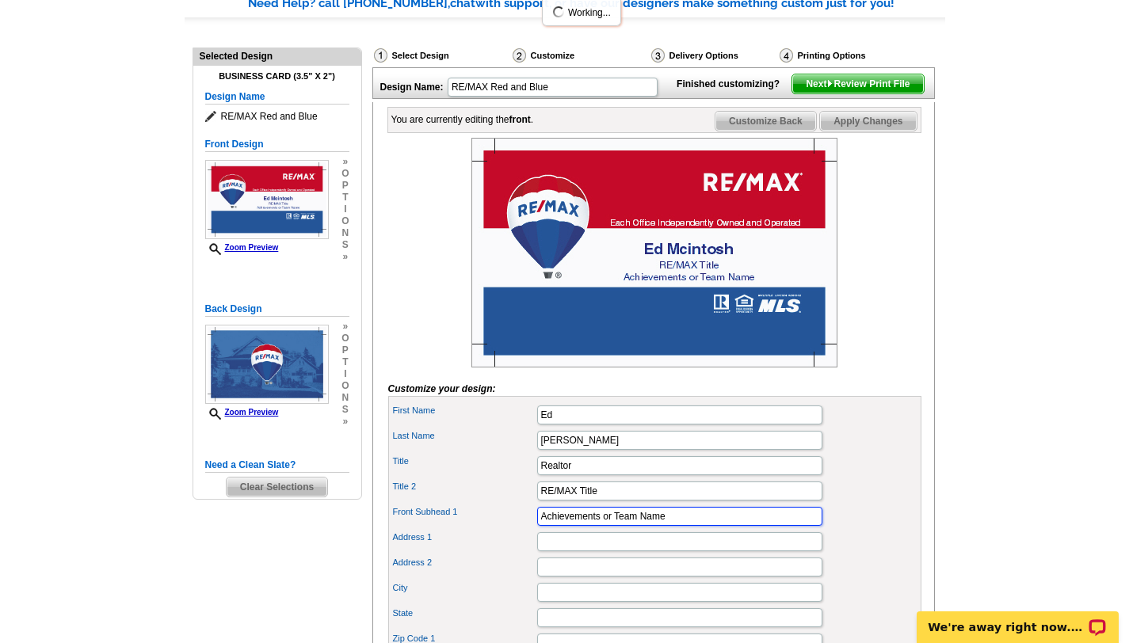
click at [666, 526] on input "Achievements or Team Name" at bounding box center [679, 516] width 285 height 19
type input "A"
click at [598, 501] on input "RE/MAX Title" at bounding box center [679, 491] width 285 height 19
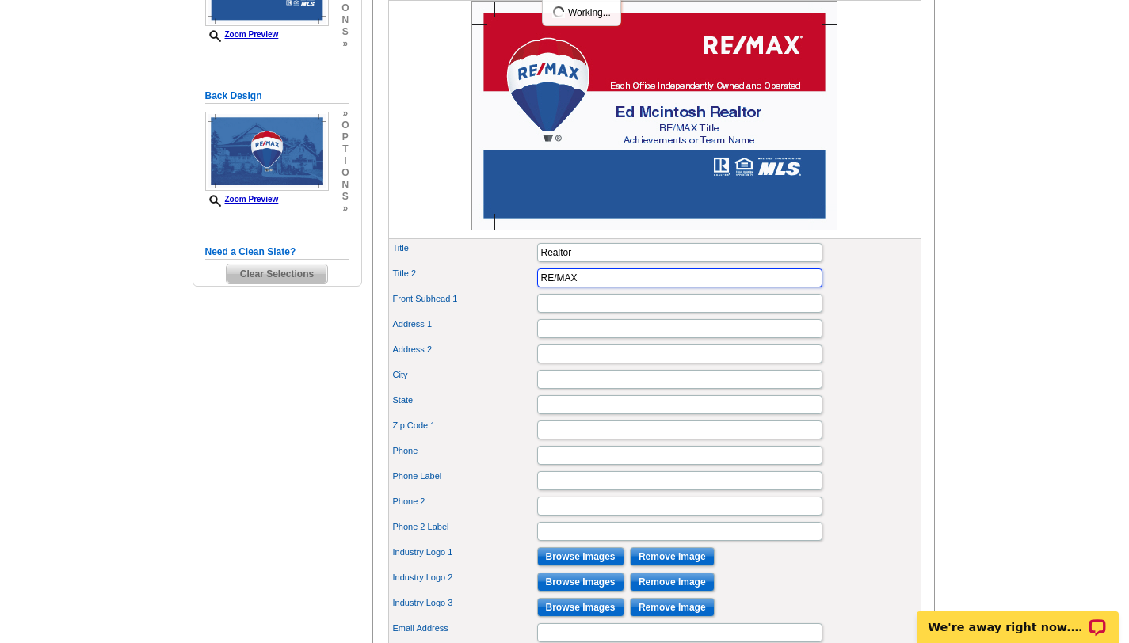
scroll to position [349, 0]
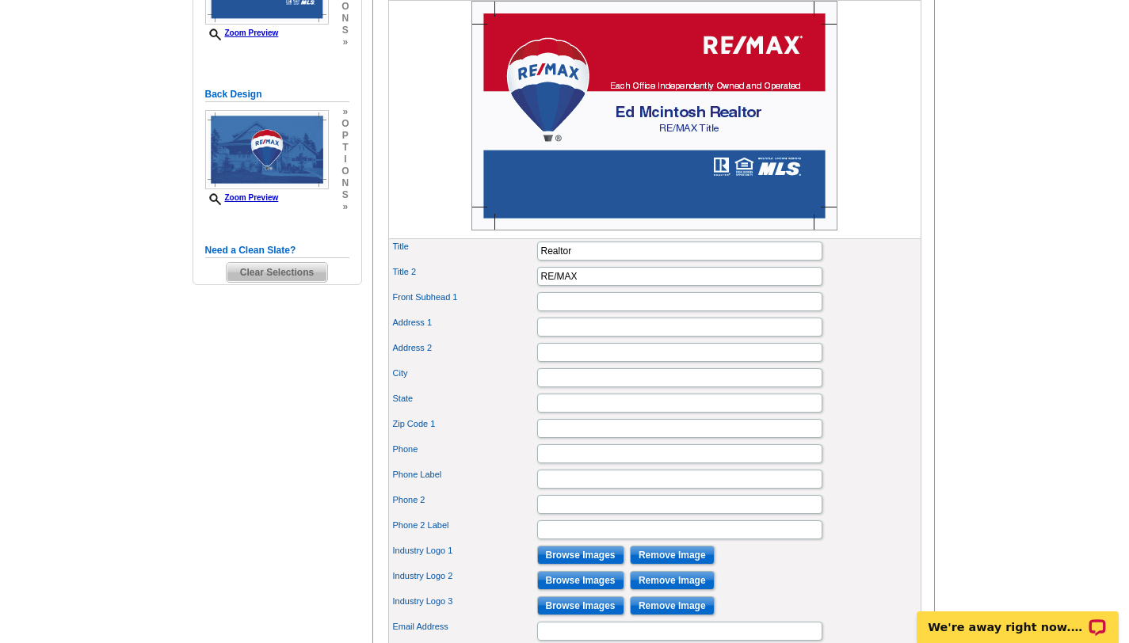
click at [598, 517] on div "Phone 2" at bounding box center [654, 504] width 527 height 25
click at [588, 286] on input "RE/MAX" at bounding box center [679, 276] width 285 height 19
click at [585, 286] on input "RE/MAX complete Realty" at bounding box center [679, 276] width 285 height 19
type input "RE/MAX Complete Realty"
click at [543, 311] on input "Front Subhead 1" at bounding box center [679, 301] width 285 height 19
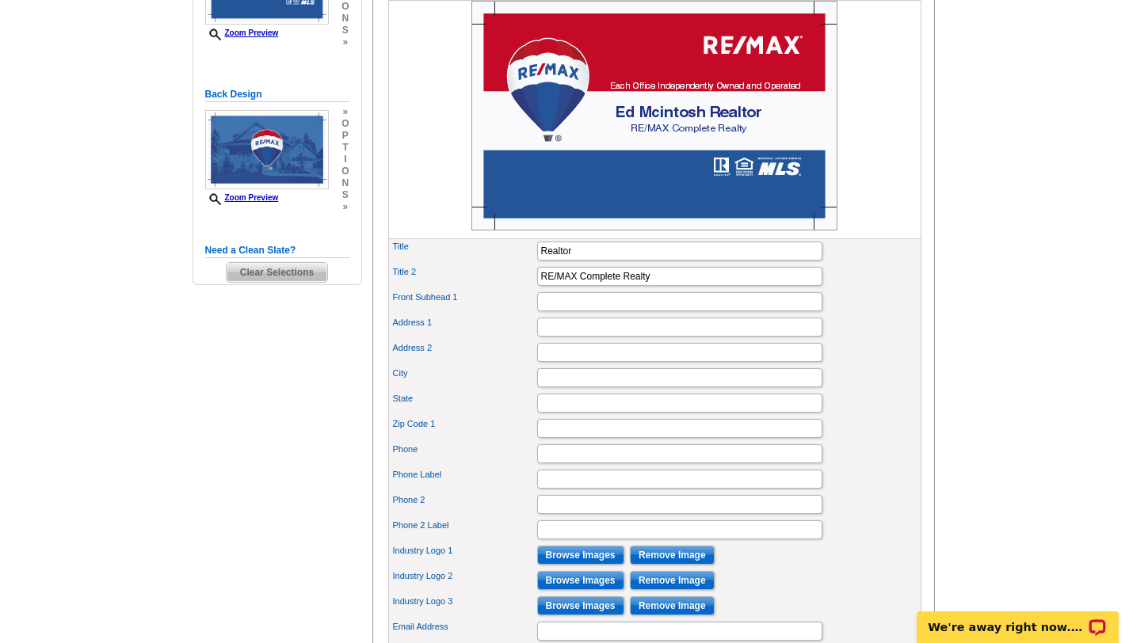
click at [665, 87] on img at bounding box center [654, 116] width 366 height 230
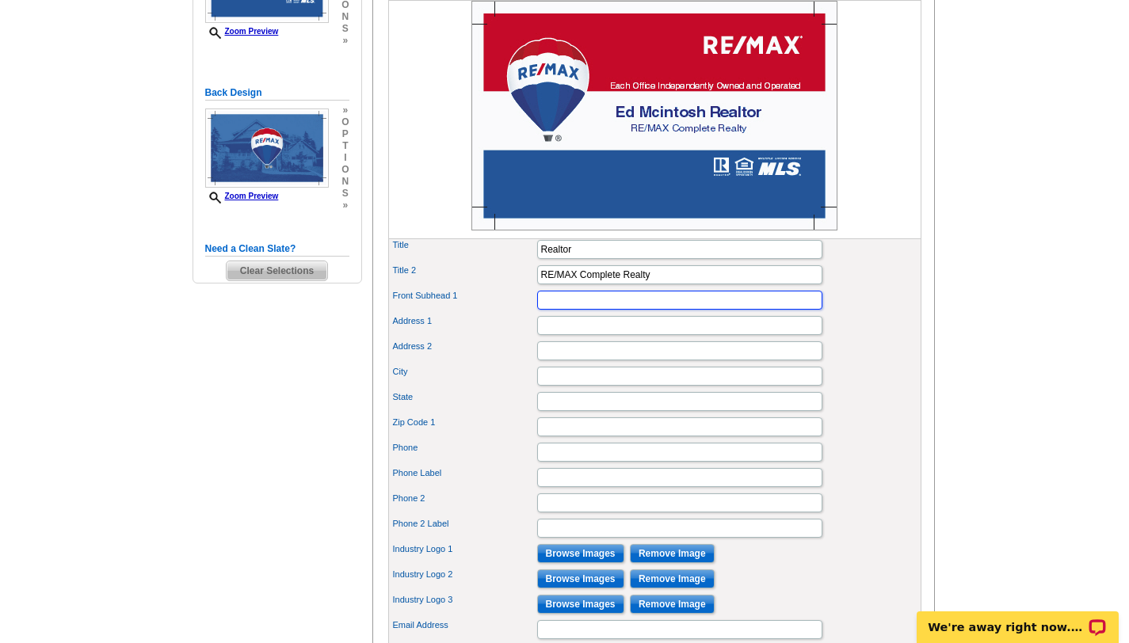
click at [547, 310] on input "Front Subhead 1" at bounding box center [679, 300] width 285 height 19
type input "u"
click at [557, 335] on input "Address 1" at bounding box center [679, 325] width 285 height 19
click at [471, 303] on label "Front Subhead 1" at bounding box center [464, 295] width 143 height 13
click at [537, 310] on input "u" at bounding box center [679, 300] width 285 height 19
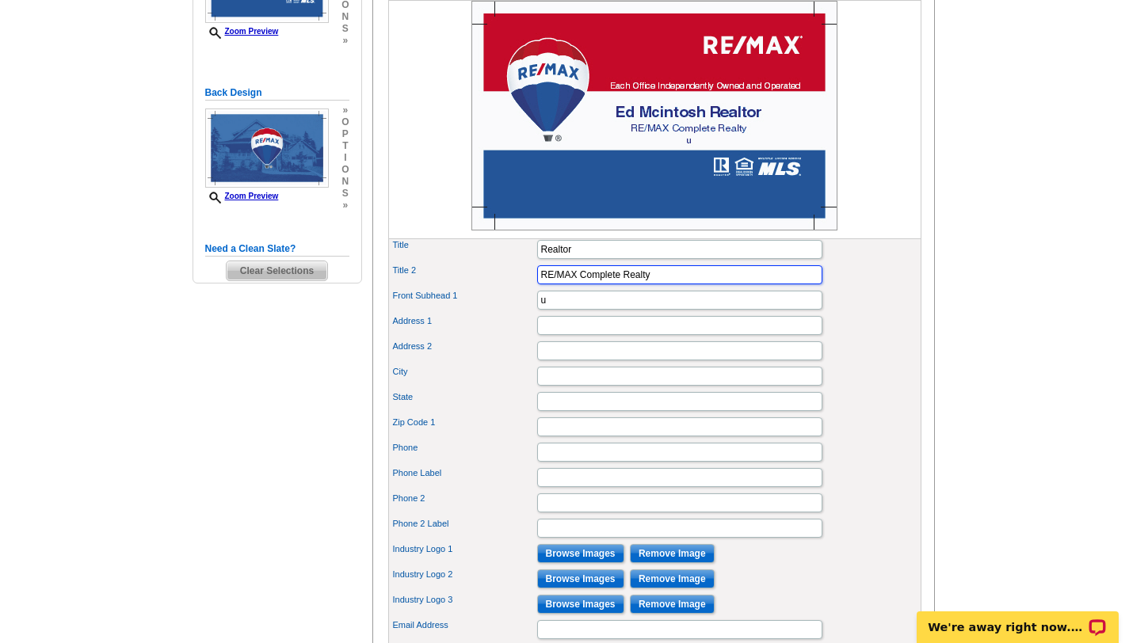
drag, startPoint x: 651, startPoint y: 300, endPoint x: 532, endPoint y: 300, distance: 118.9
click at [532, 288] on div "Title 2 RE/MAX Complete Realty" at bounding box center [654, 274] width 527 height 25
click at [544, 310] on input "u" at bounding box center [679, 300] width 285 height 19
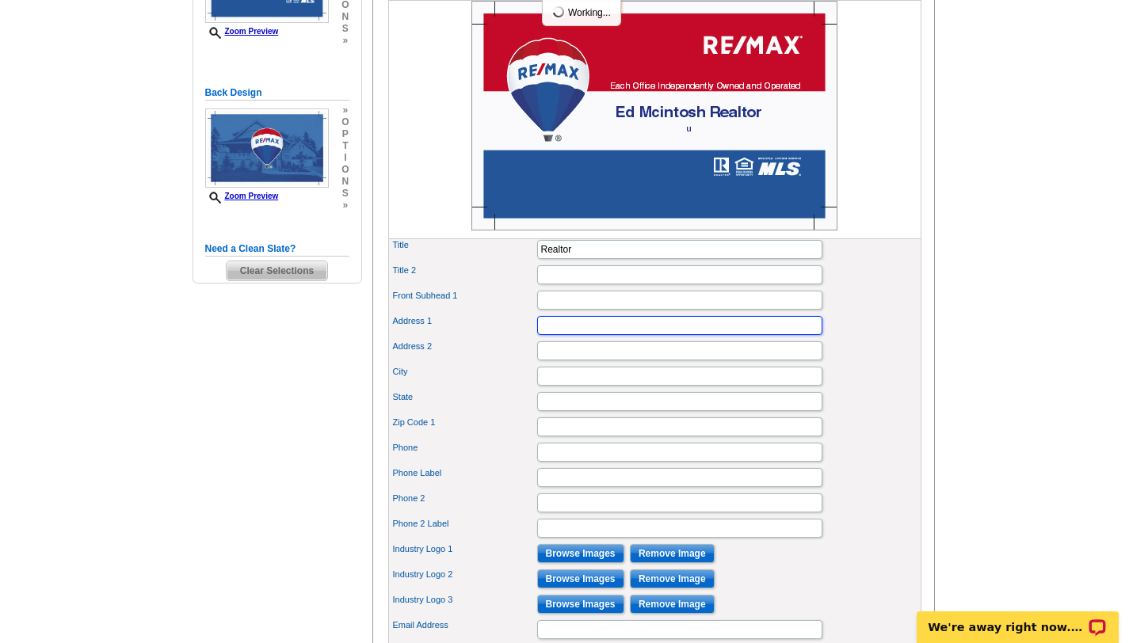
click at [546, 335] on input "Address 1" at bounding box center [679, 325] width 285 height 19
click at [569, 361] on input "Address 2" at bounding box center [679, 351] width 285 height 19
click at [551, 335] on input "3c" at bounding box center [679, 325] width 285 height 19
type input "3"
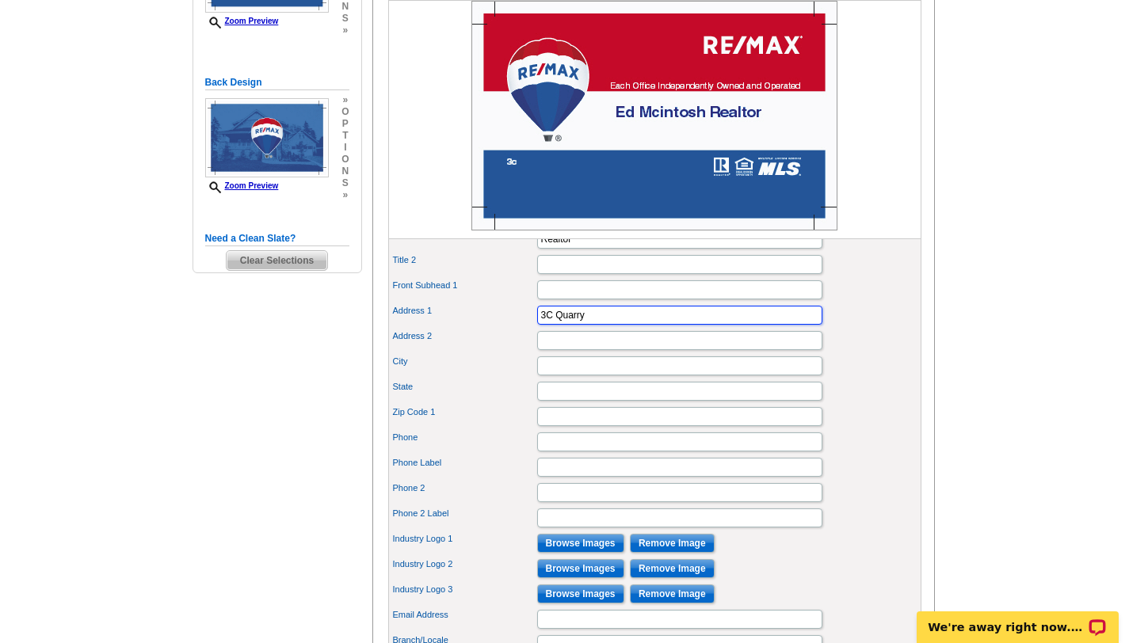
click at [554, 325] on input "3C Quarry" at bounding box center [679, 315] width 285 height 19
click at [612, 325] on input "3C 180 Quarry" at bounding box center [679, 315] width 285 height 19
type input "3C [STREET_ADDRESS]"
click at [548, 350] on input "Address 2" at bounding box center [679, 340] width 285 height 19
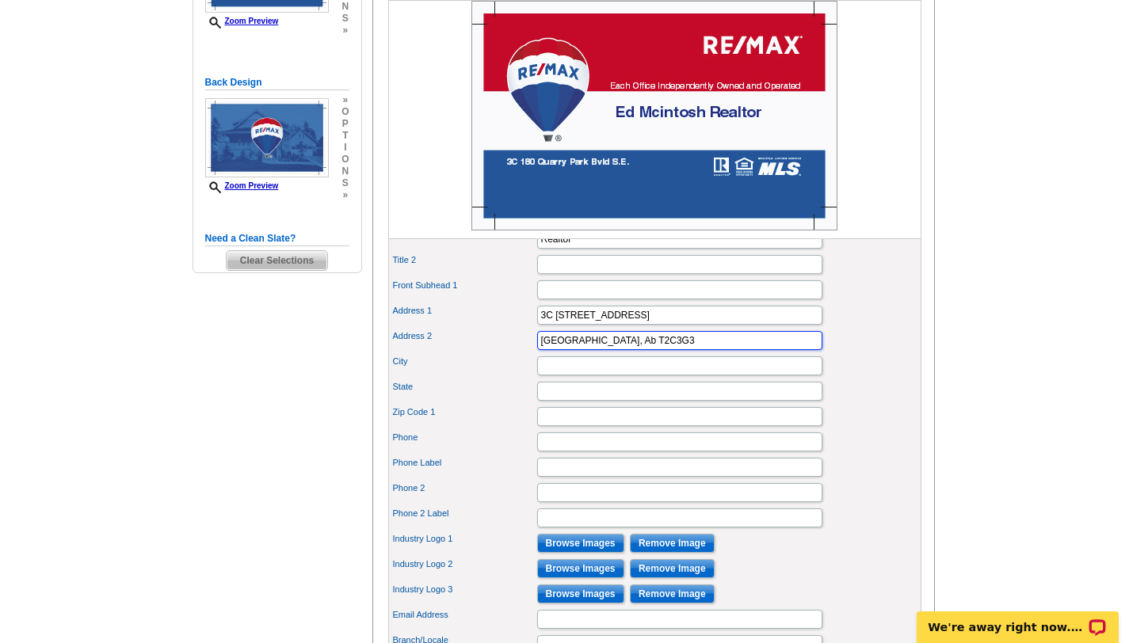
click at [548, 350] on input "Calgary, Ab T2C3G3" at bounding box center [679, 340] width 285 height 19
drag, startPoint x: 548, startPoint y: 368, endPoint x: 549, endPoint y: 441, distance: 72.1
click at [549, 441] on div "First Name Ed Last Name Mcintosh Title Realtor Title 2 Front Subhead 1" at bounding box center [654, 415] width 533 height 491
click at [611, 350] on input "Calgary, Ab T2C3G3" at bounding box center [679, 340] width 285 height 19
click at [590, 350] on input "Calgary, Ab T2C 3G3" at bounding box center [679, 340] width 285 height 19
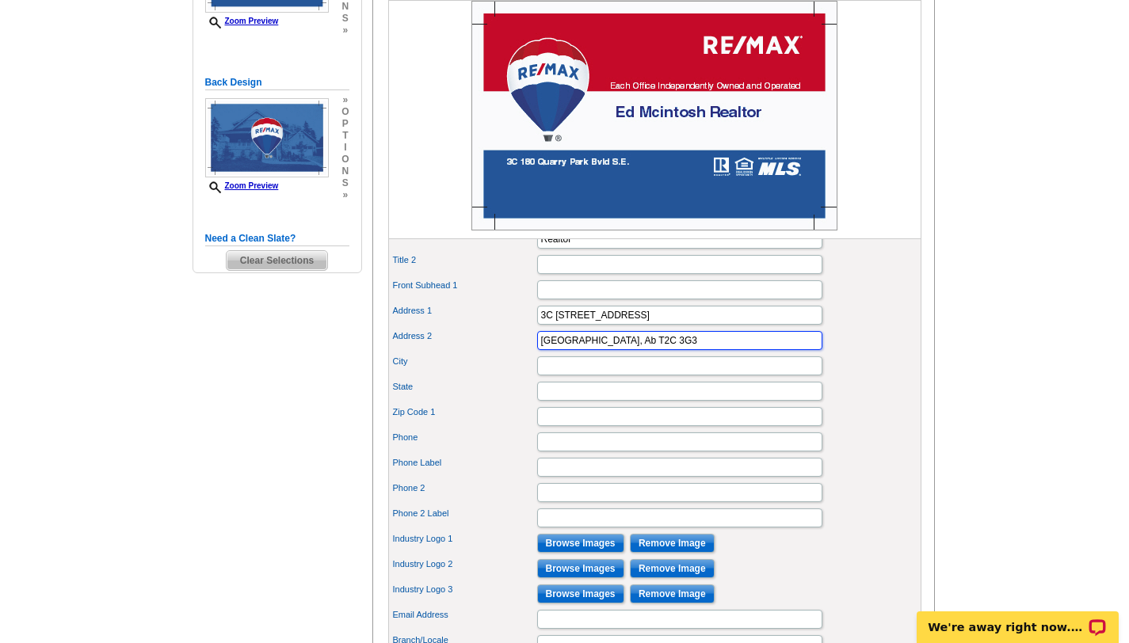
type input "Calgary, Ab T2C 3G3"
drag, startPoint x: 637, startPoint y: 364, endPoint x: 535, endPoint y: 365, distance: 102.2
click at [535, 353] on div "Address 2 Calgary, Ab T2C 3G3" at bounding box center [654, 340] width 527 height 25
click at [548, 376] on input "City" at bounding box center [679, 366] width 285 height 19
click at [553, 376] on input "City" at bounding box center [679, 366] width 285 height 19
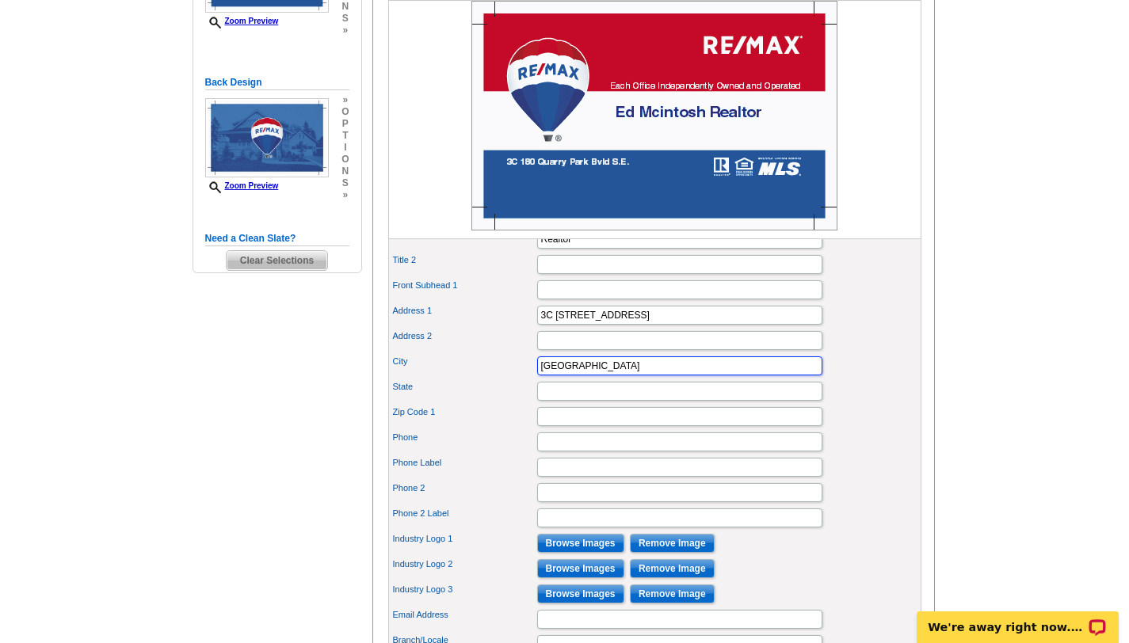
type input "Calgary"
click at [561, 401] on input "State" at bounding box center [679, 391] width 285 height 19
type input "Ab"
click at [558, 426] on input "Zip Code 1" at bounding box center [679, 416] width 285 height 19
type input "T2C 3G3"
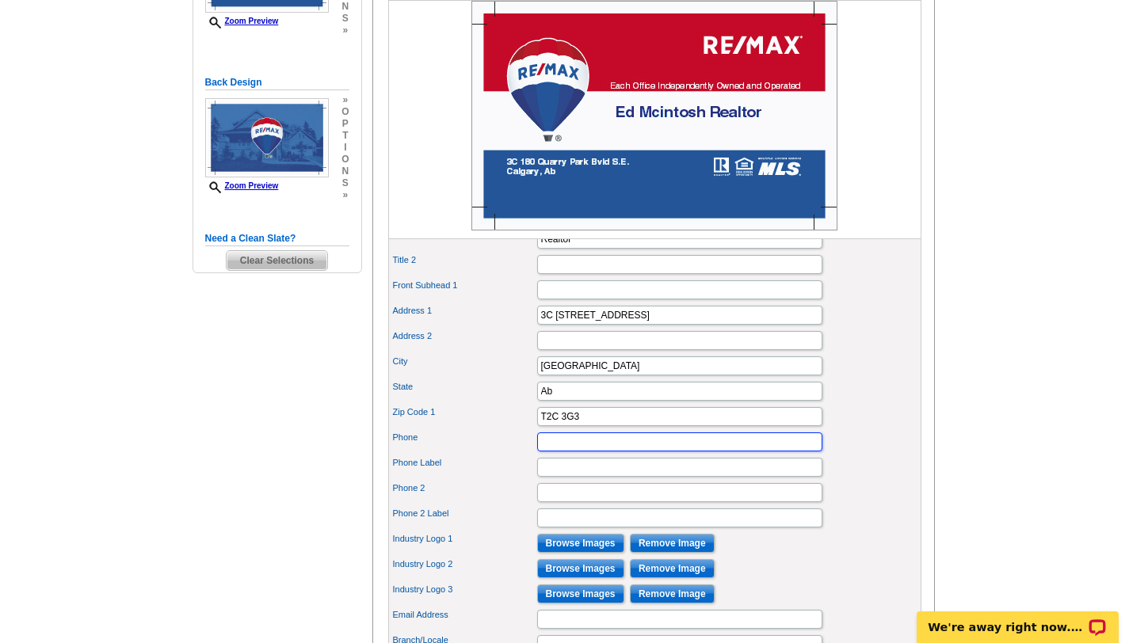
click at [560, 452] on input "Phone" at bounding box center [679, 442] width 285 height 19
click at [546, 452] on input "$03-861-3627" at bounding box center [679, 442] width 285 height 19
type input "Direct 403-861-3627"
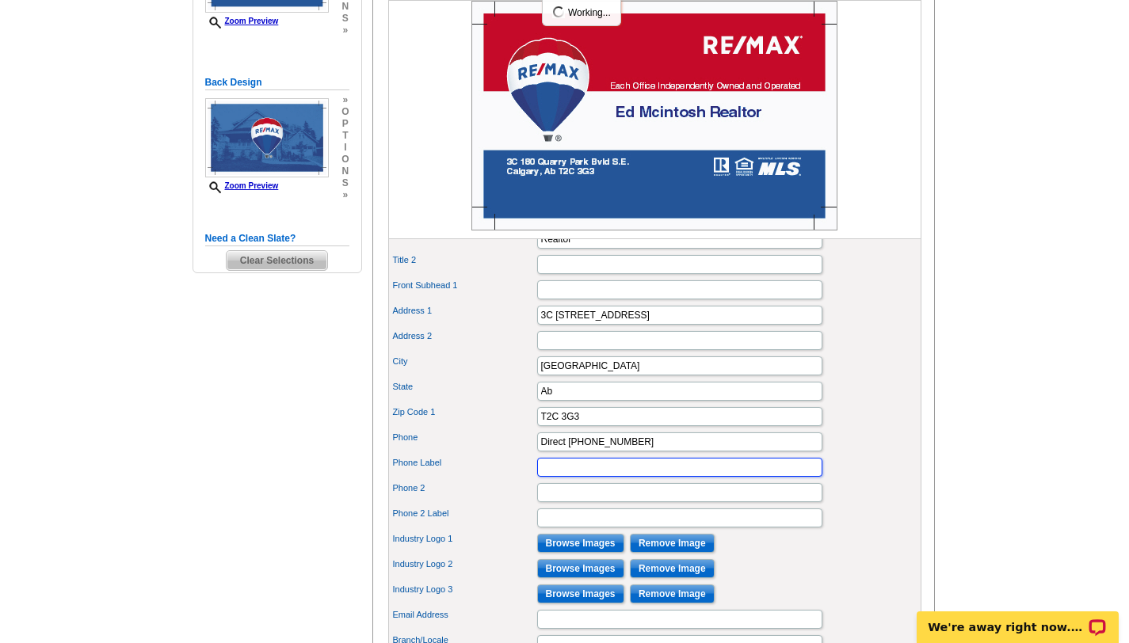
click at [548, 477] on input "Phone Label" at bounding box center [679, 467] width 285 height 19
type input "Office 403-930-8555"
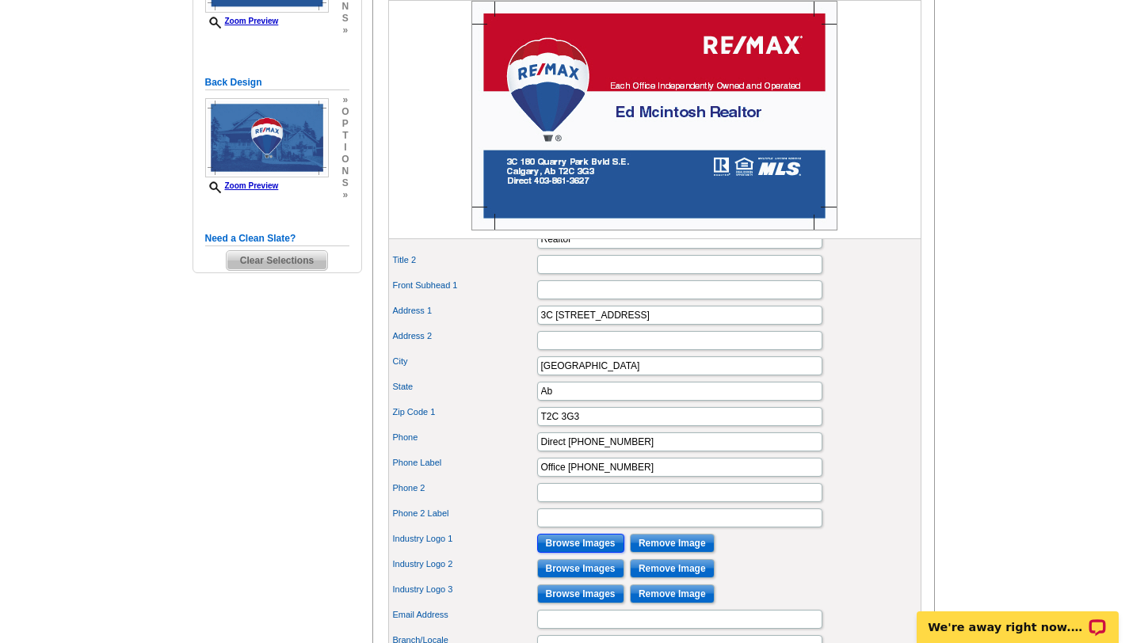
click at [575, 553] on input "Browse Images" at bounding box center [580, 543] width 87 height 19
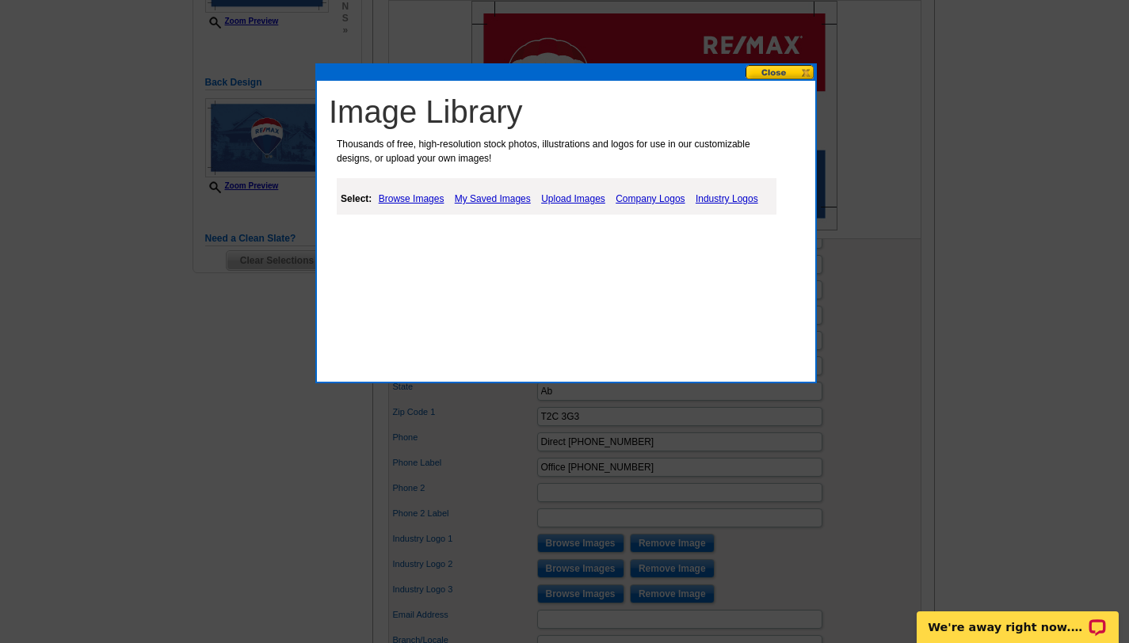
click at [426, 193] on link "Browse Images" at bounding box center [412, 198] width 74 height 19
click at [671, 194] on link "Company Logos" at bounding box center [651, 198] width 77 height 19
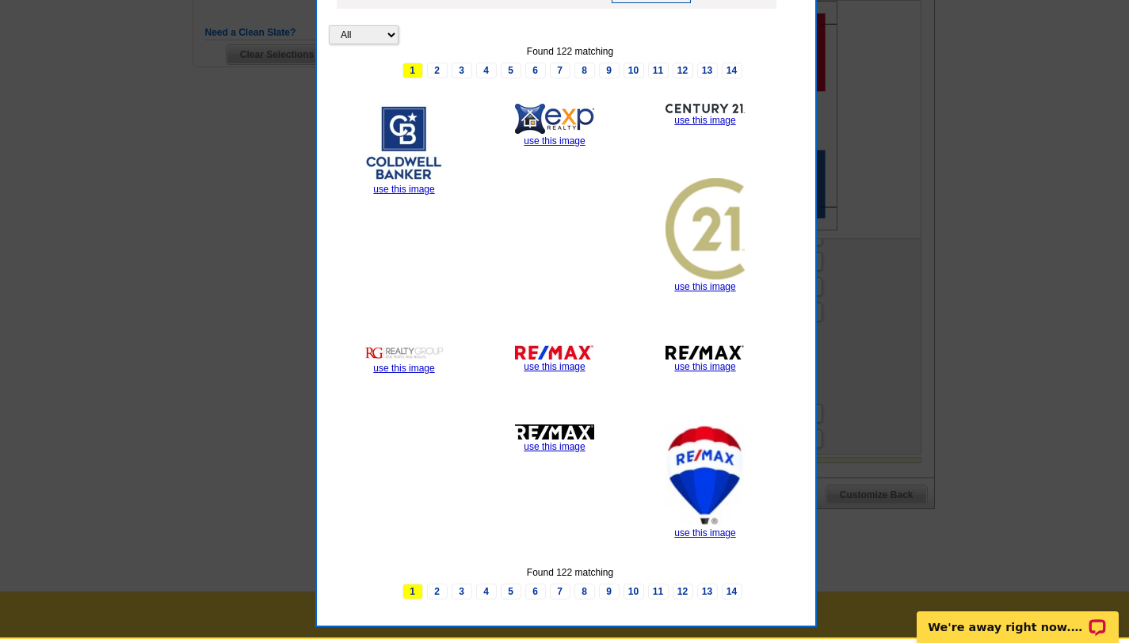
scroll to position [578, 0]
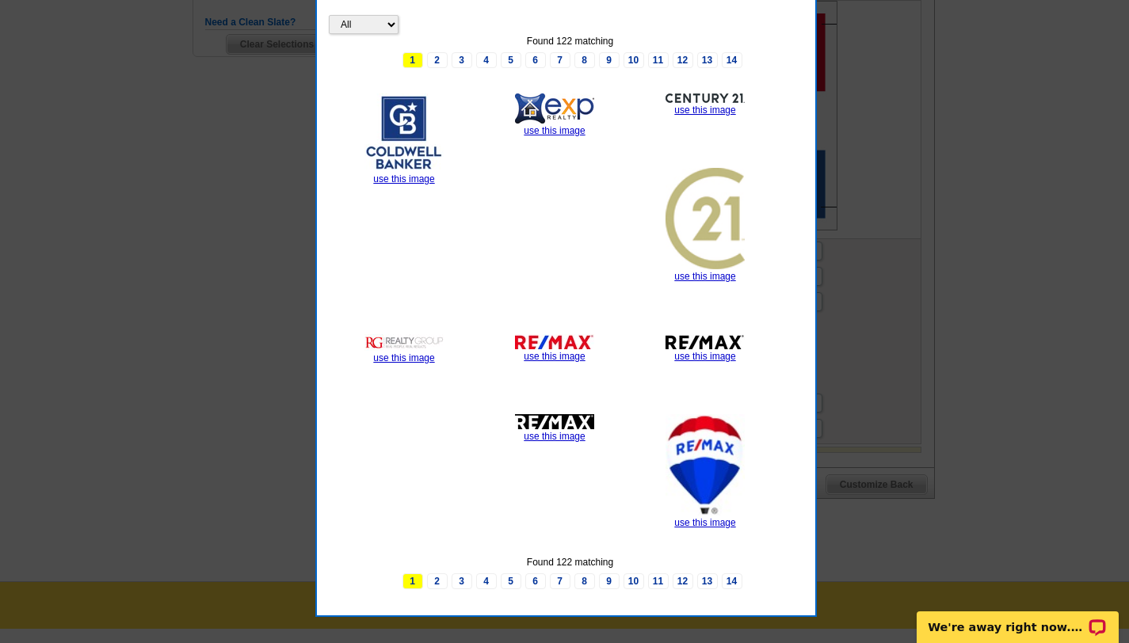
click at [698, 345] on img at bounding box center [705, 341] width 79 height 15
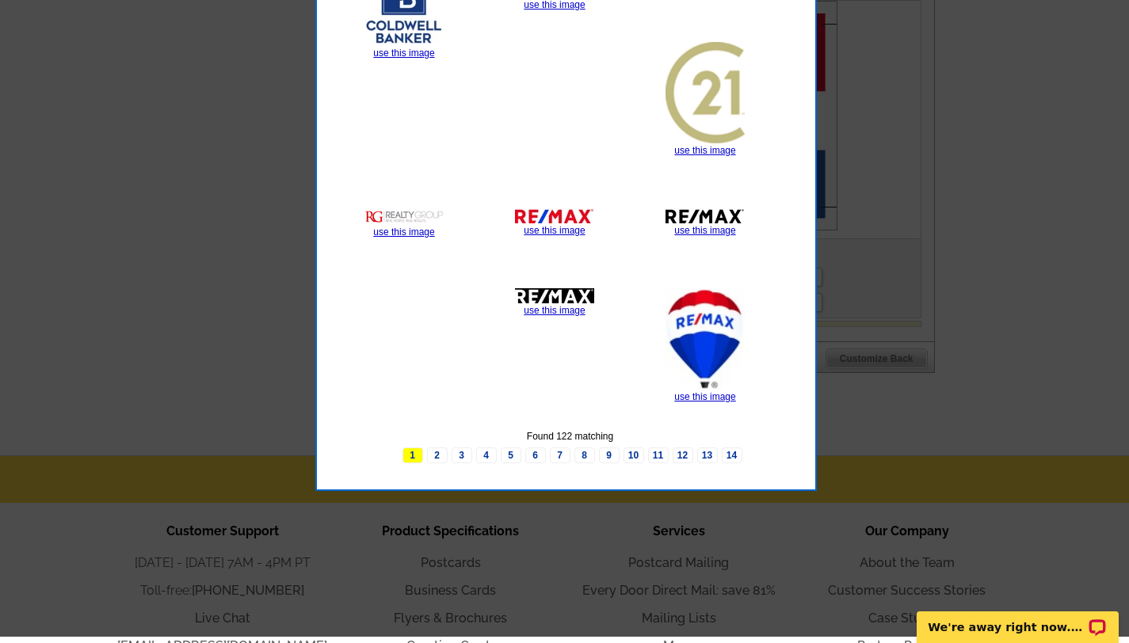
scroll to position [690, 0]
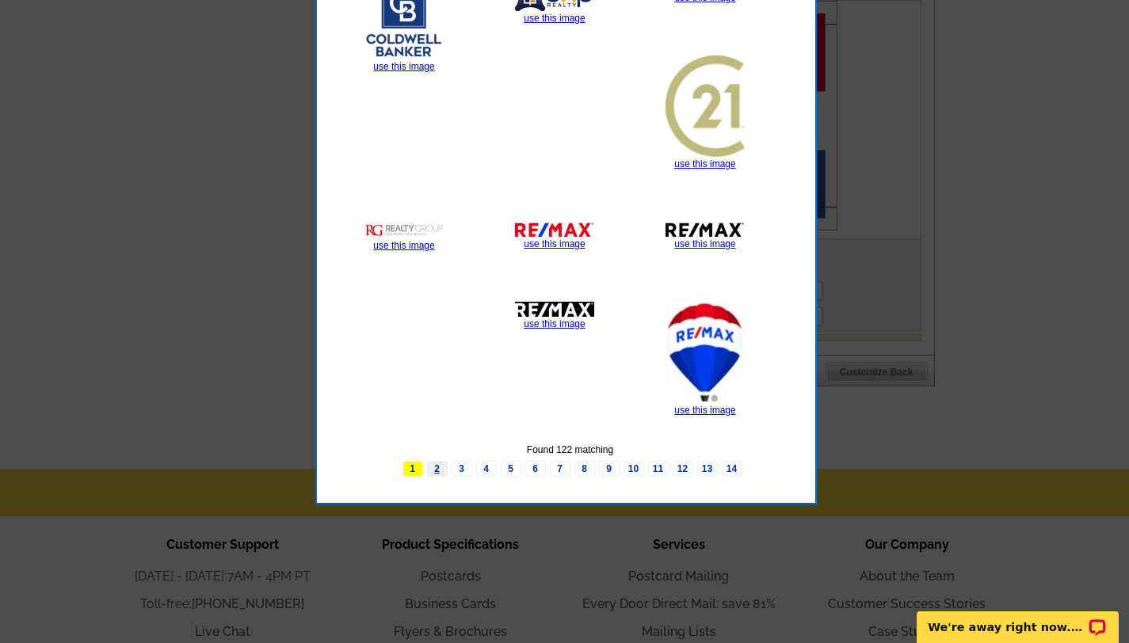
click at [445, 469] on link "2" at bounding box center [437, 469] width 21 height 16
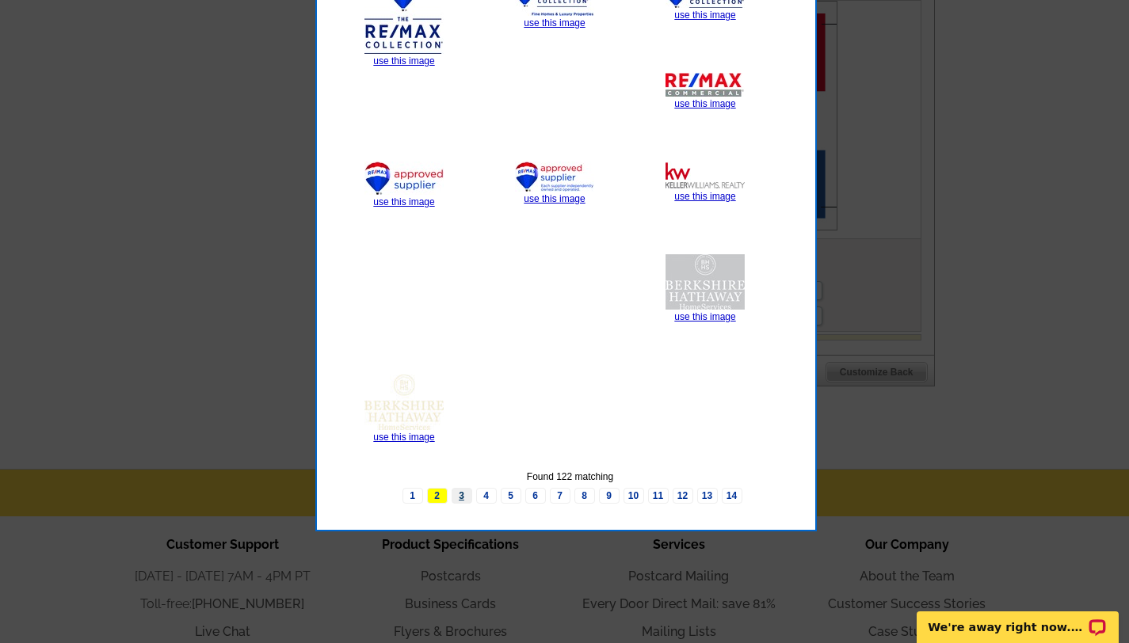
click at [460, 494] on link "3" at bounding box center [462, 496] width 21 height 16
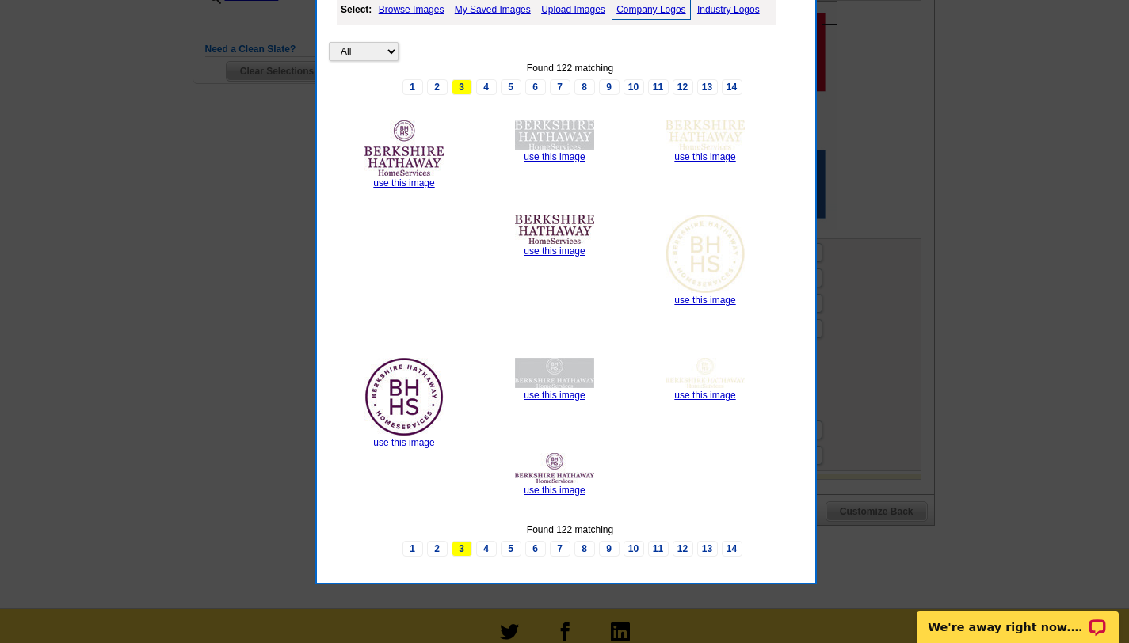
scroll to position [548, 0]
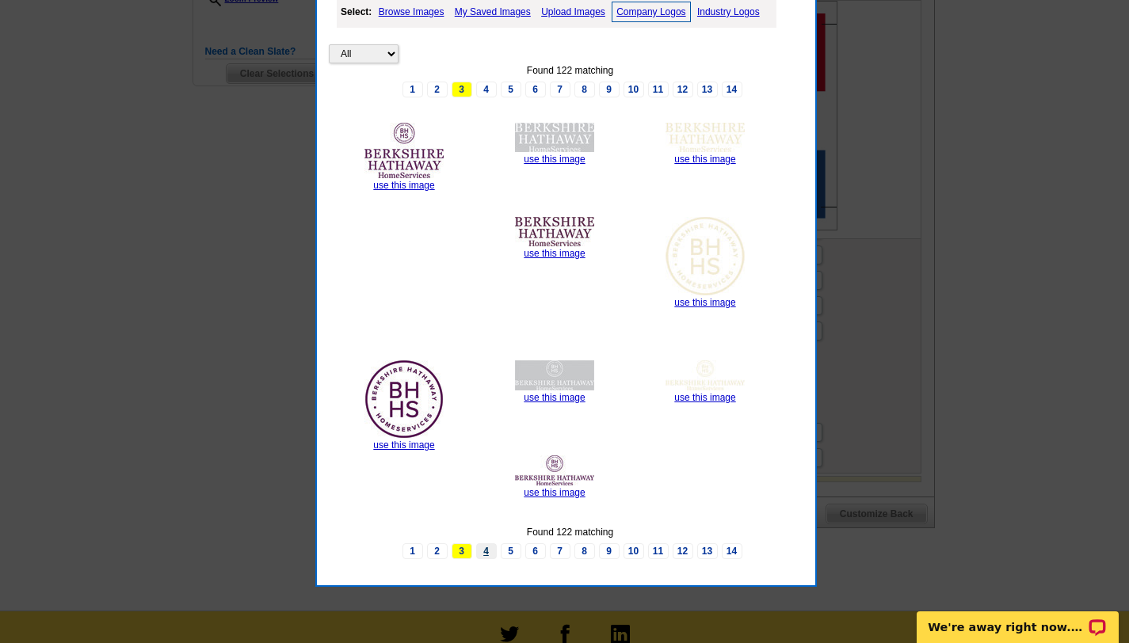
click at [486, 550] on link "4" at bounding box center [486, 552] width 21 height 16
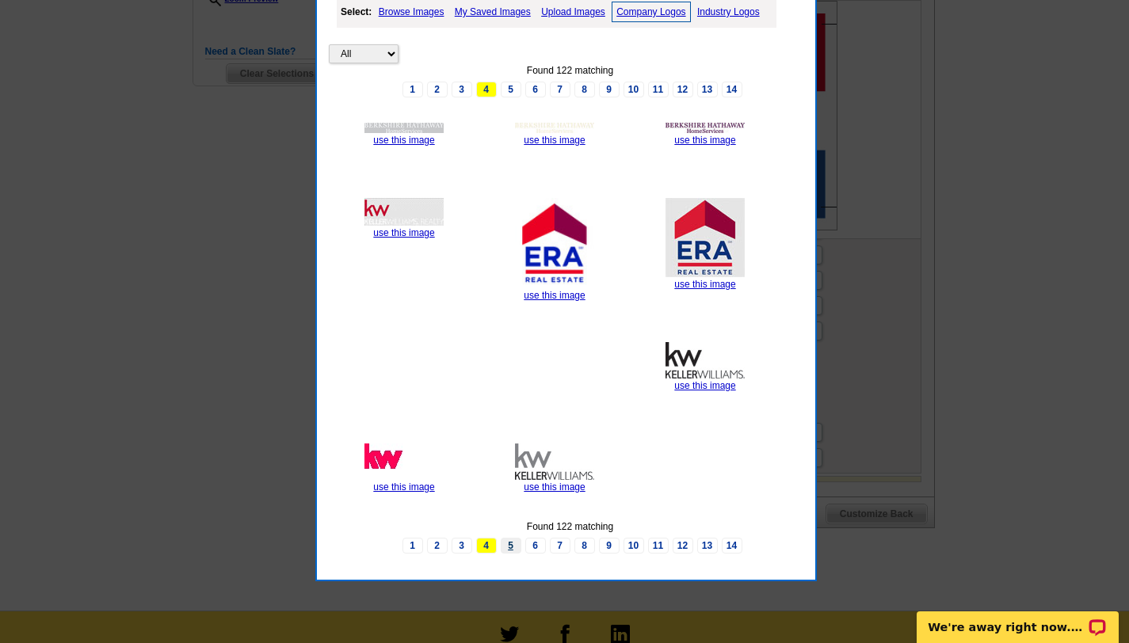
click at [511, 544] on link "5" at bounding box center [511, 546] width 21 height 16
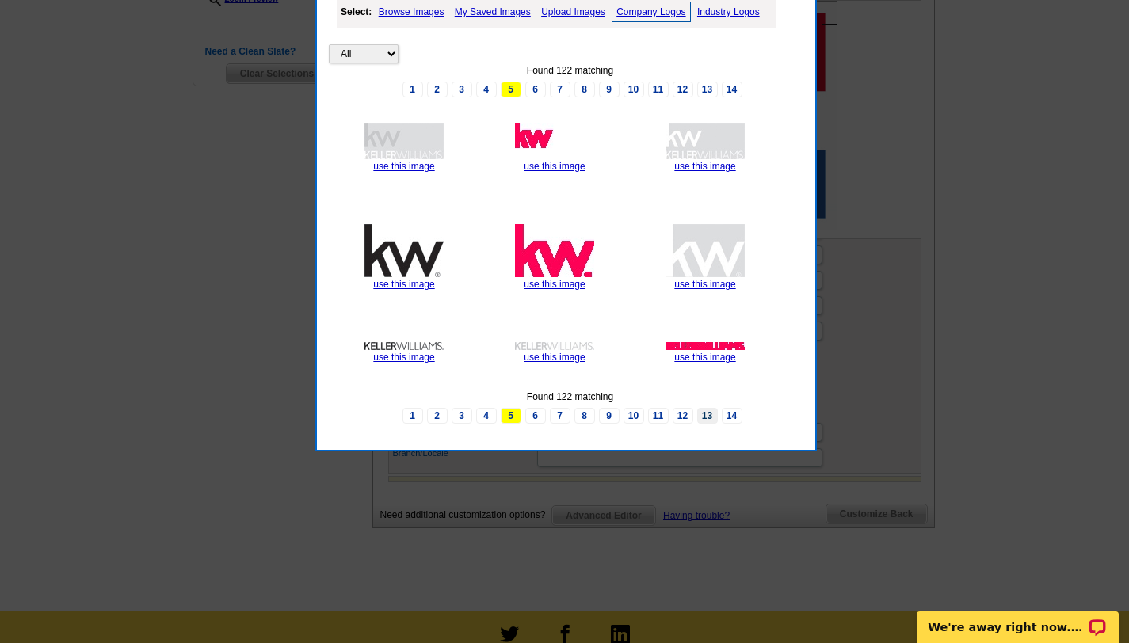
click at [704, 413] on link "13" at bounding box center [707, 416] width 21 height 16
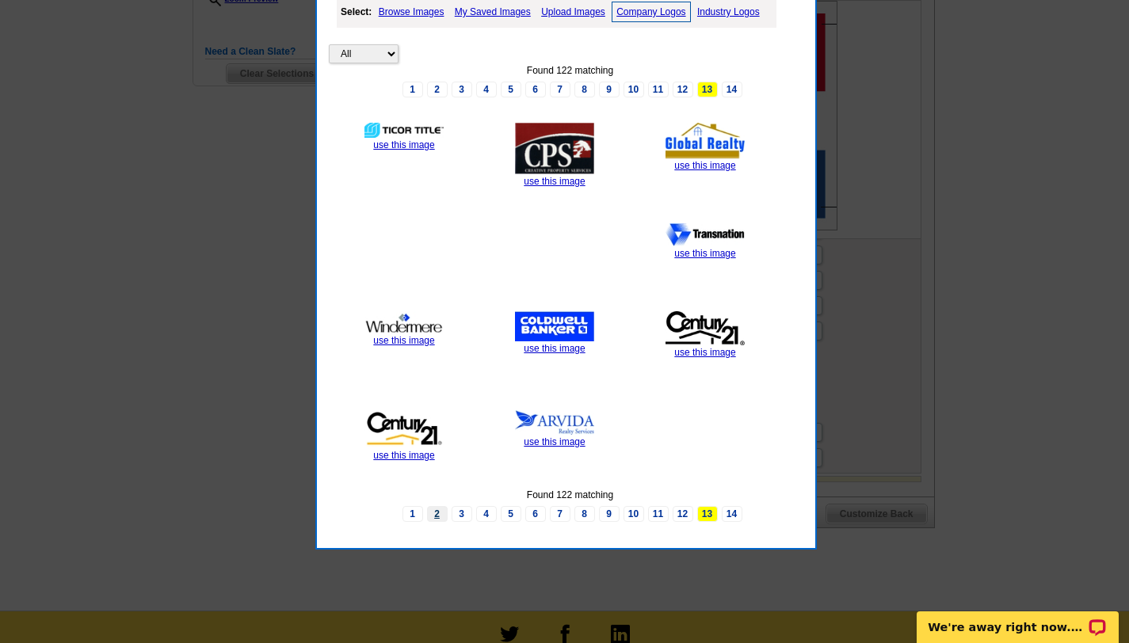
click at [438, 511] on link "2" at bounding box center [437, 514] width 21 height 16
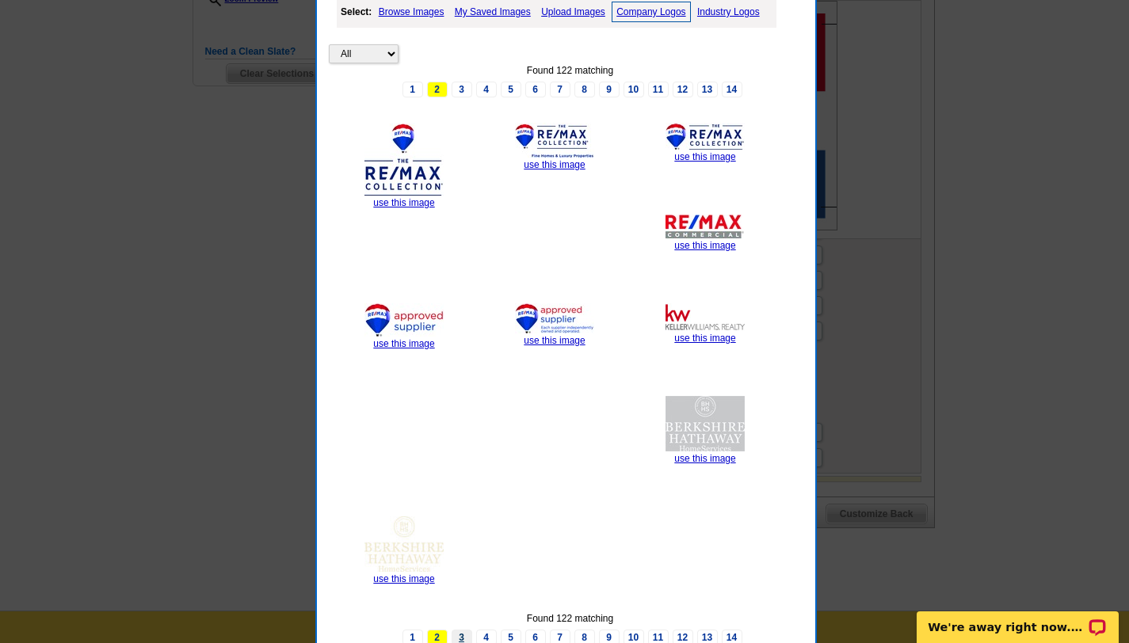
click at [464, 632] on link "3" at bounding box center [462, 638] width 21 height 16
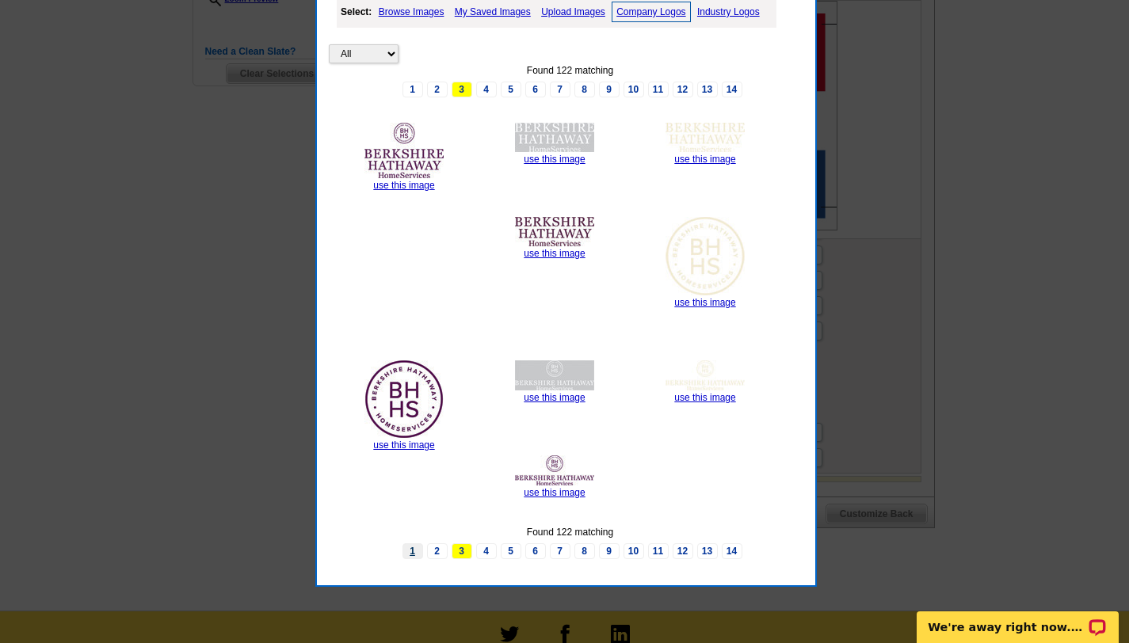
click at [413, 548] on link "1" at bounding box center [413, 552] width 21 height 16
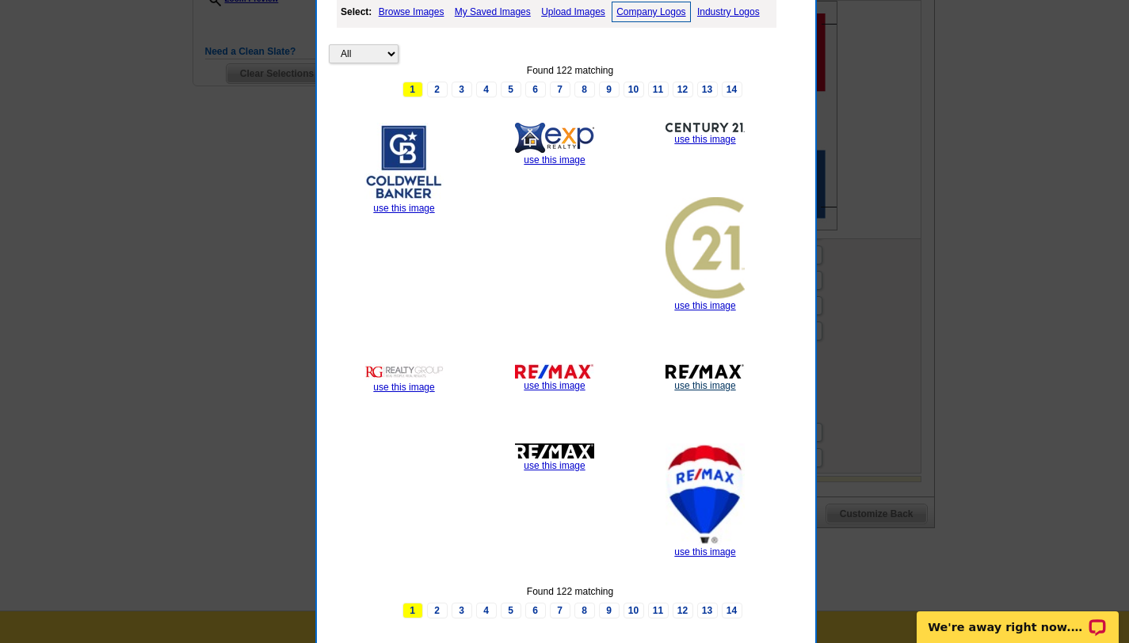
click at [700, 384] on link "use this image" at bounding box center [704, 385] width 61 height 11
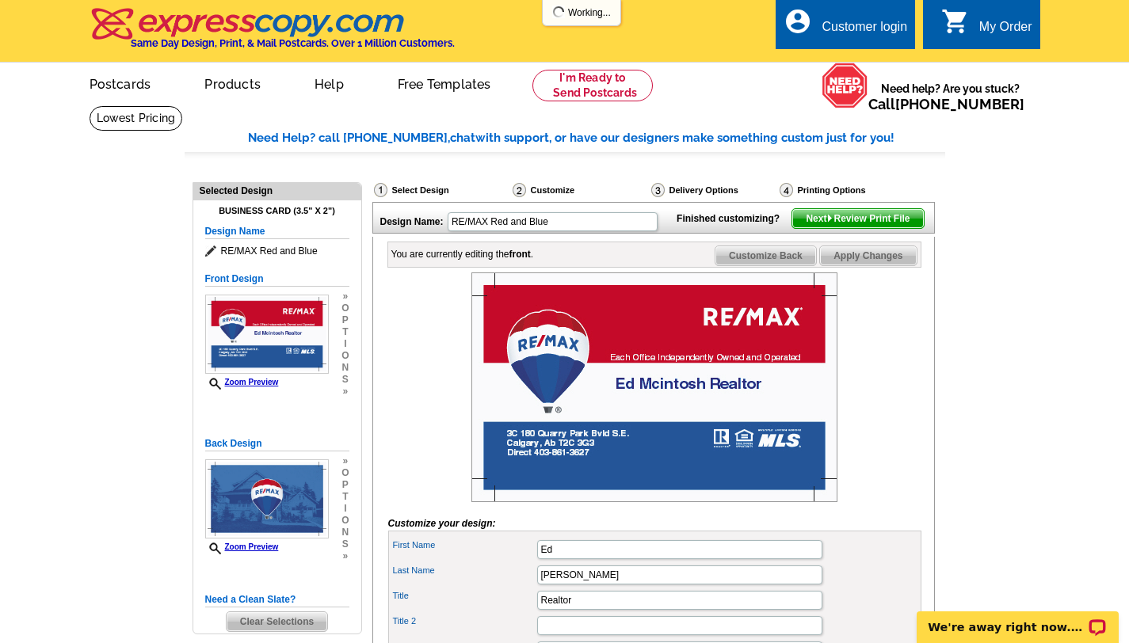
click at [700, 384] on img at bounding box center [654, 388] width 366 height 230
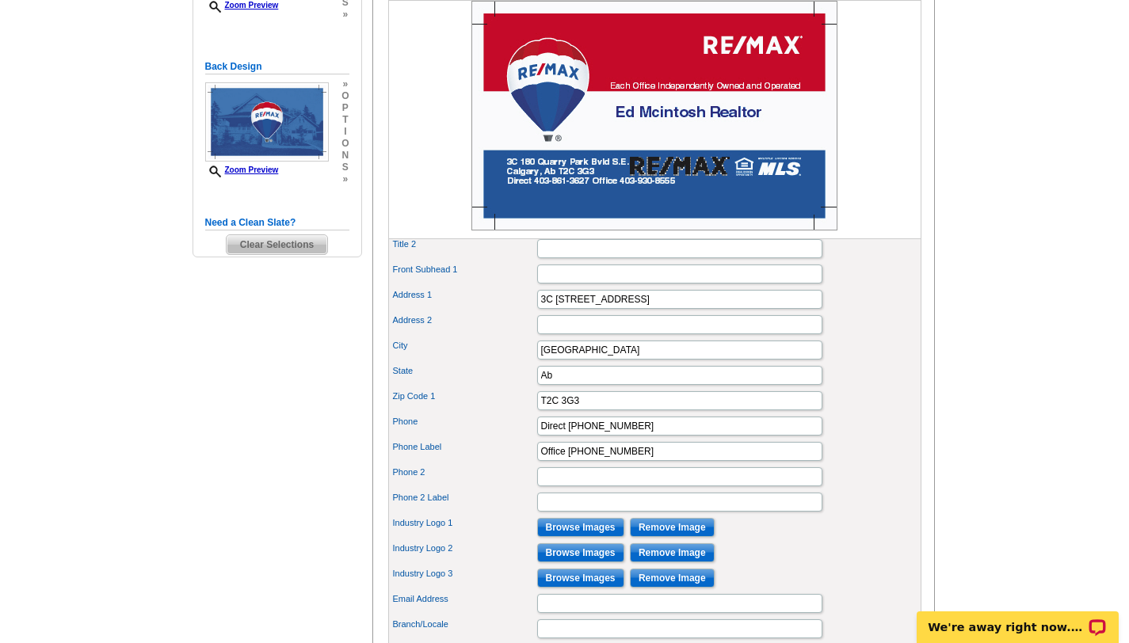
scroll to position [415, 0]
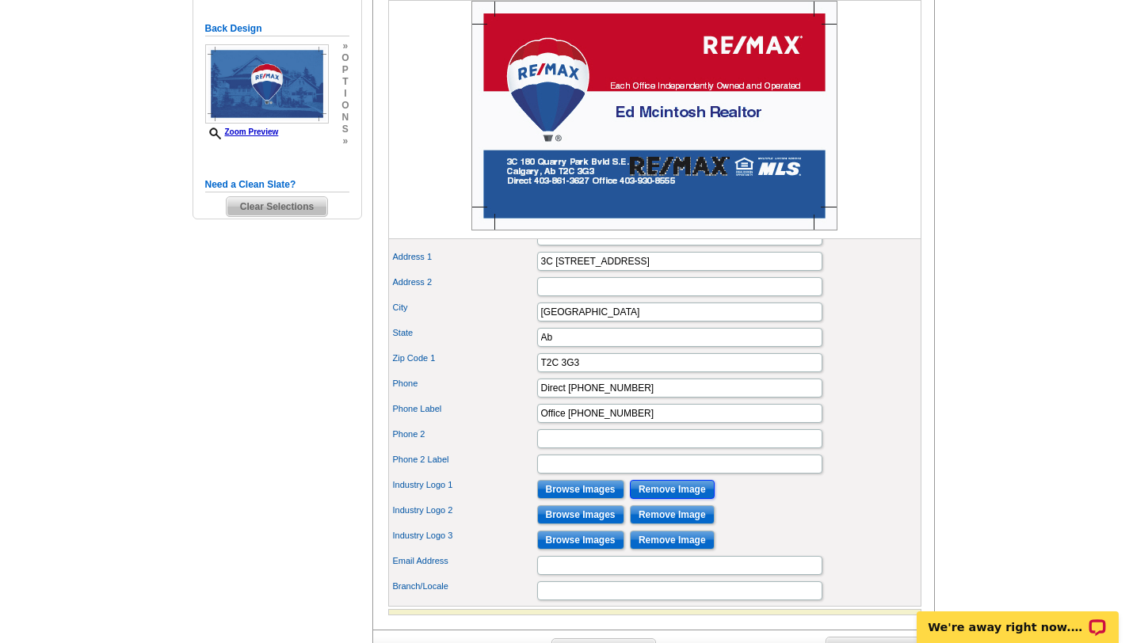
click at [675, 499] on input "Remove Image" at bounding box center [672, 489] width 85 height 19
click at [580, 525] on input "Browse Images" at bounding box center [580, 515] width 87 height 19
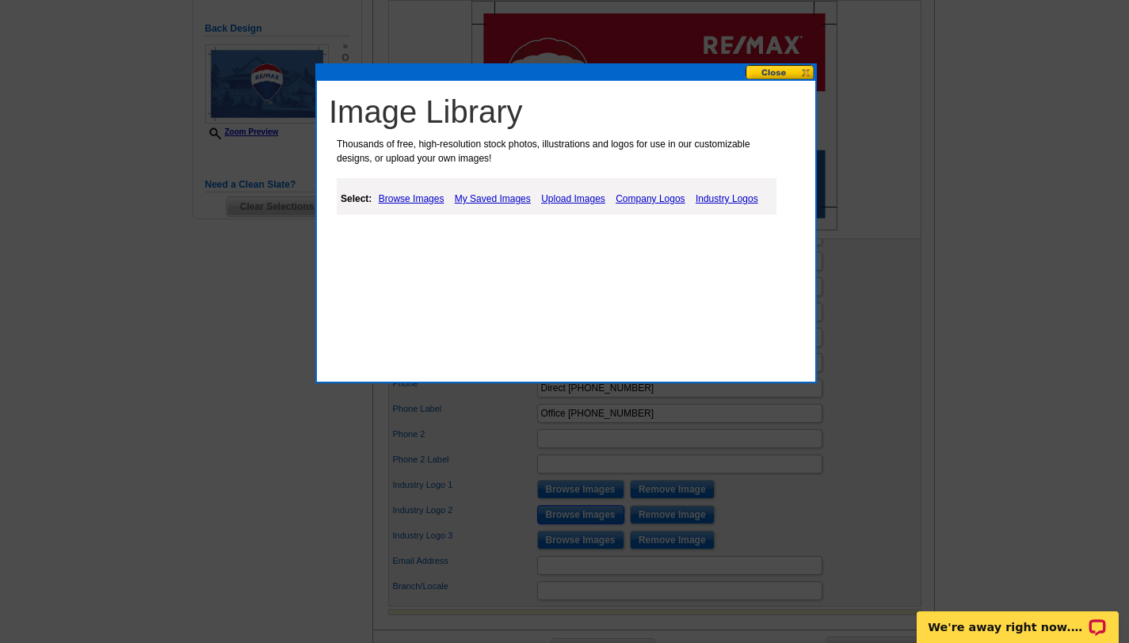
scroll to position [422, 0]
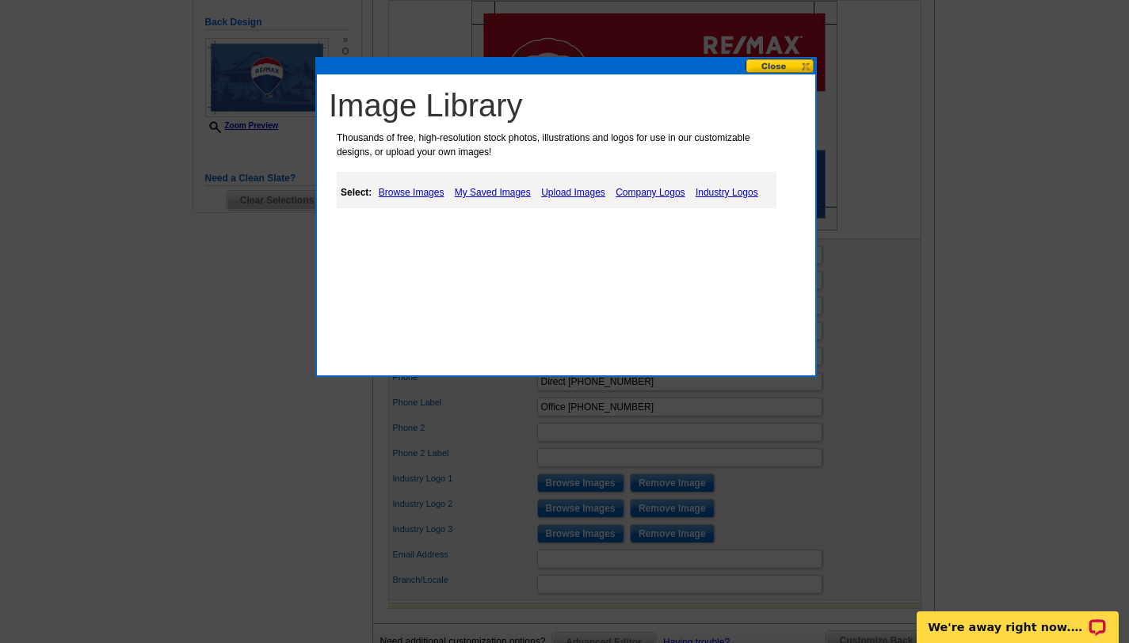
click at [414, 194] on link "Browse Images" at bounding box center [412, 192] width 74 height 19
click at [670, 192] on link "Company Logos" at bounding box center [651, 192] width 77 height 19
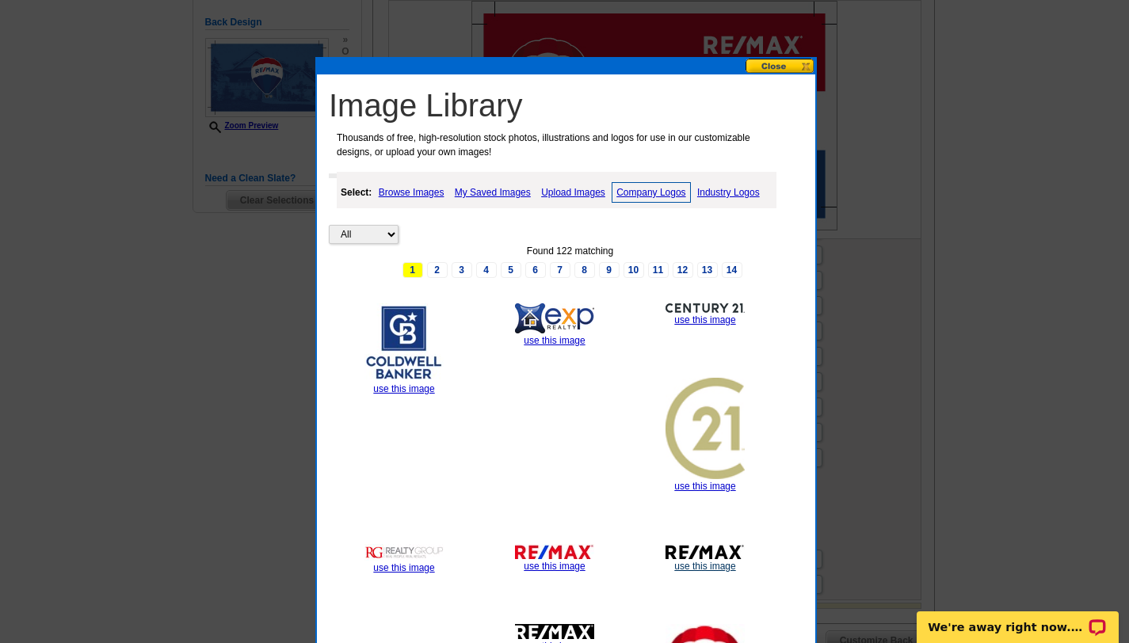
click at [703, 563] on link "use this image" at bounding box center [704, 566] width 61 height 11
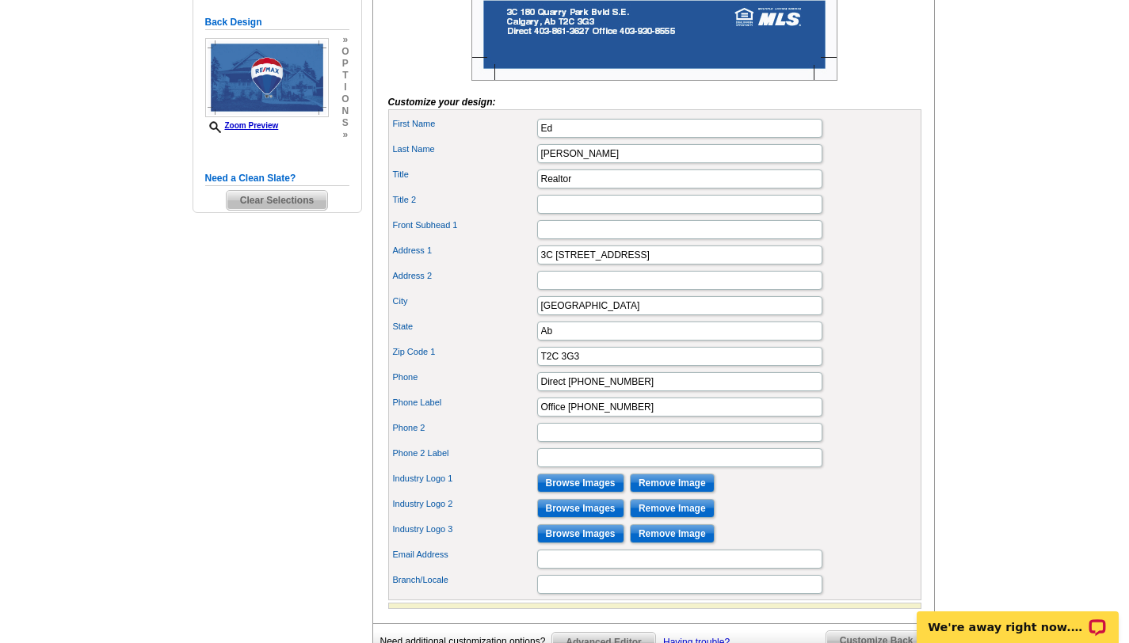
scroll to position [0, 0]
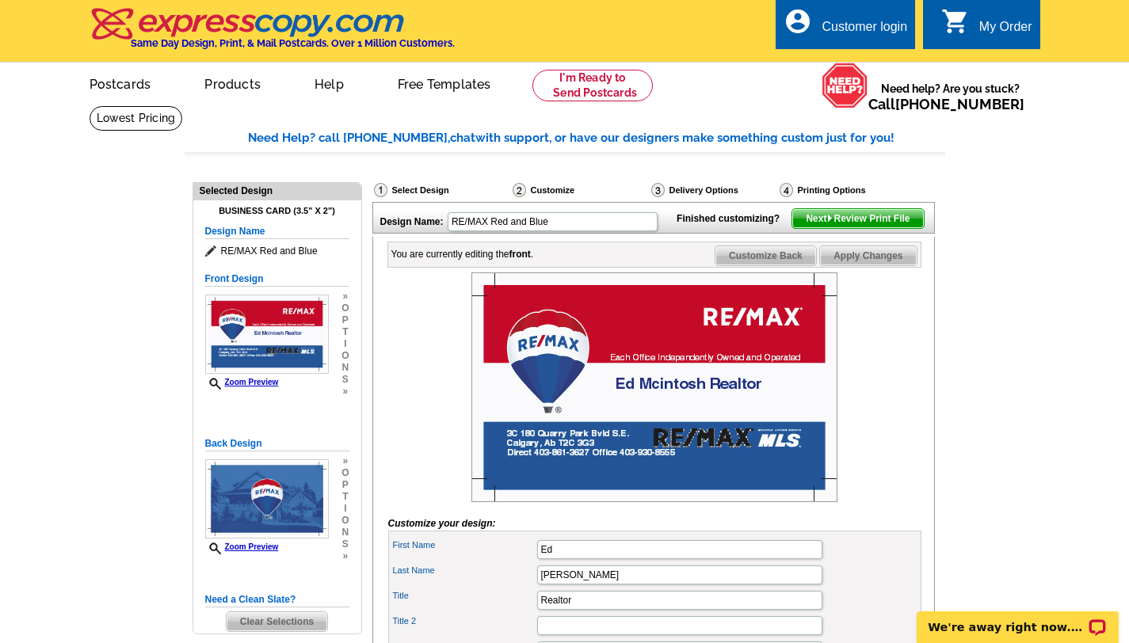
click at [712, 460] on img at bounding box center [654, 388] width 366 height 230
click at [708, 467] on img at bounding box center [654, 388] width 366 height 230
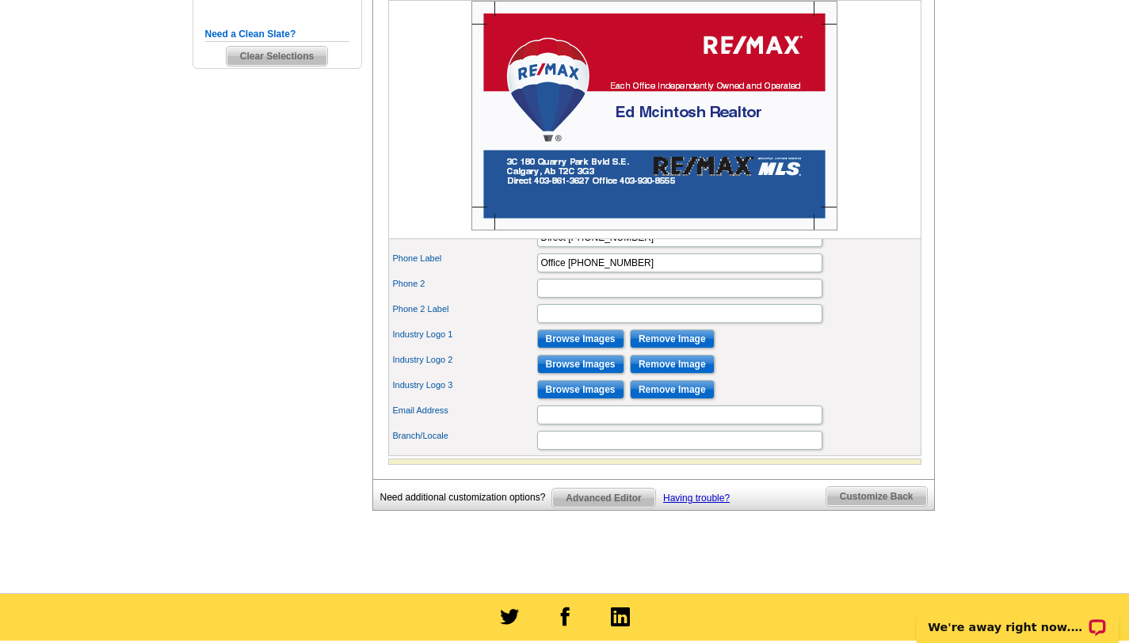
scroll to position [578, 0]
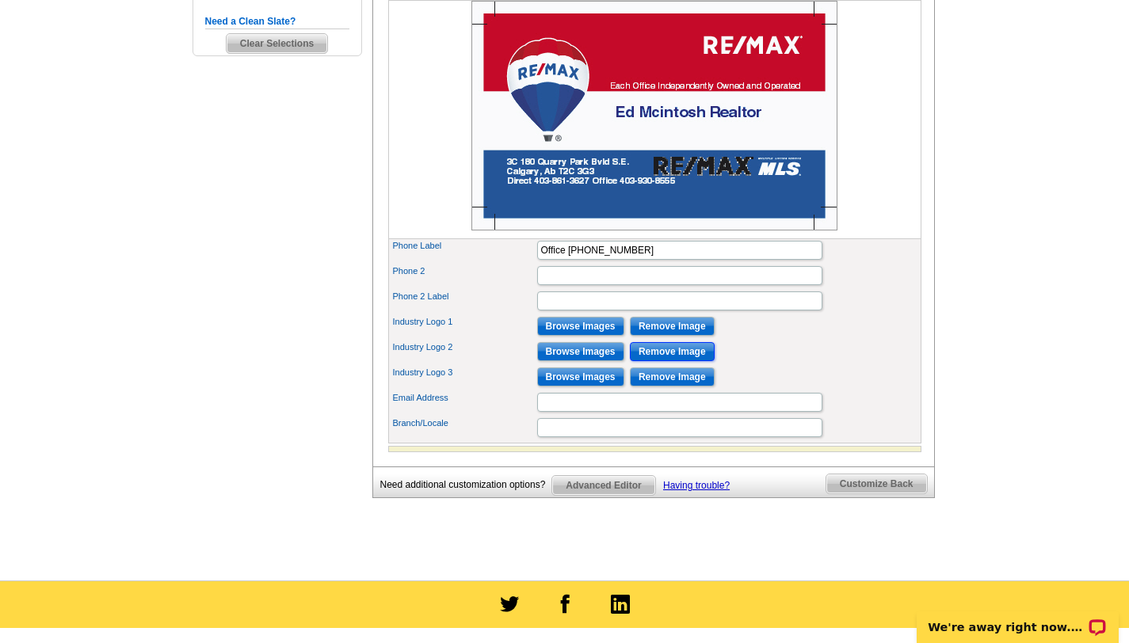
click at [649, 361] on input "Remove Image" at bounding box center [672, 351] width 85 height 19
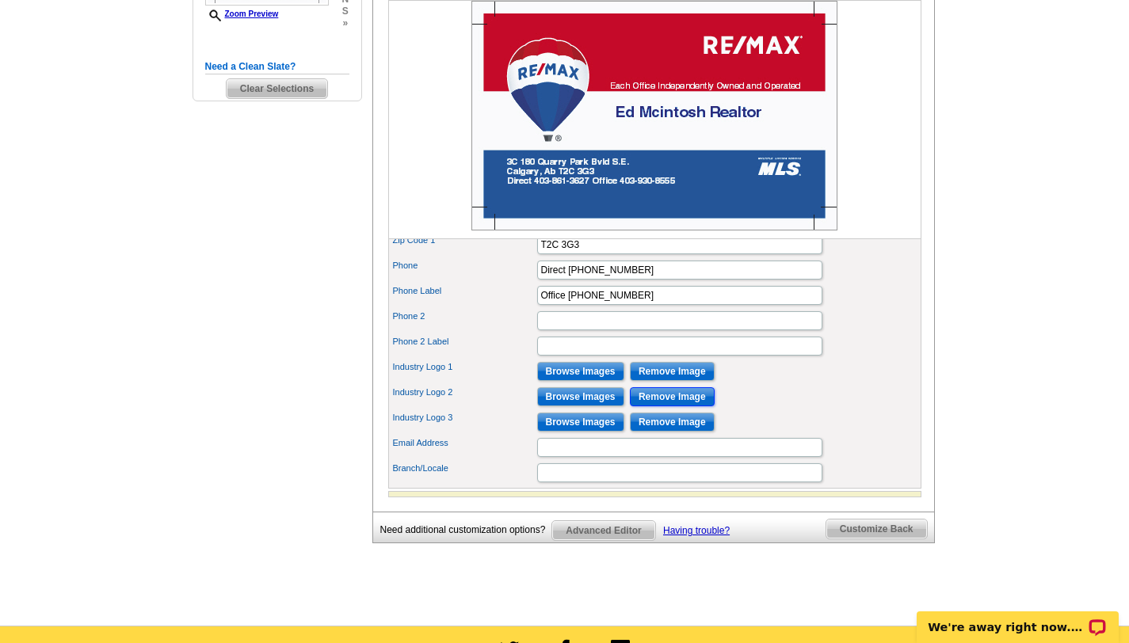
scroll to position [532, 0]
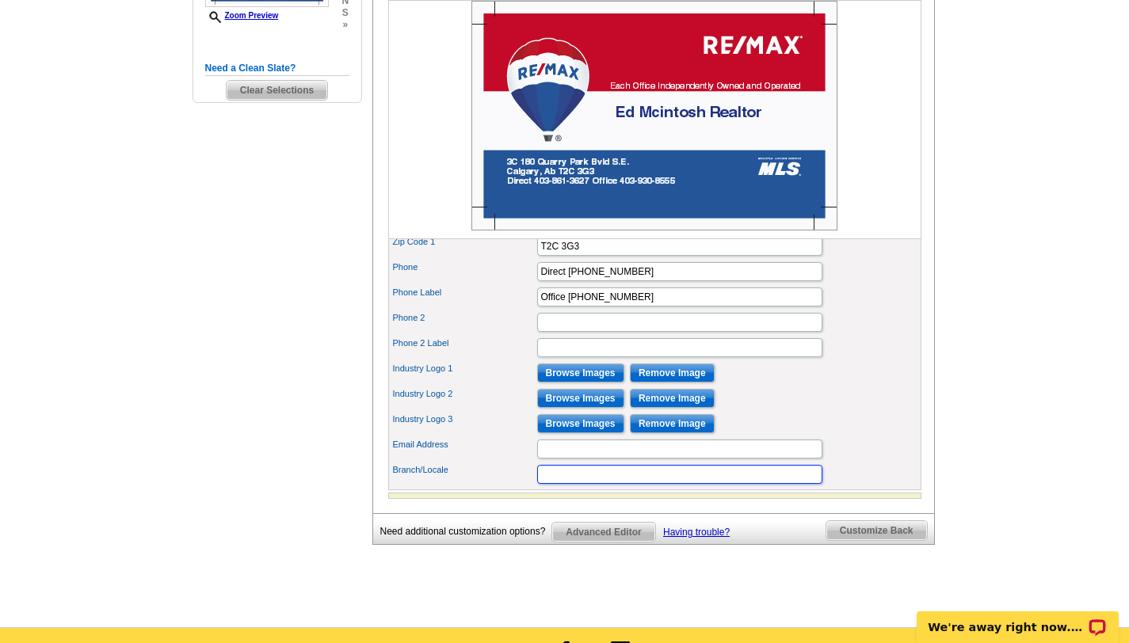
click at [548, 484] on input "Branch/Locale" at bounding box center [679, 474] width 285 height 19
type input "Reamx Complete Realty"
click at [556, 459] on input "Email Address" at bounding box center [679, 449] width 285 height 19
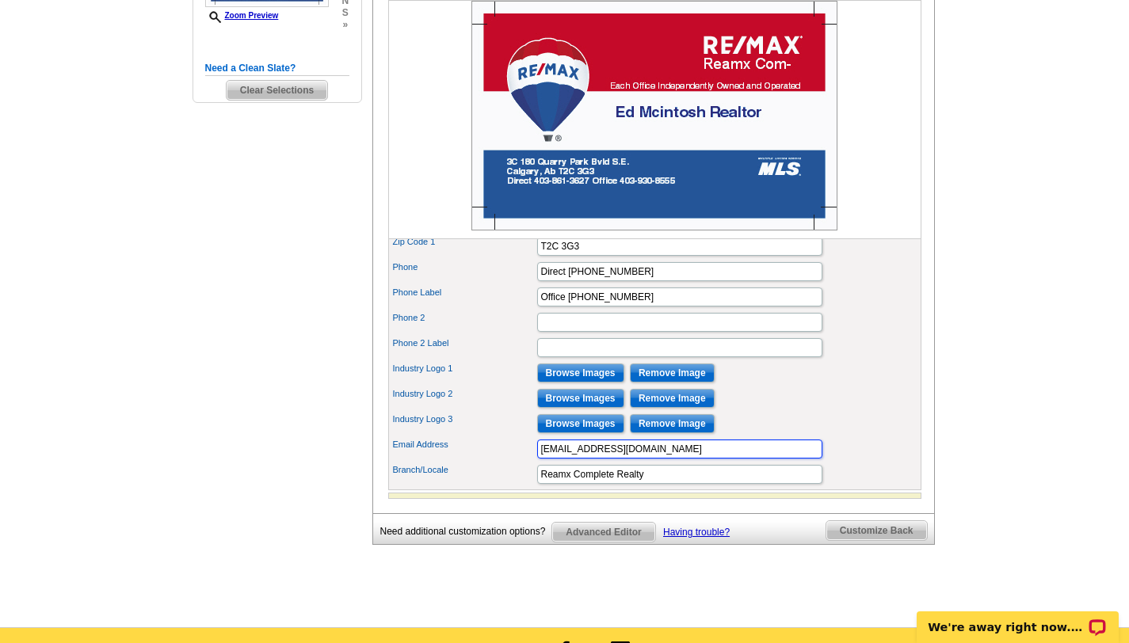
type input "e-mc@mail.com"
click at [524, 487] on div "Branch/Locale Reamx Complete Realty" at bounding box center [654, 474] width 527 height 25
click at [574, 484] on input "Reamx Complete Realty" at bounding box center [679, 474] width 285 height 19
type input "Complete Realty"
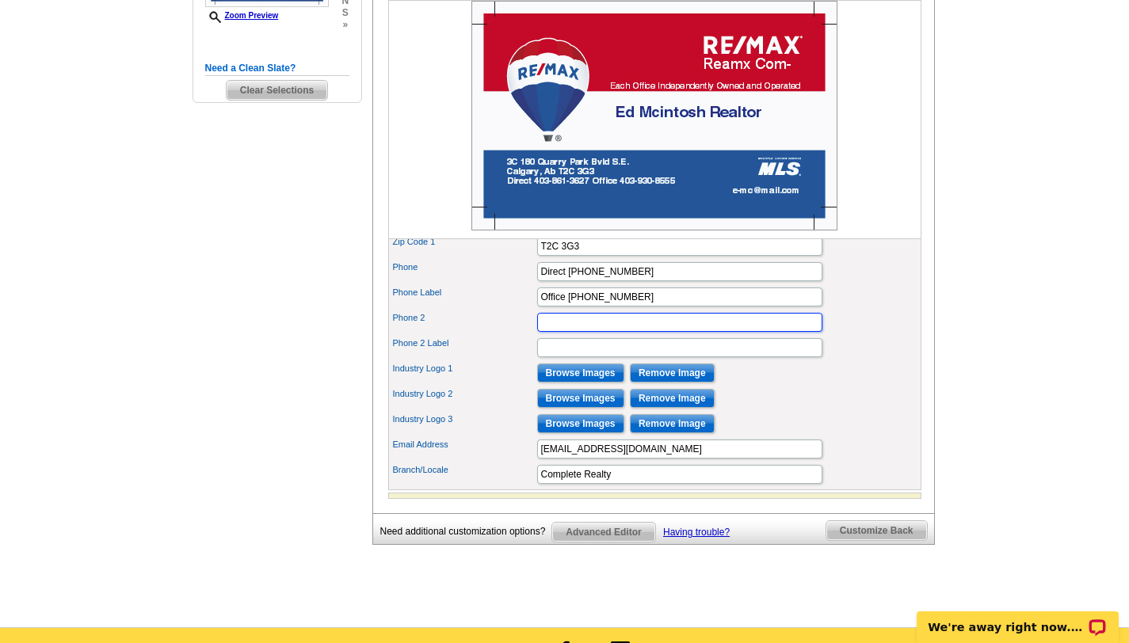
click at [727, 332] on input "Phone 2" at bounding box center [679, 322] width 285 height 19
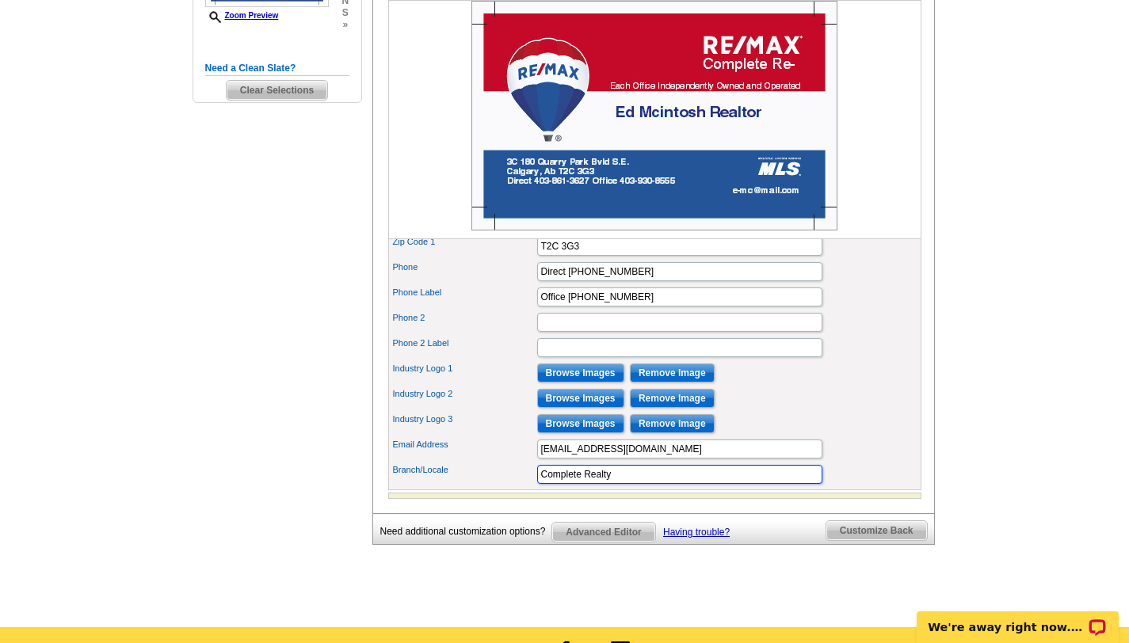
click at [626, 484] on input "Complete Realty" at bounding box center [679, 474] width 285 height 19
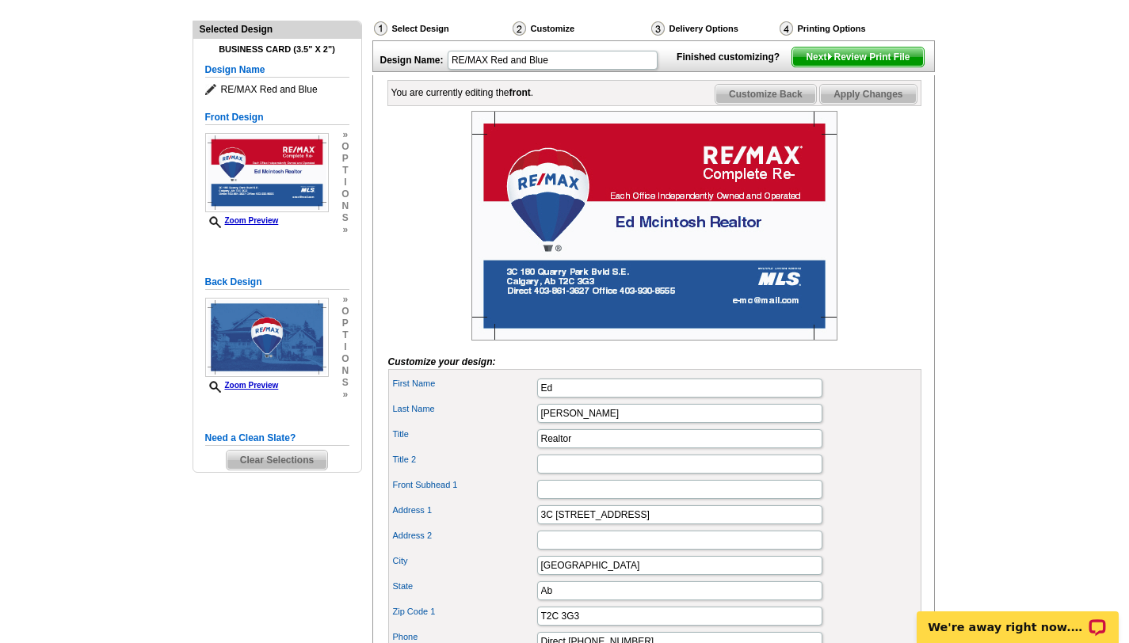
scroll to position [160, 0]
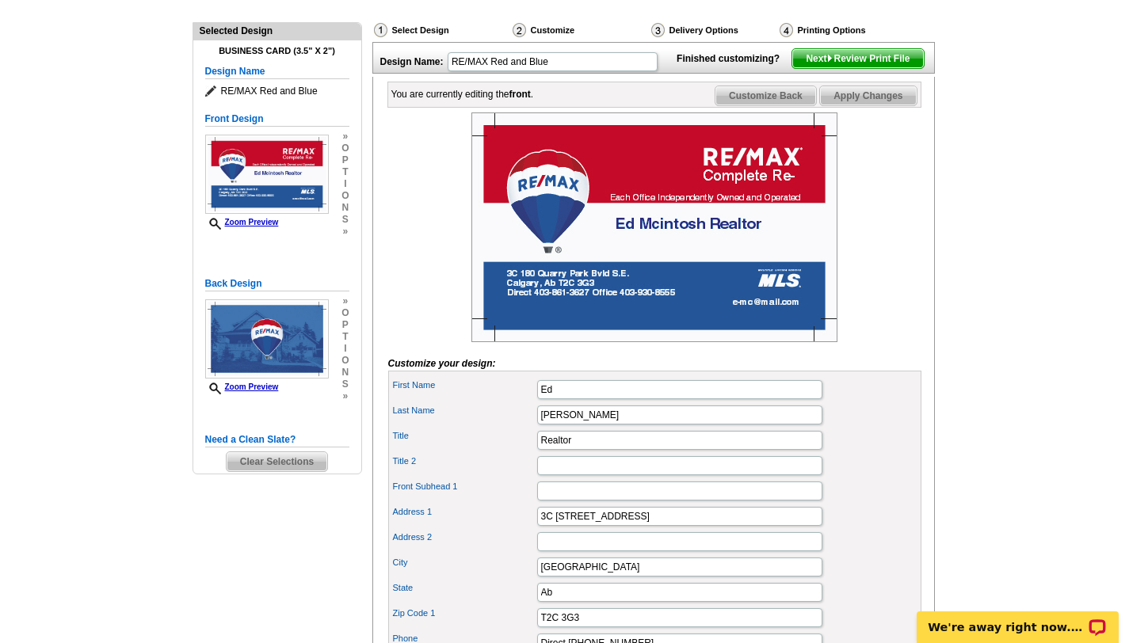
click at [797, 226] on img at bounding box center [654, 228] width 366 height 230
click at [793, 229] on img at bounding box center [654, 228] width 366 height 230
click at [744, 327] on img at bounding box center [654, 228] width 366 height 230
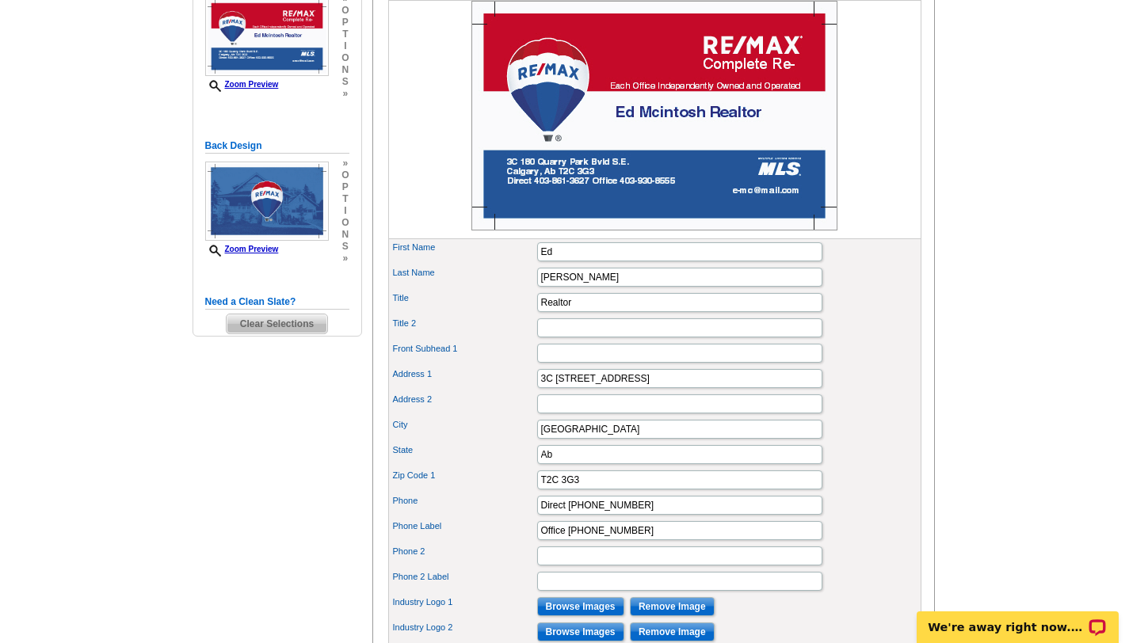
scroll to position [303, 0]
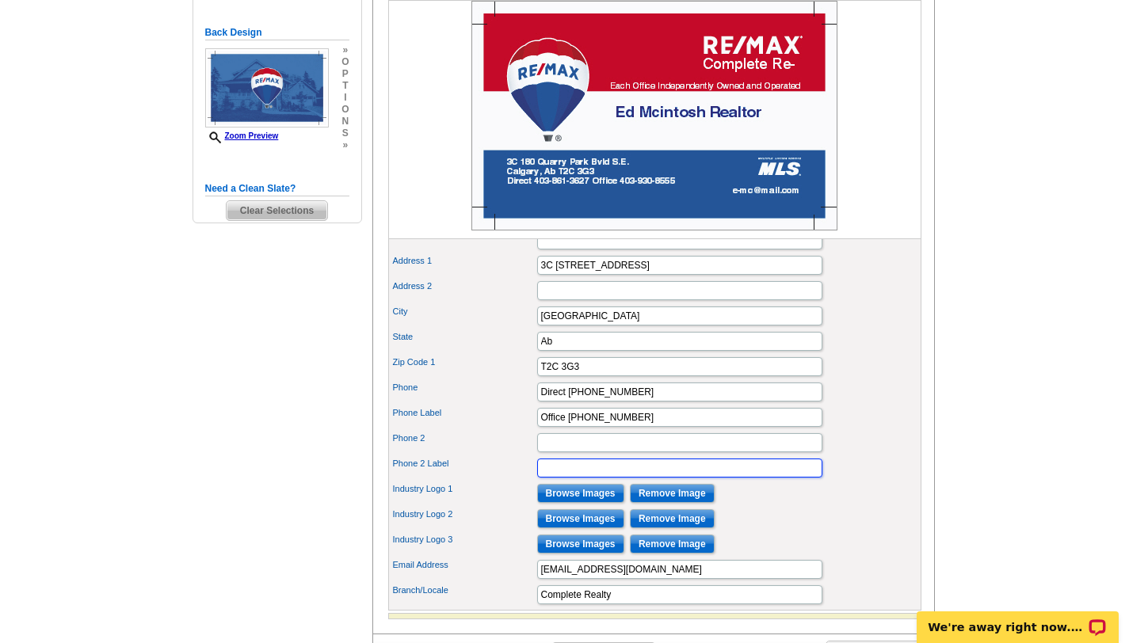
click at [607, 478] on input "Phone 2 Label" at bounding box center [679, 468] width 285 height 19
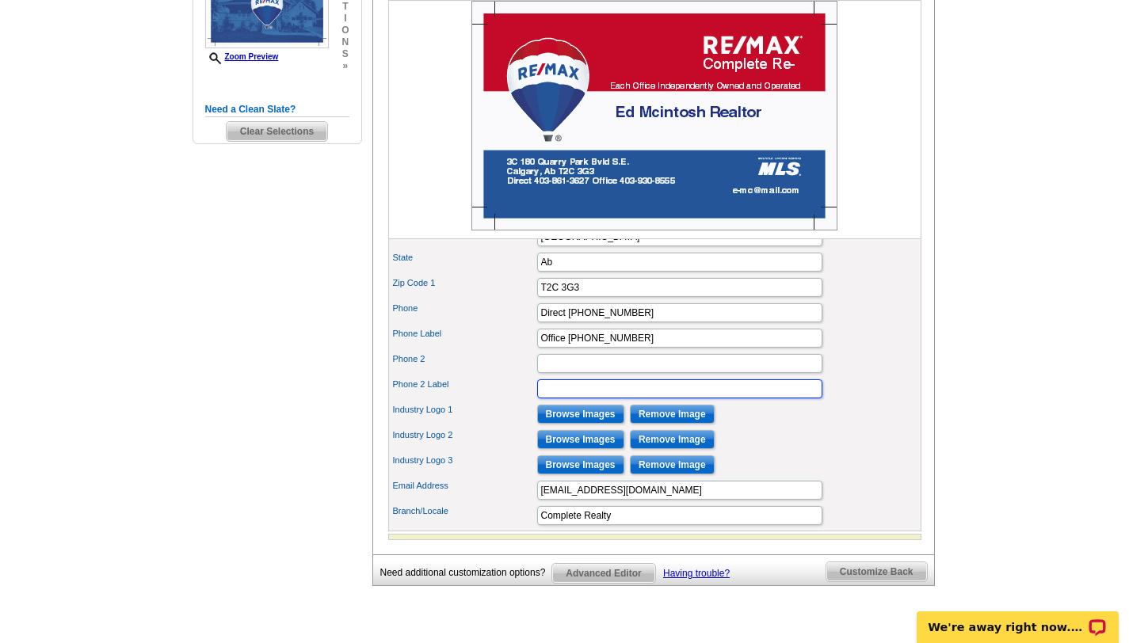
scroll to position [502, 0]
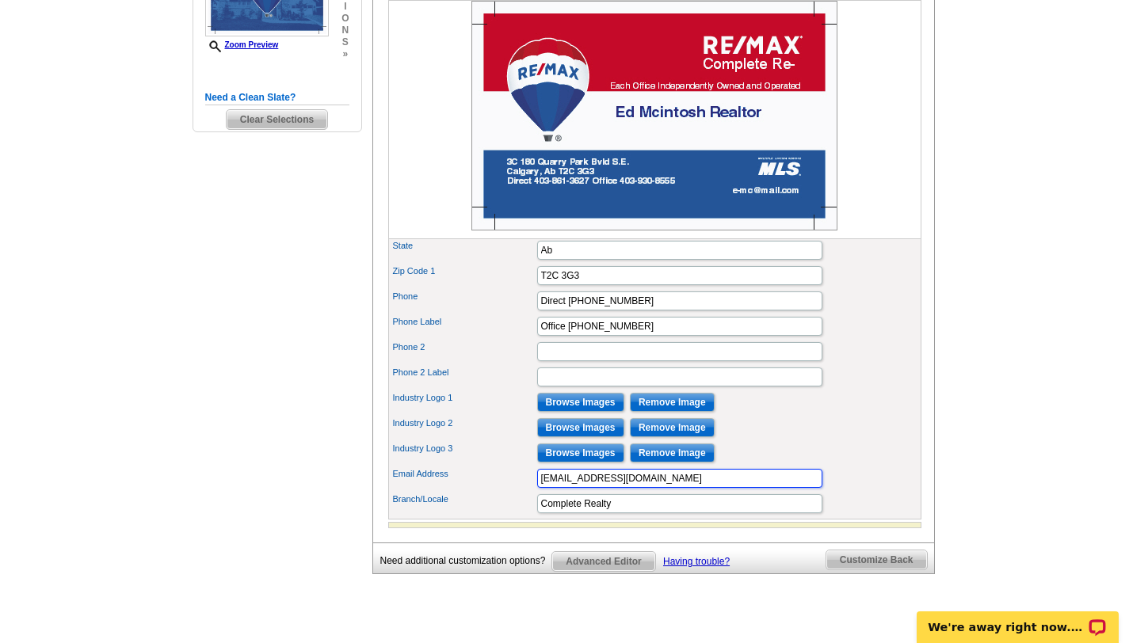
click at [611, 488] on input "e-mc@mail.com" at bounding box center [679, 478] width 285 height 19
drag, startPoint x: 611, startPoint y: 508, endPoint x: 579, endPoint y: 498, distance: 33.3
click at [579, 488] on input "e-mc@mail.com" at bounding box center [679, 478] width 285 height 19
click at [614, 488] on input "e-mc@mail.com" at bounding box center [679, 478] width 285 height 19
drag, startPoint x: 614, startPoint y: 508, endPoint x: 544, endPoint y: 501, distance: 70.9
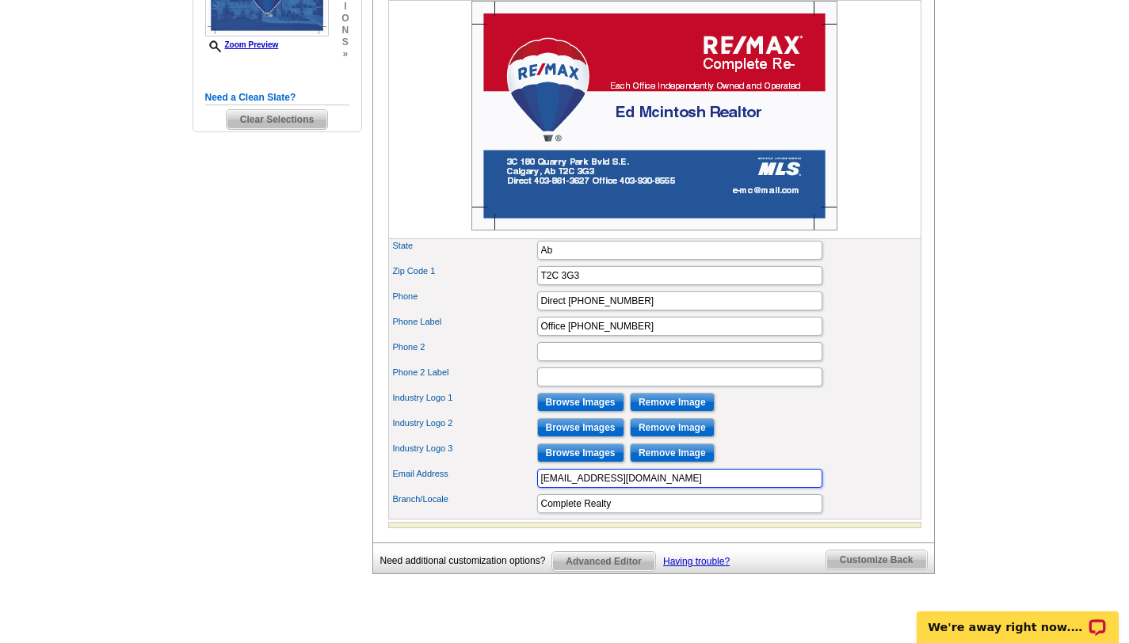
click at [544, 488] on input "e-mc@mail.com" at bounding box center [679, 478] width 285 height 19
click at [701, 488] on input "e-mc@mail.com" at bounding box center [679, 478] width 285 height 19
click at [820, 441] on div "Industry Logo 2 Browse Images Remove Image" at bounding box center [654, 427] width 527 height 25
click at [614, 571] on span "Advanced Editor" at bounding box center [603, 561] width 102 height 19
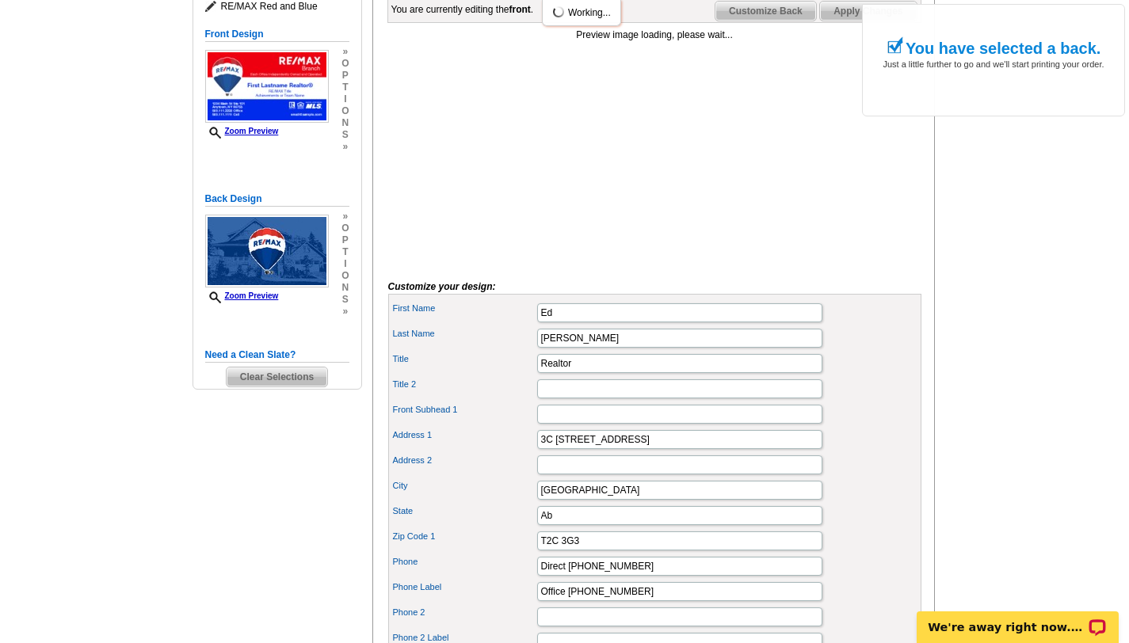
scroll to position [236, 0]
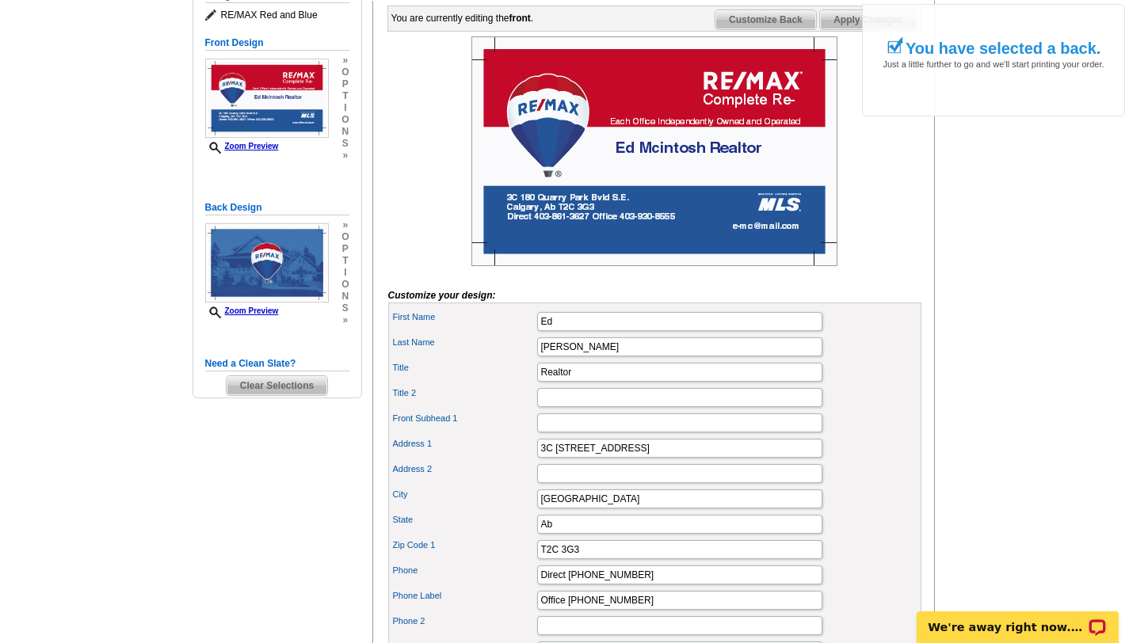
click at [661, 135] on img at bounding box center [654, 151] width 366 height 230
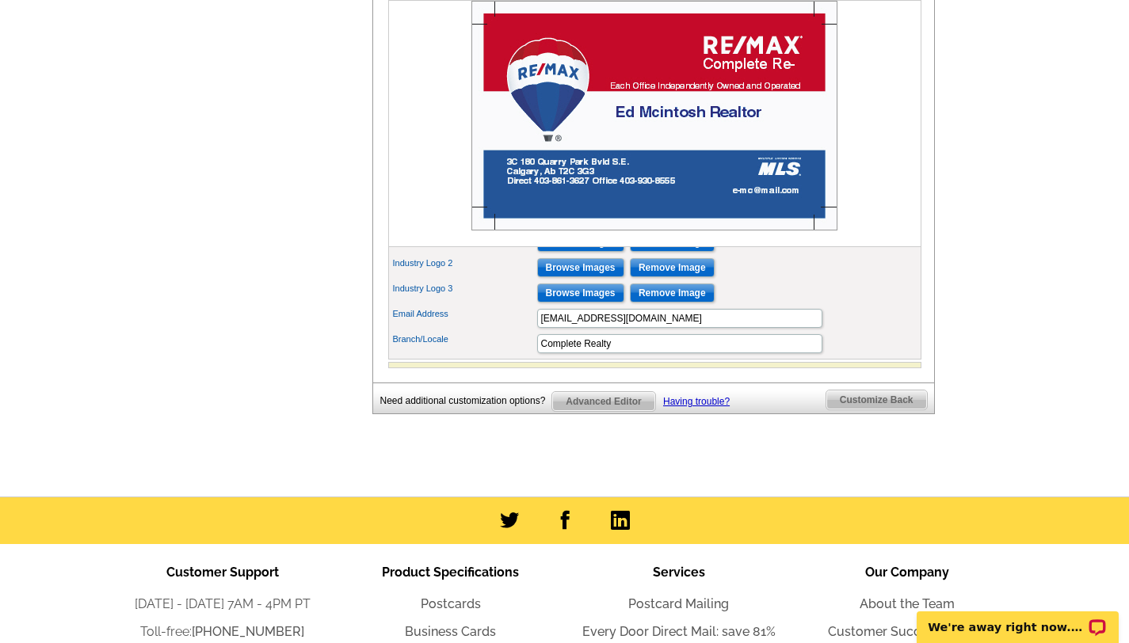
scroll to position [674, 0]
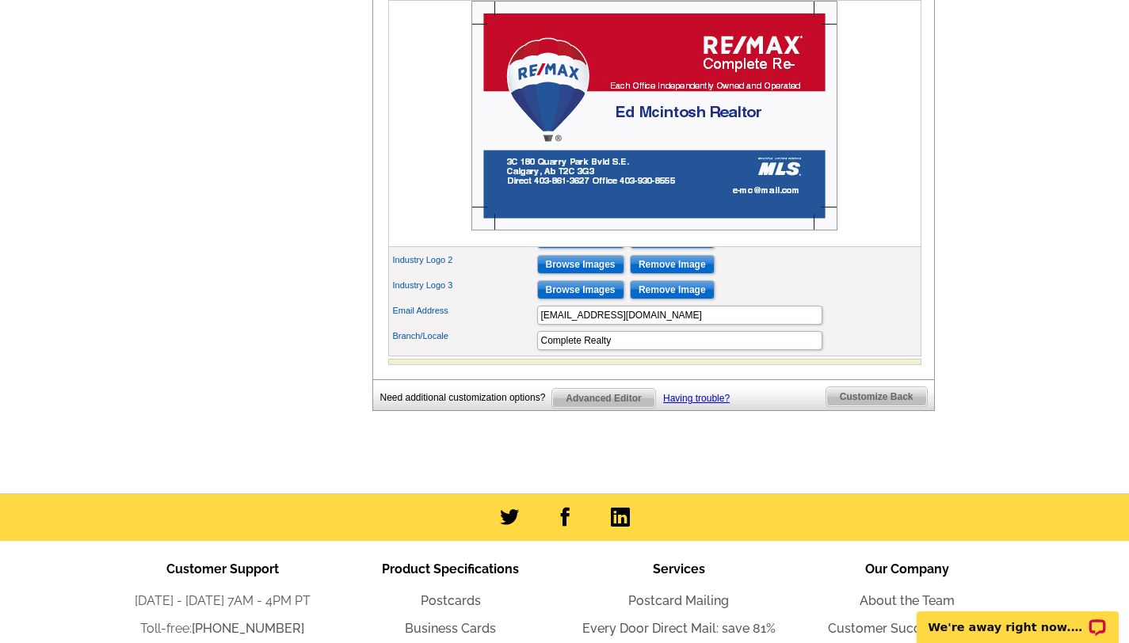
click at [760, 189] on img at bounding box center [654, 116] width 366 height 230
click at [756, 191] on img at bounding box center [654, 116] width 366 height 230
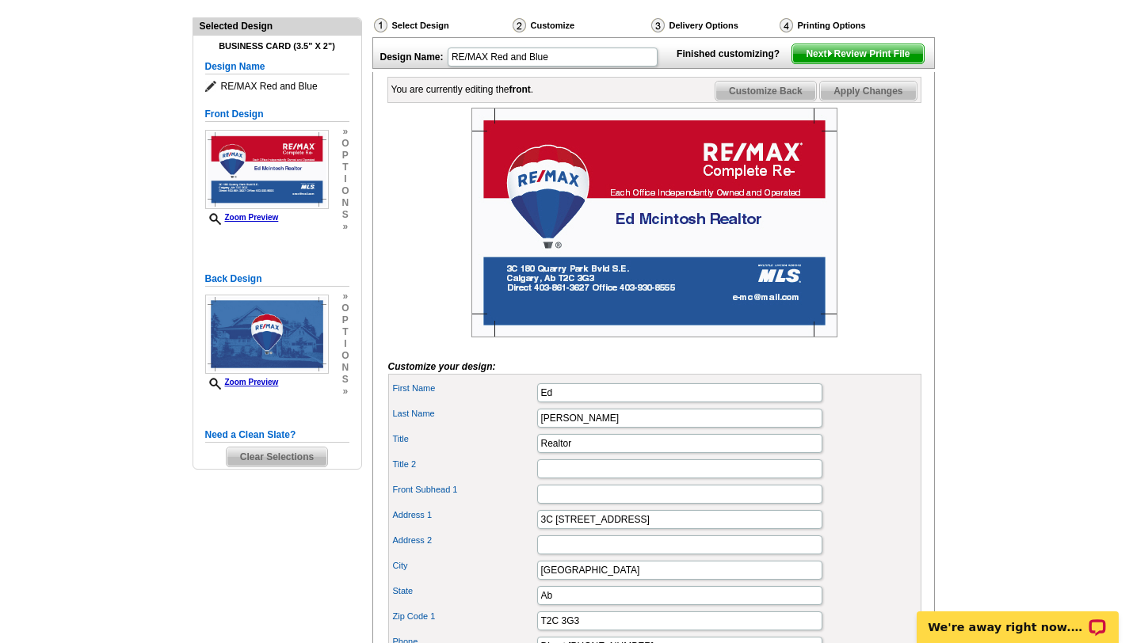
scroll to position [158, 0]
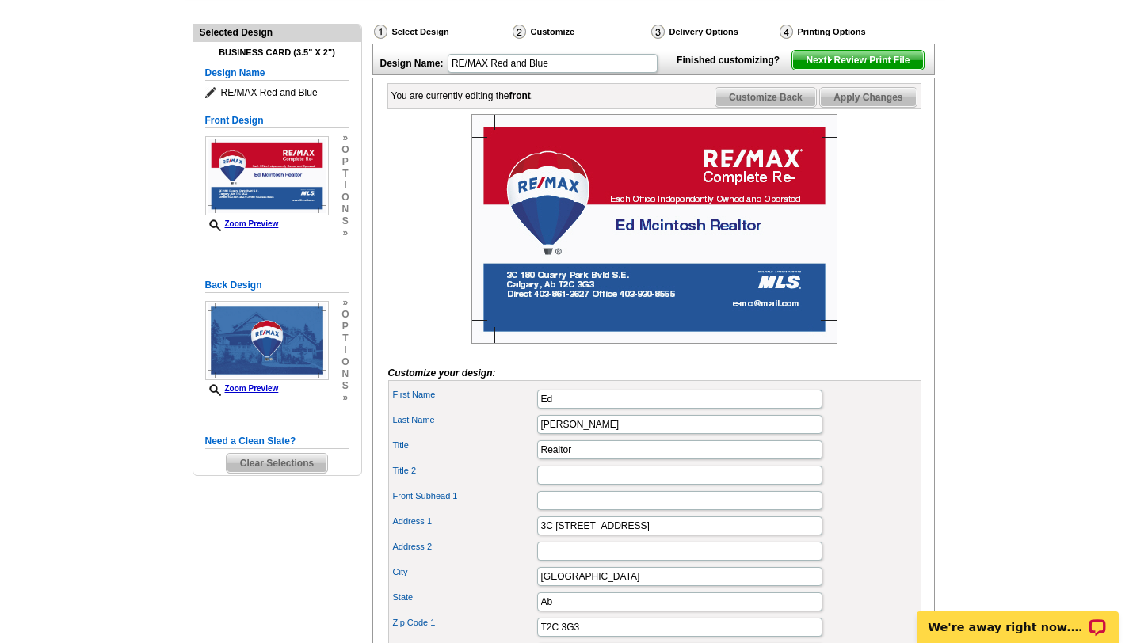
click at [872, 107] on span "Apply Changes" at bounding box center [868, 97] width 96 height 19
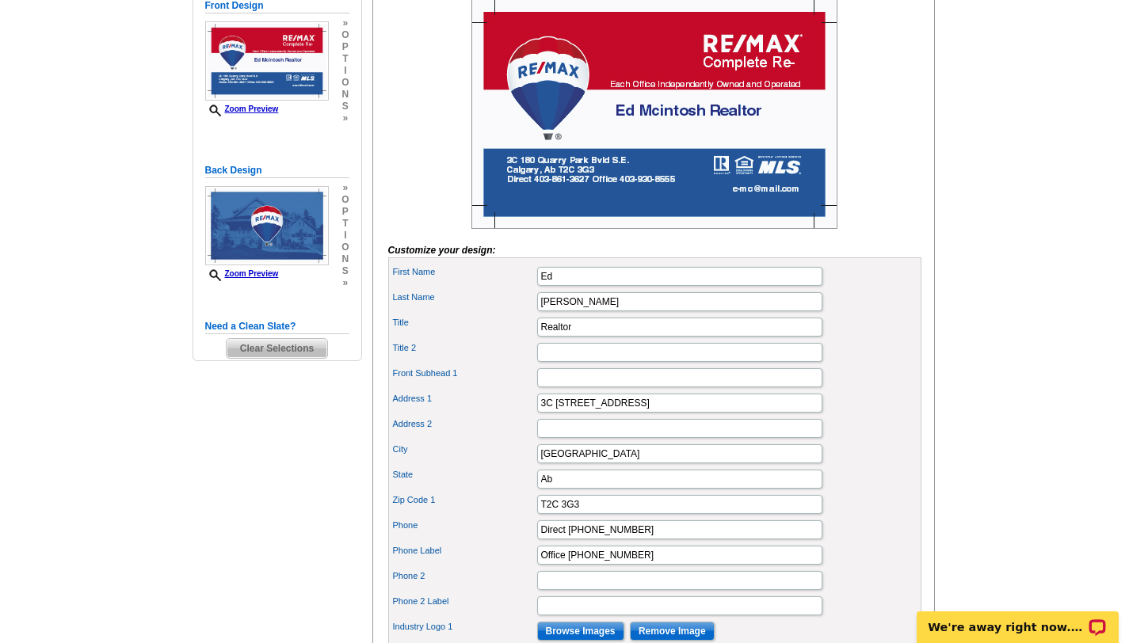
scroll to position [264, 0]
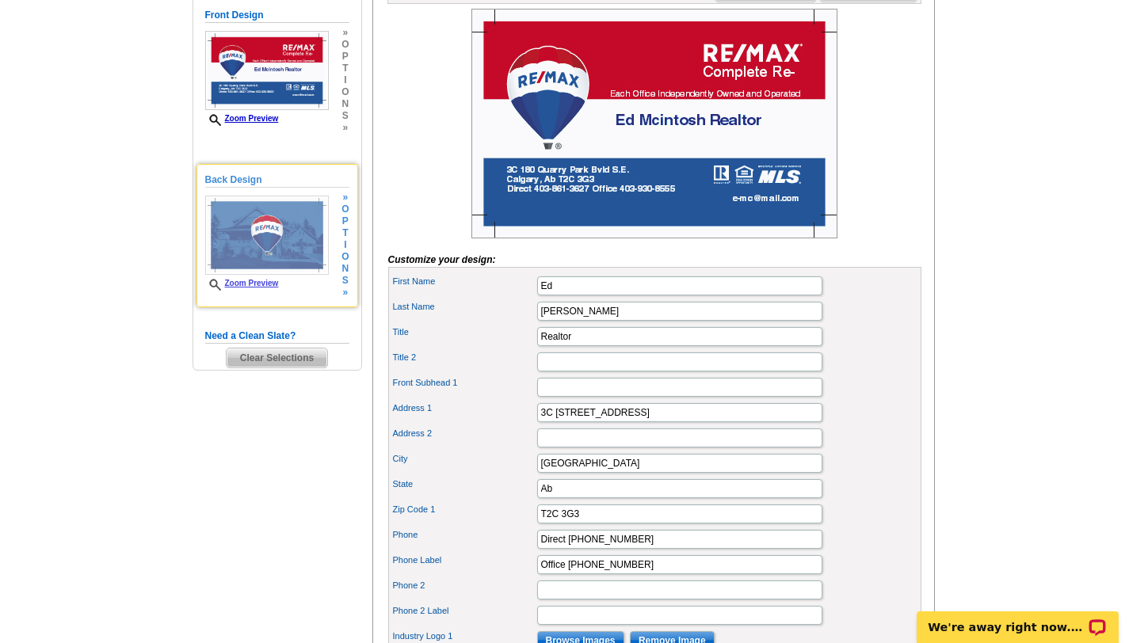
click at [307, 221] on img at bounding box center [267, 235] width 124 height 79
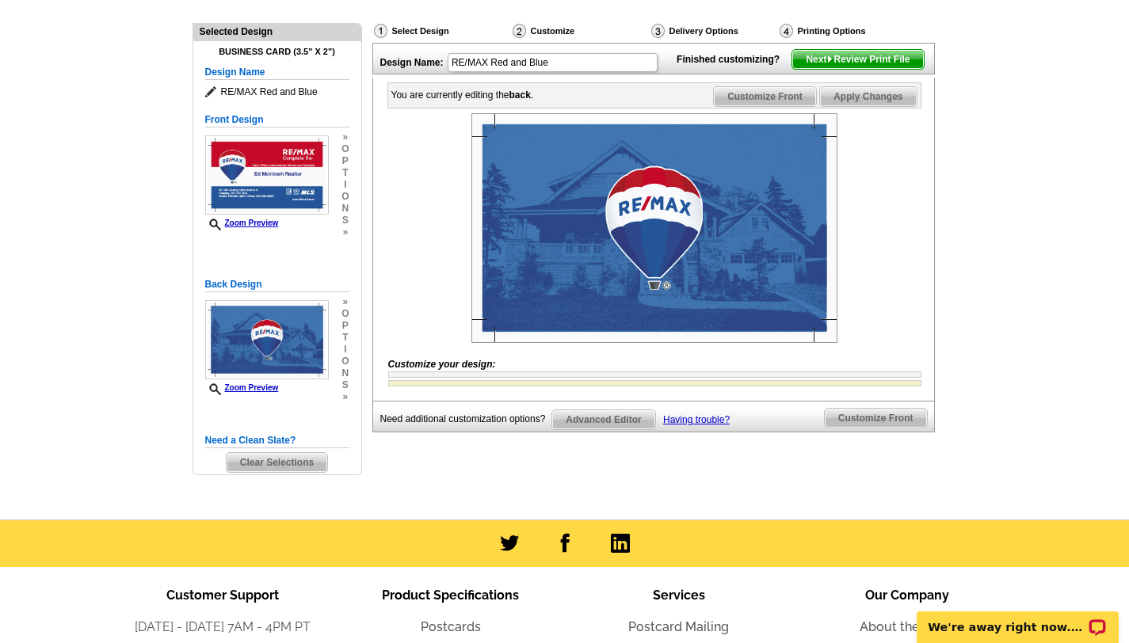
scroll to position [158, 0]
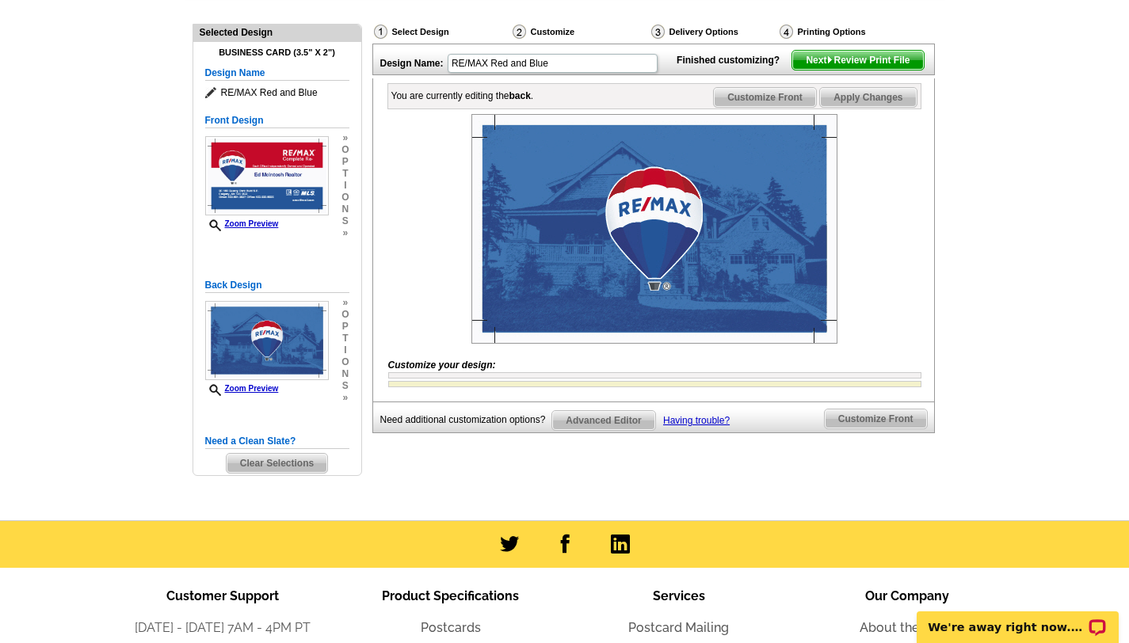
click at [861, 429] on span "Customize Front" at bounding box center [876, 419] width 102 height 19
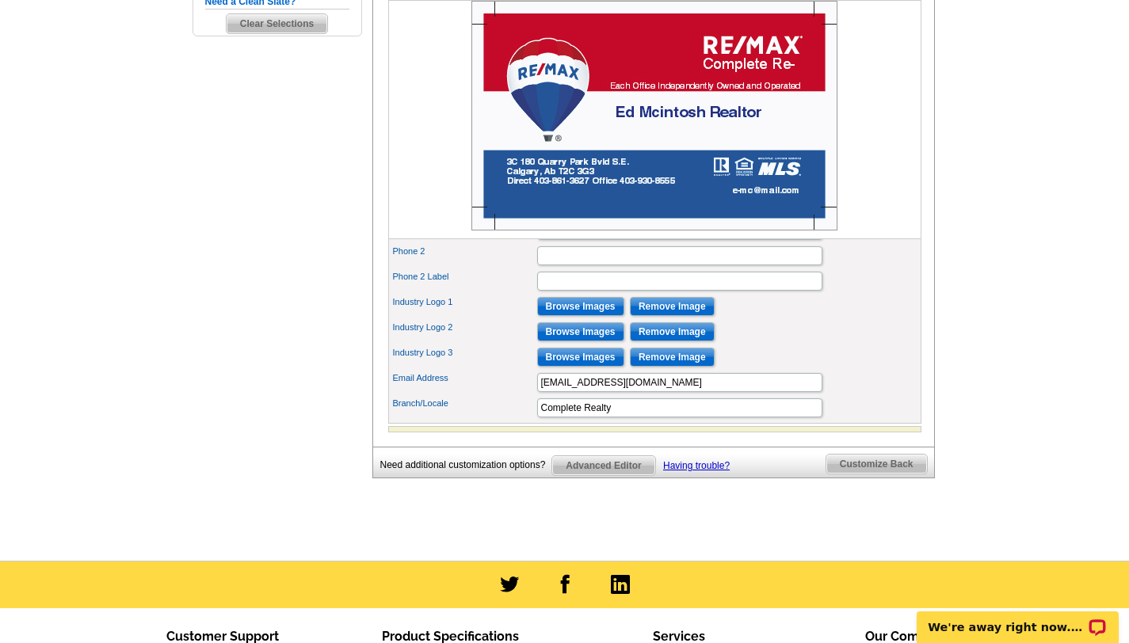
scroll to position [601, 0]
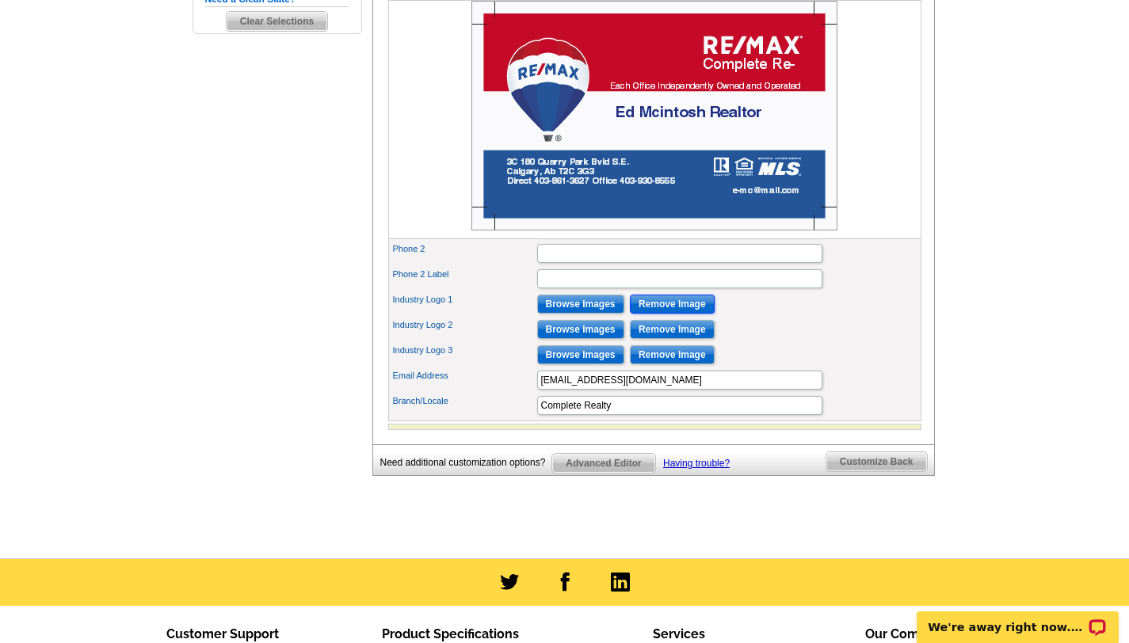
click at [689, 314] on input "Remove Image" at bounding box center [672, 304] width 85 height 19
click at [685, 339] on input "Remove Image" at bounding box center [672, 329] width 85 height 19
click at [679, 364] on input "Remove Image" at bounding box center [672, 354] width 85 height 19
click at [617, 415] on input "Complete Realty" at bounding box center [679, 405] width 285 height 19
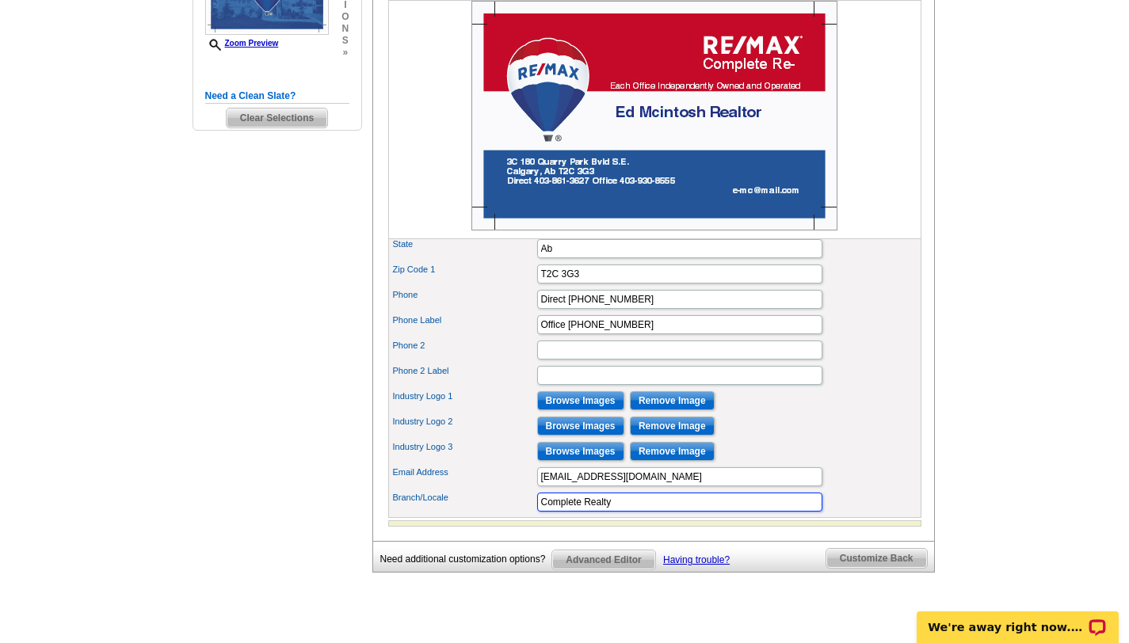
scroll to position [507, 0]
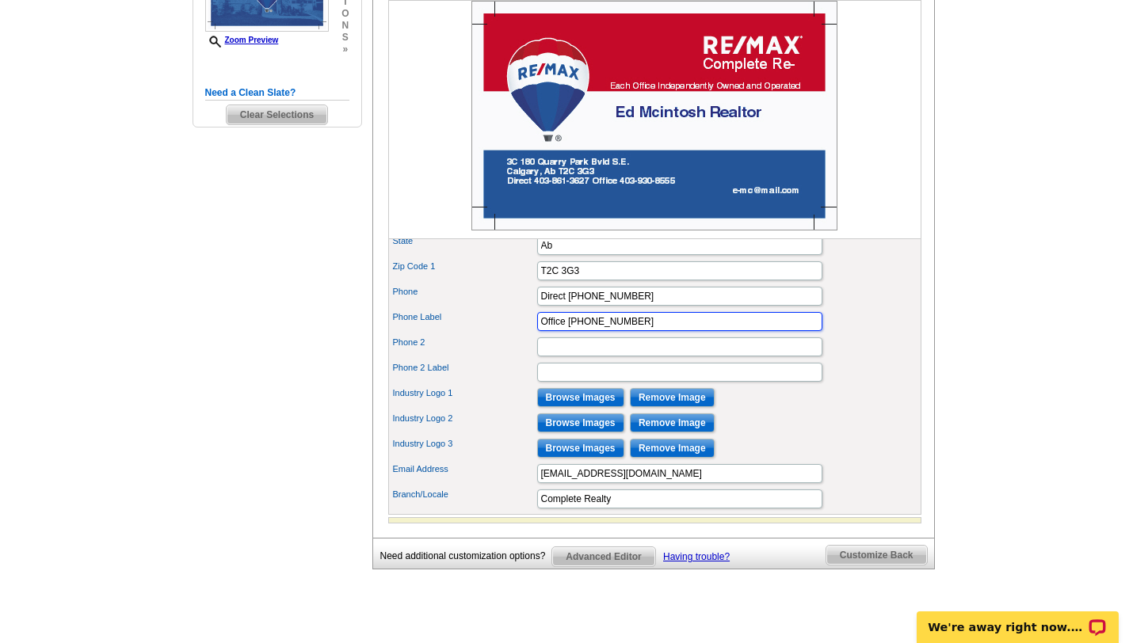
drag, startPoint x: 630, startPoint y: 349, endPoint x: 531, endPoint y: 353, distance: 99.1
click at [531, 334] on div "Phone Label Office 403-930-8555" at bounding box center [654, 321] width 527 height 25
click at [551, 357] on input "Phone 2" at bounding box center [679, 347] width 285 height 19
type input "Office [PHONE_NUMBER]"
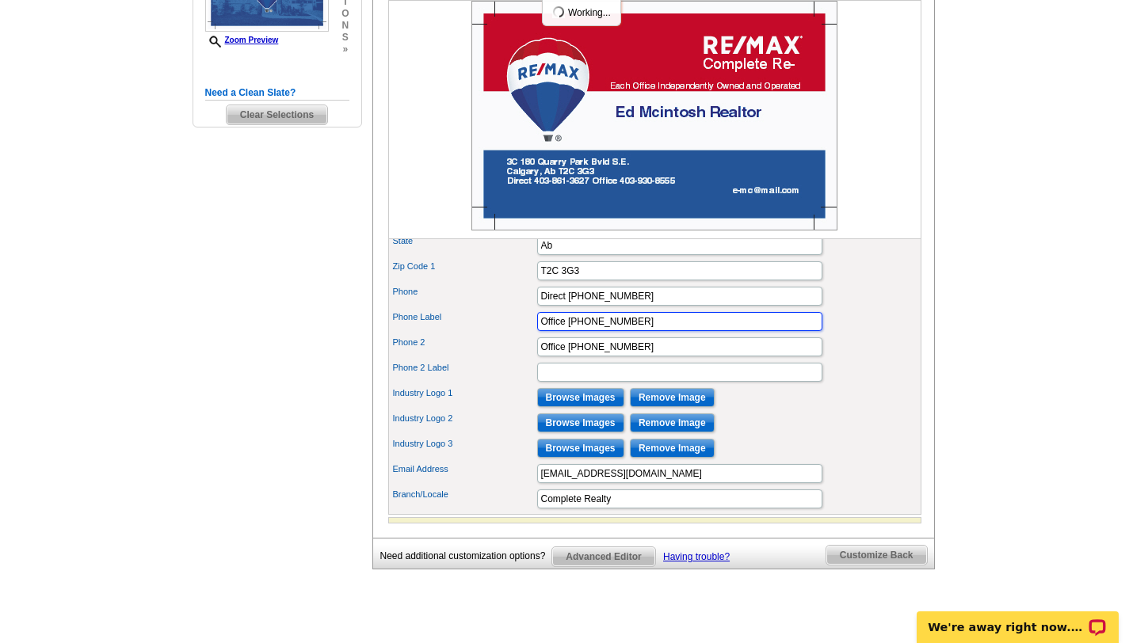
drag, startPoint x: 628, startPoint y: 347, endPoint x: 537, endPoint y: 340, distance: 91.4
click at [537, 331] on input "Office [PHONE_NUMBER]" at bounding box center [679, 321] width 285 height 19
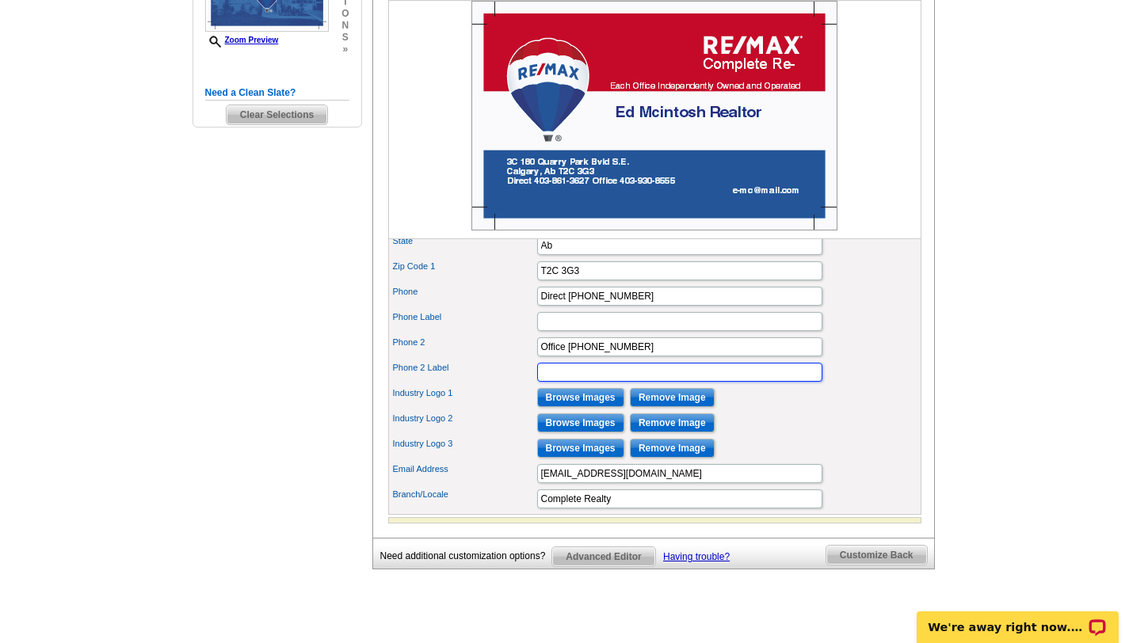
click at [545, 382] on input "Phone 2 Label" at bounding box center [679, 372] width 285 height 19
click at [502, 360] on div "Phone 2 Office 403-930-8555" at bounding box center [654, 346] width 527 height 25
click at [555, 382] on input "Phone 2 Label" at bounding box center [679, 372] width 285 height 19
type input "Office [PHONE_NUMBER]"
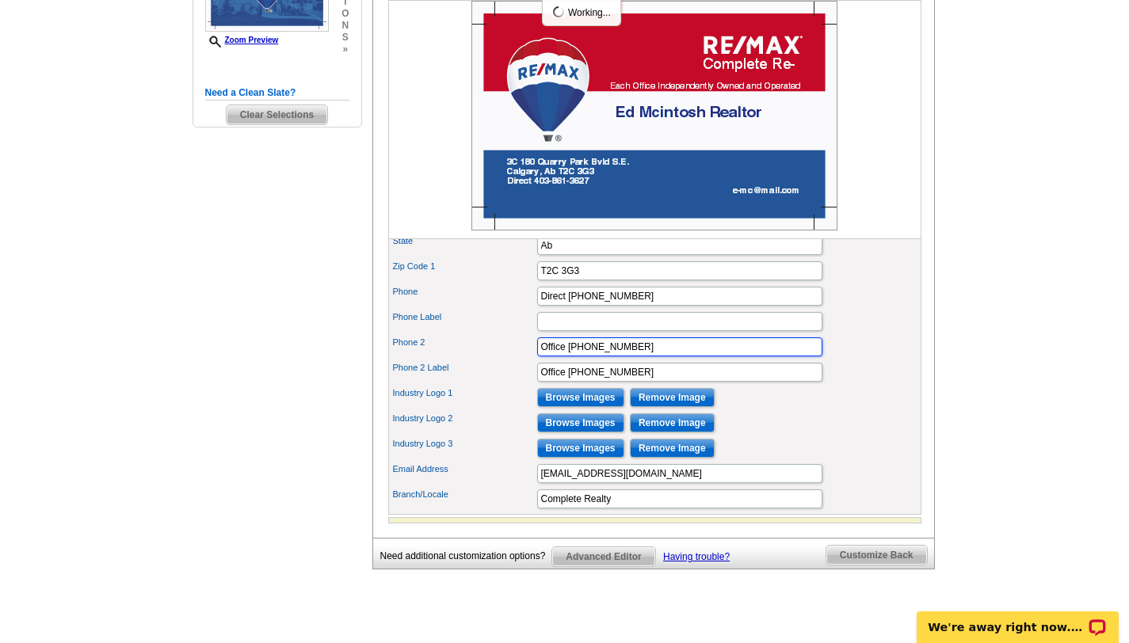
drag, startPoint x: 632, startPoint y: 370, endPoint x: 516, endPoint y: 362, distance: 116.0
click at [516, 360] on div "Phone 2 Office 403-930-8555" at bounding box center [654, 346] width 527 height 25
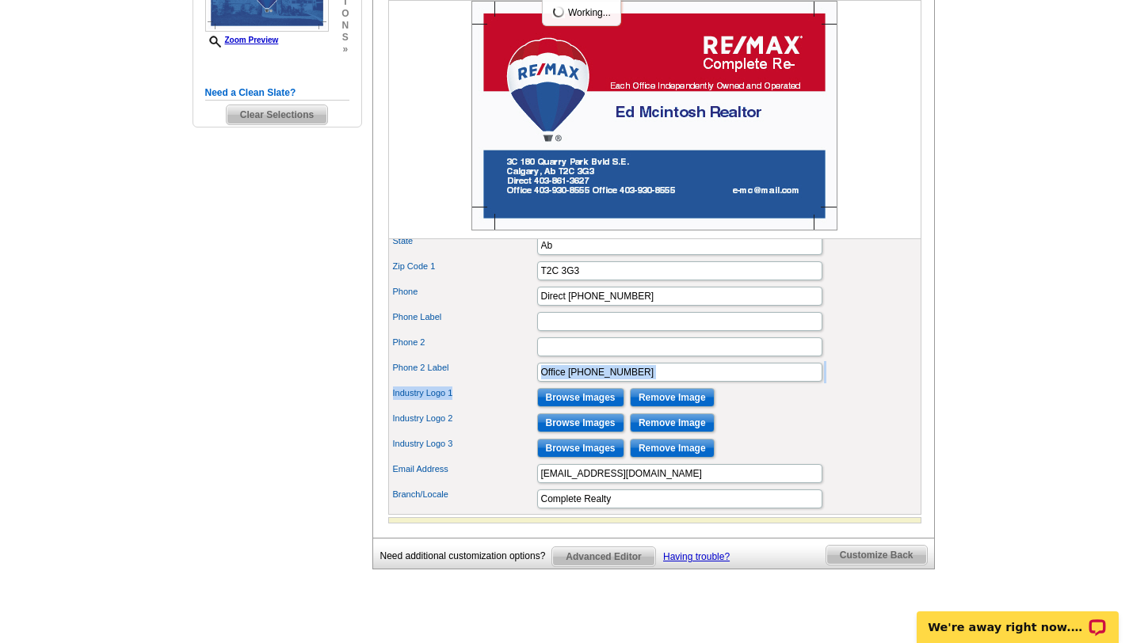
drag, startPoint x: 486, startPoint y: 418, endPoint x: 486, endPoint y: 388, distance: 30.1
click at [486, 388] on div "First Name Ed Last Name Mcintosh Title Realtor Title 2 Front Subhead 1" at bounding box center [654, 269] width 533 height 491
click at [482, 410] on div "Industry Logo 1 Browse Images Remove Image" at bounding box center [654, 397] width 527 height 25
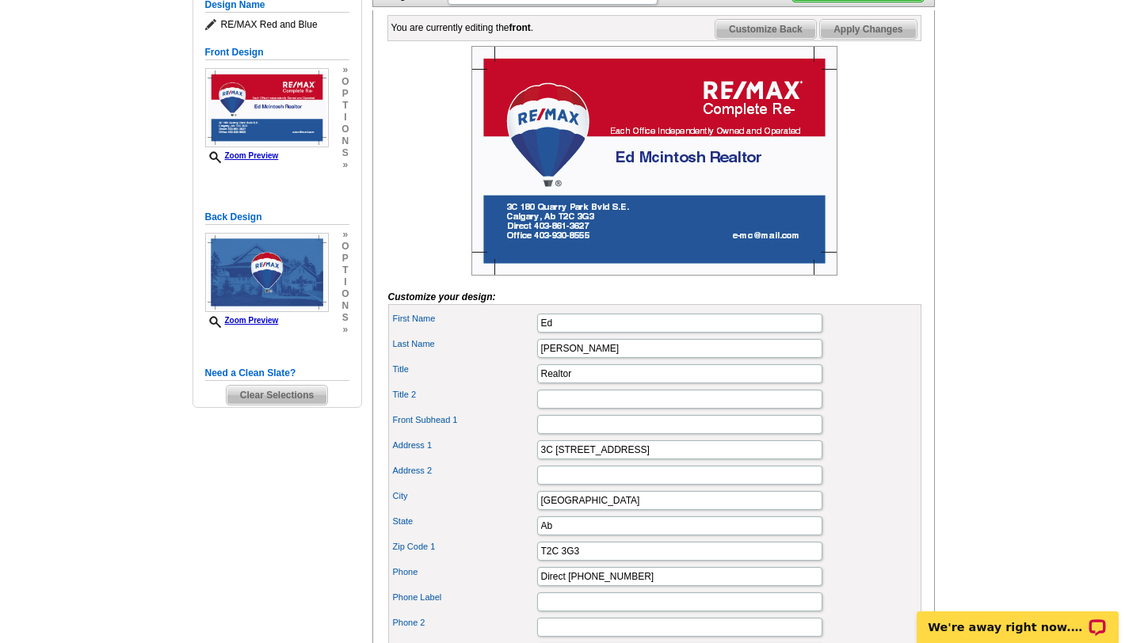
scroll to position [218, 0]
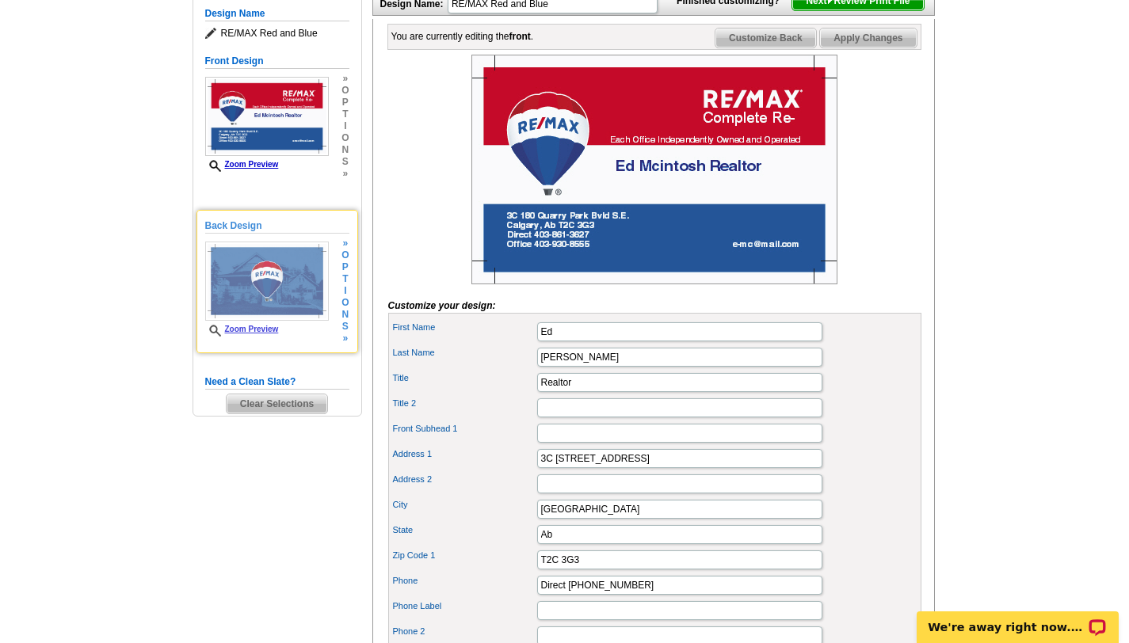
click at [276, 275] on img at bounding box center [267, 281] width 124 height 79
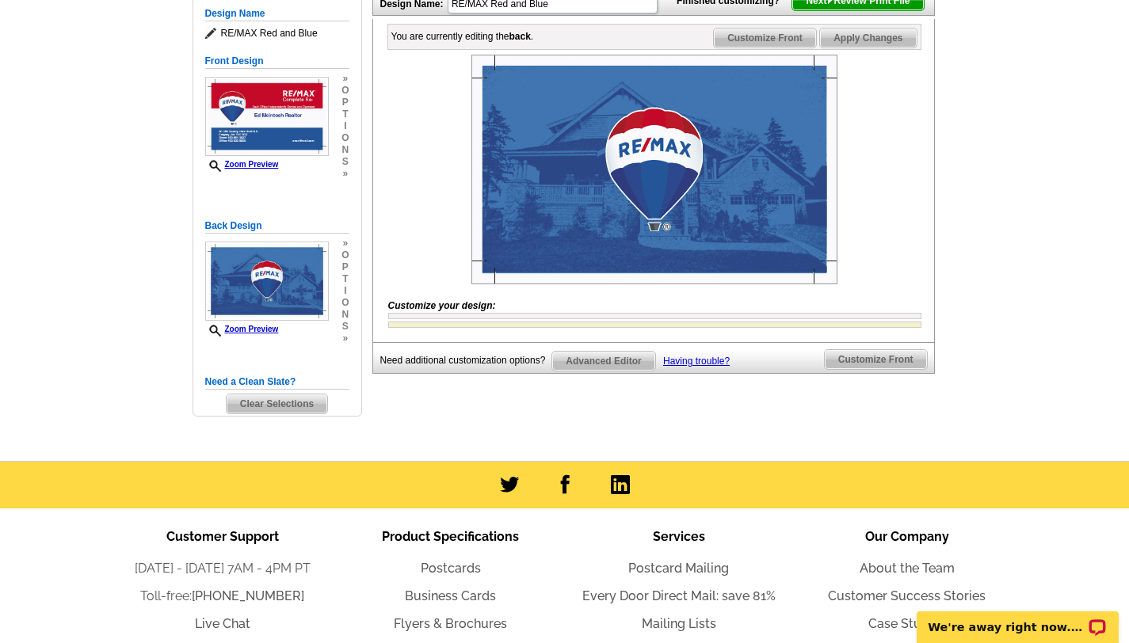
click at [588, 231] on img at bounding box center [654, 170] width 366 height 230
click at [651, 283] on img at bounding box center [654, 170] width 366 height 230
click at [657, 251] on img at bounding box center [654, 170] width 366 height 230
click at [875, 10] on span "Next Review Print File" at bounding box center [857, 0] width 131 height 19
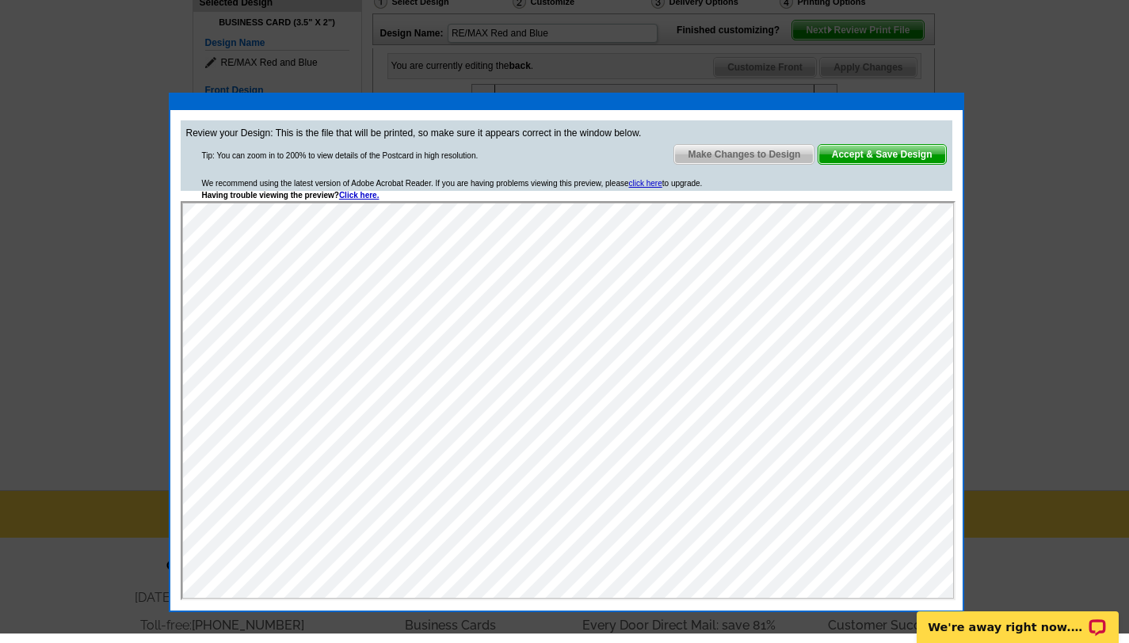
scroll to position [176, 0]
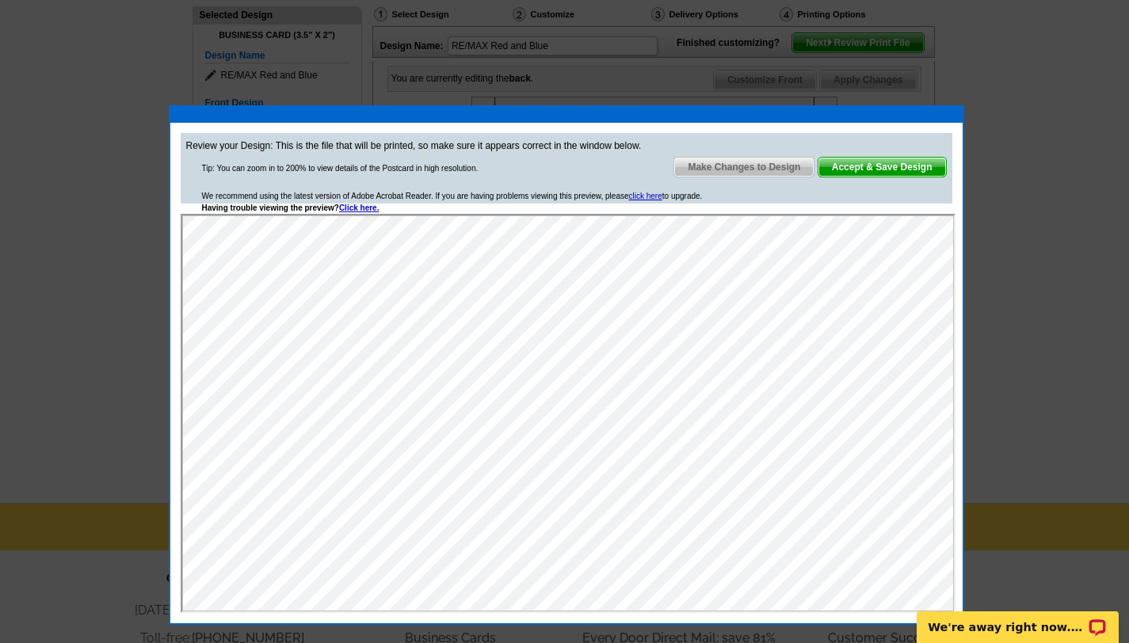
click at [815, 208] on div "Review your Design: This is the file that will be printed, so make sure it appe…" at bounding box center [566, 373] width 777 height 485
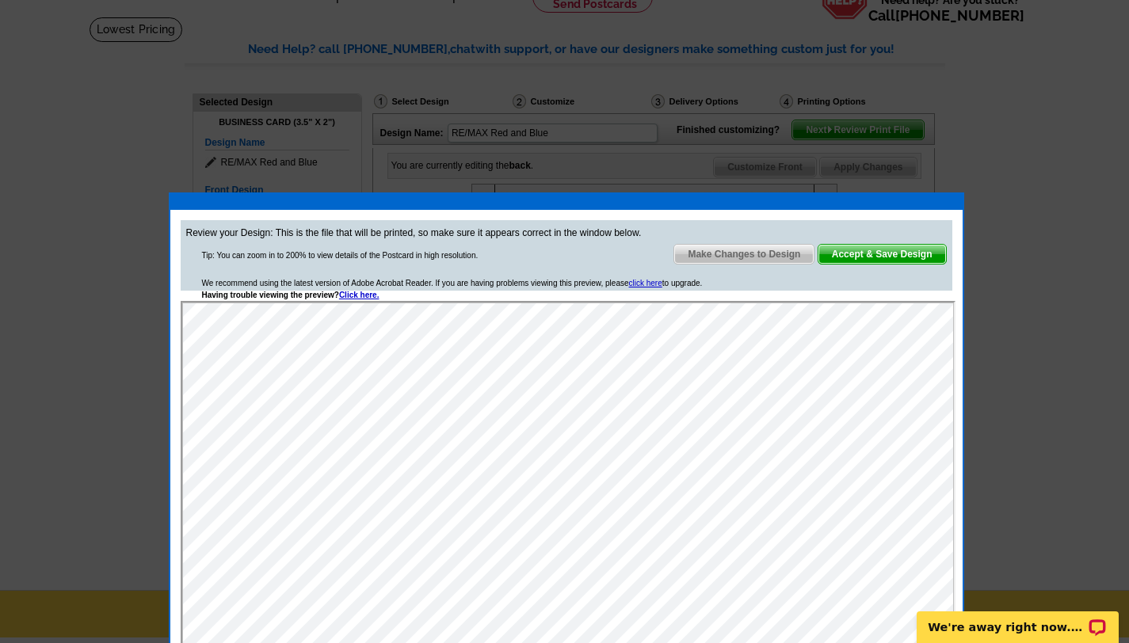
scroll to position [79, 0]
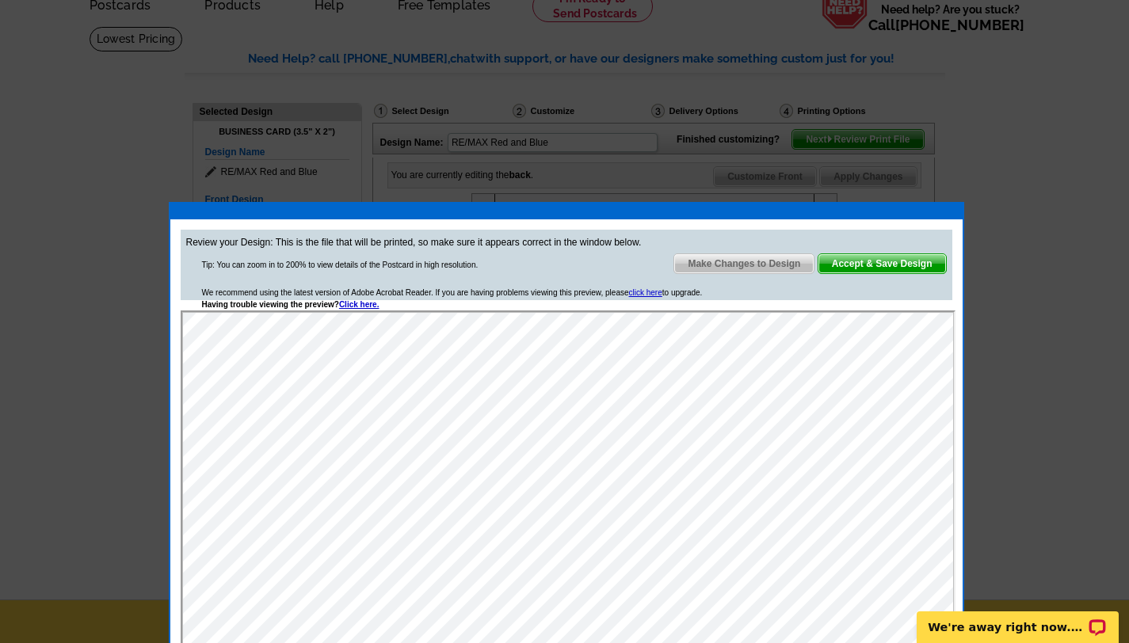
click at [773, 263] on span "Make Changes to Design" at bounding box center [743, 263] width 139 height 19
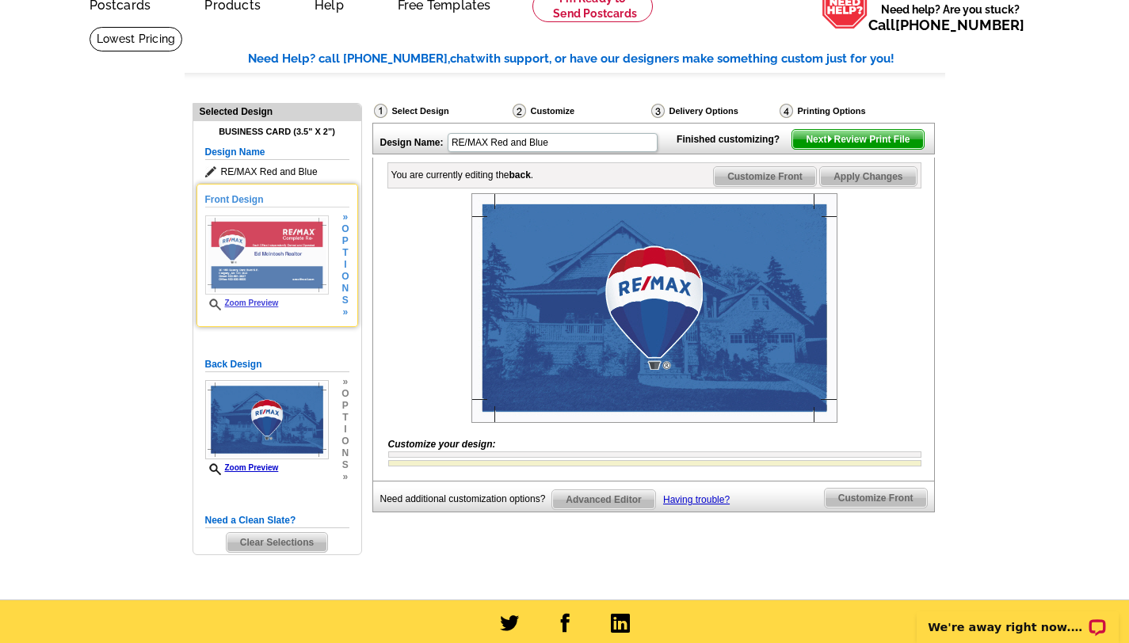
click at [275, 268] on img at bounding box center [267, 255] width 124 height 79
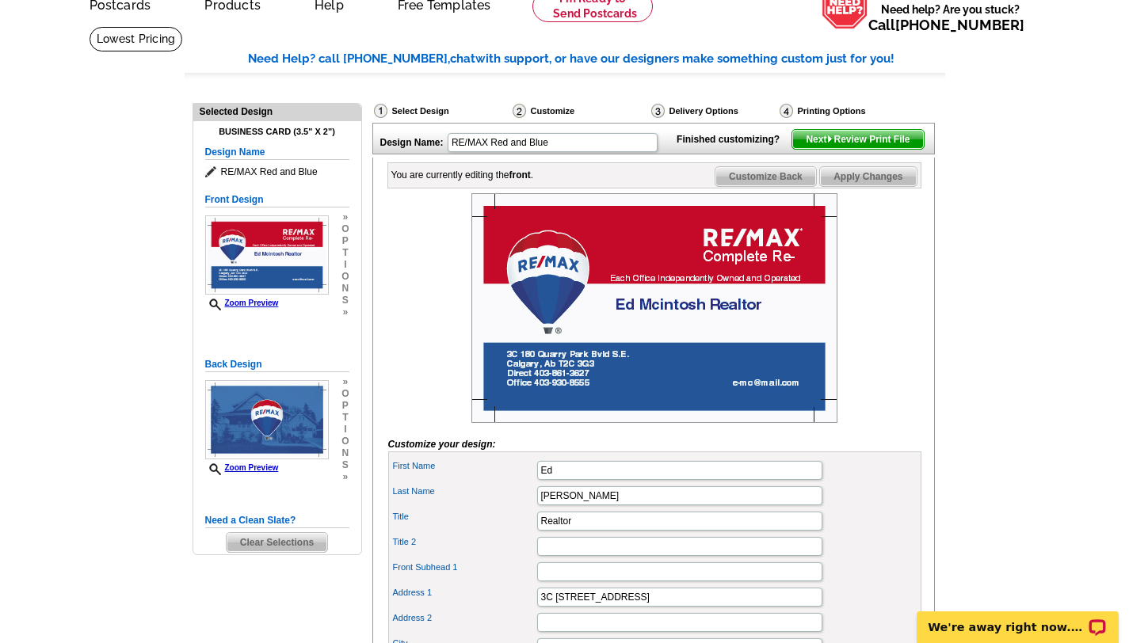
click at [727, 303] on img at bounding box center [654, 308] width 366 height 230
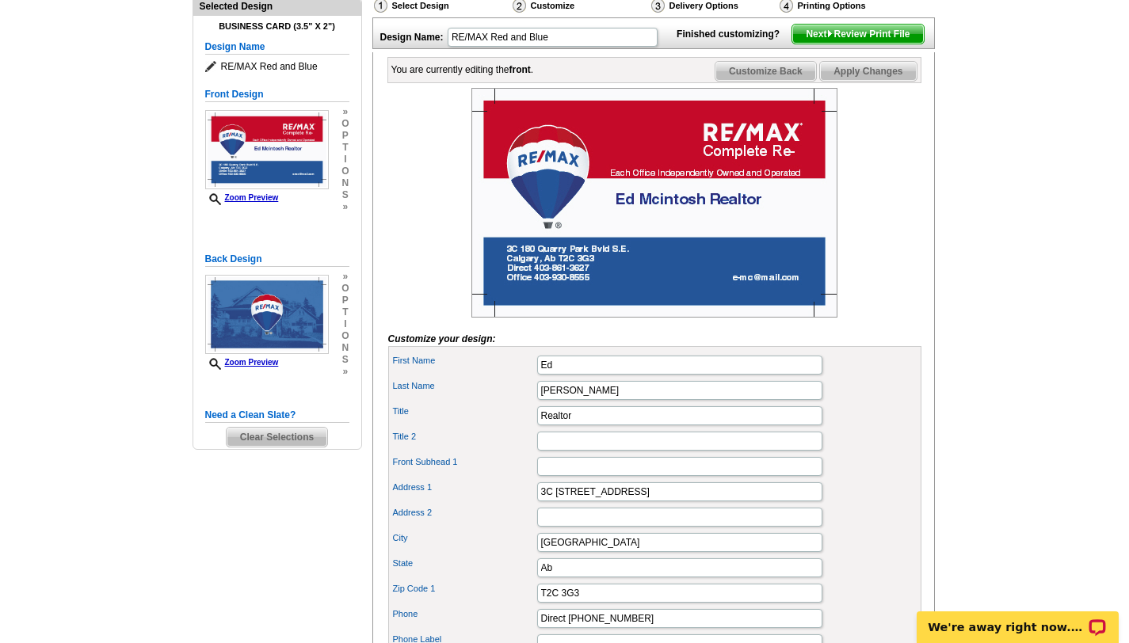
scroll to position [187, 0]
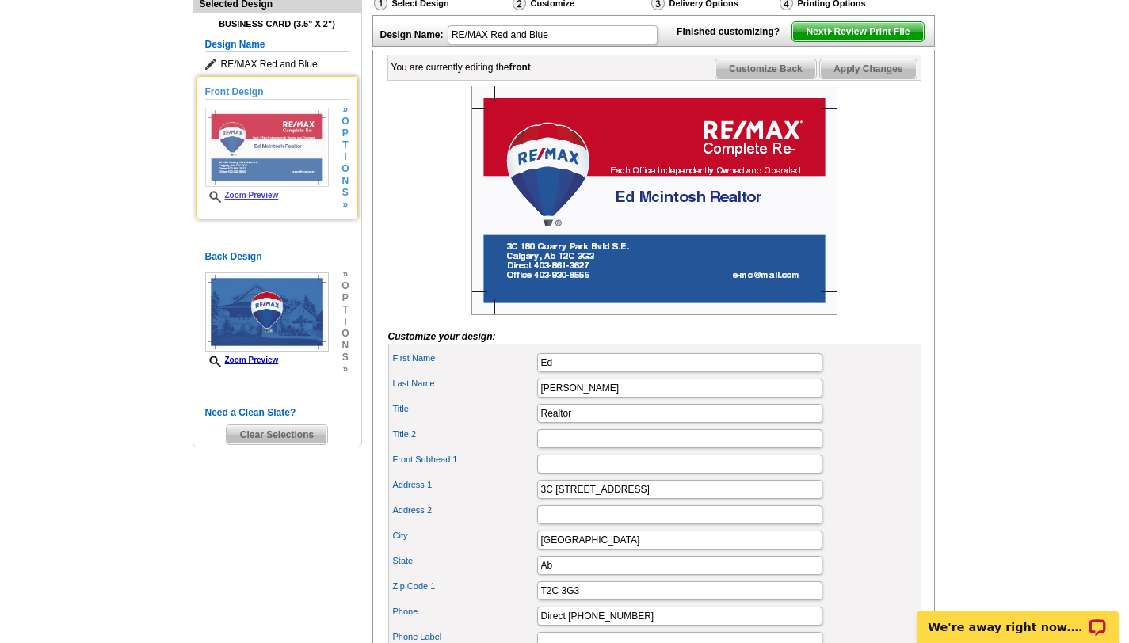
click at [343, 143] on span "t" at bounding box center [345, 145] width 7 height 12
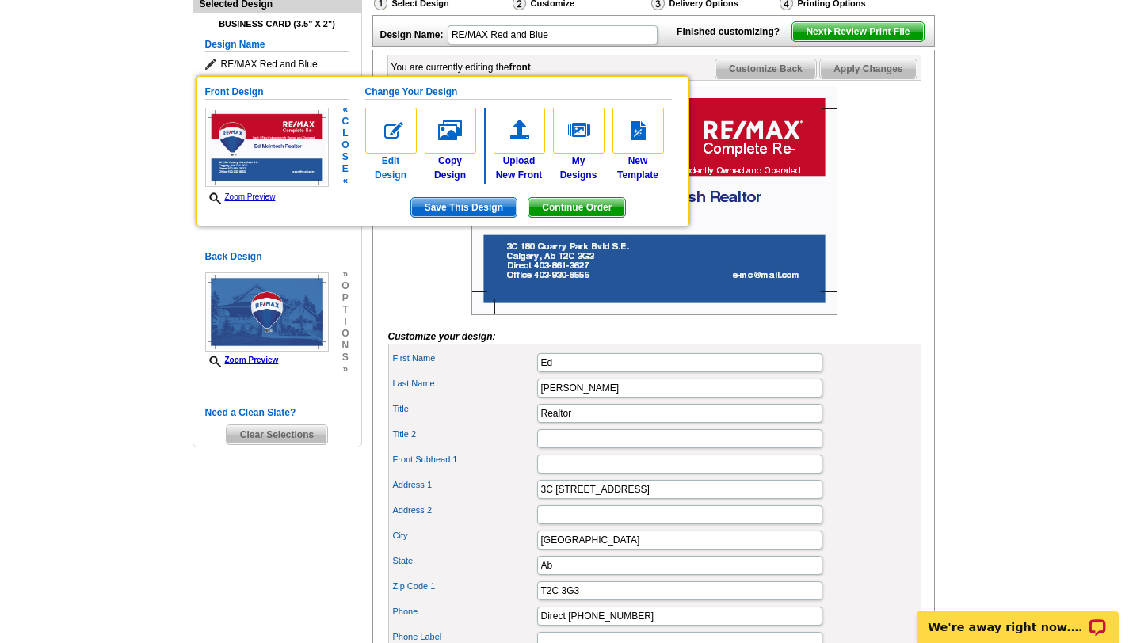
click at [387, 142] on img at bounding box center [391, 131] width 52 height 46
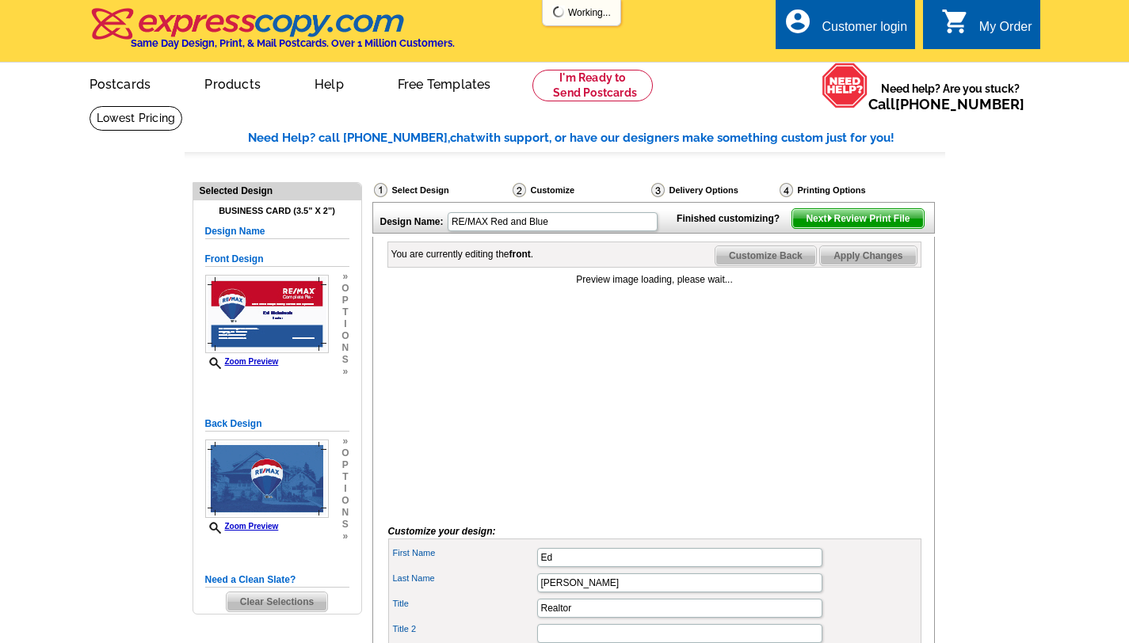
click at [766, 197] on div "Delivery Options" at bounding box center [714, 190] width 128 height 16
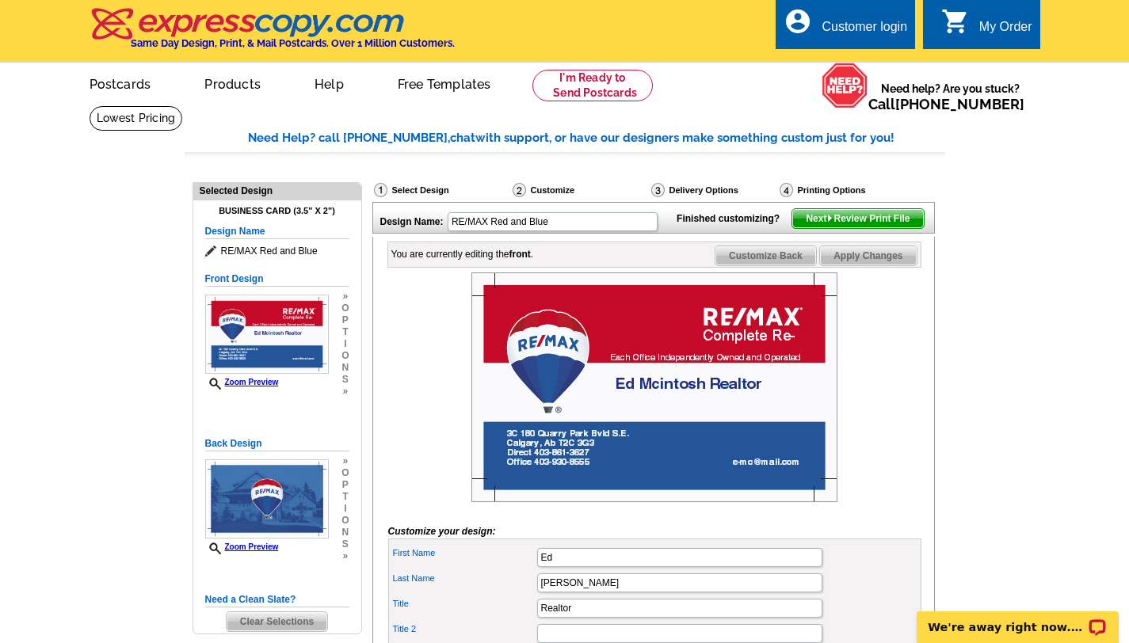
click at [776, 383] on img at bounding box center [654, 388] width 366 height 230
click at [777, 387] on img at bounding box center [654, 388] width 366 height 230
click at [738, 344] on img at bounding box center [654, 388] width 366 height 230
click at [738, 359] on img at bounding box center [654, 388] width 366 height 230
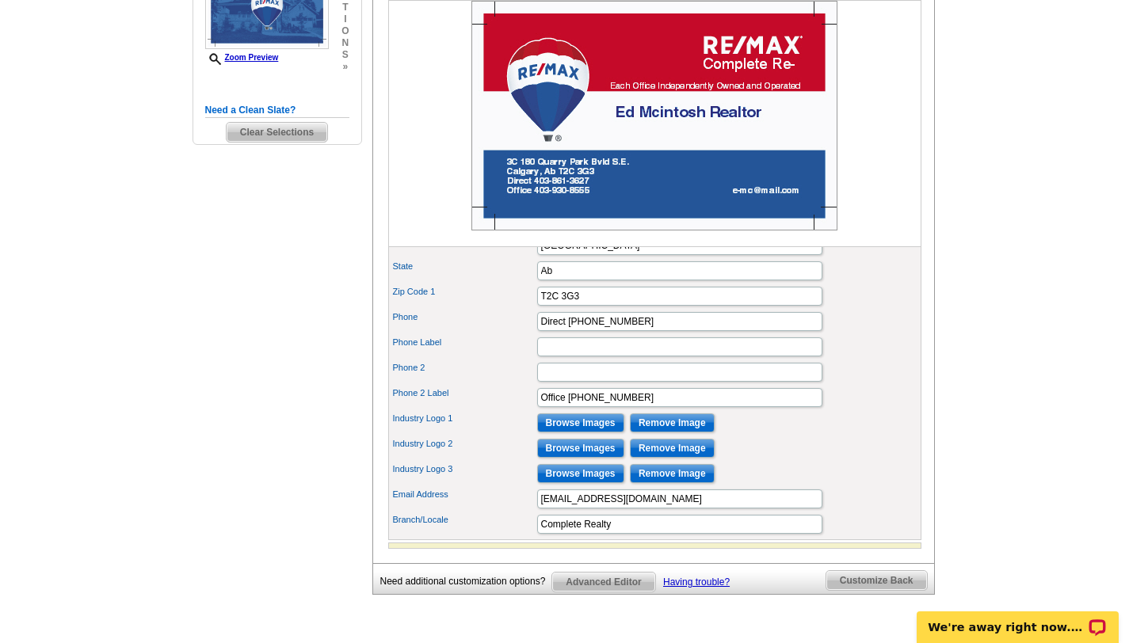
scroll to position [491, 0]
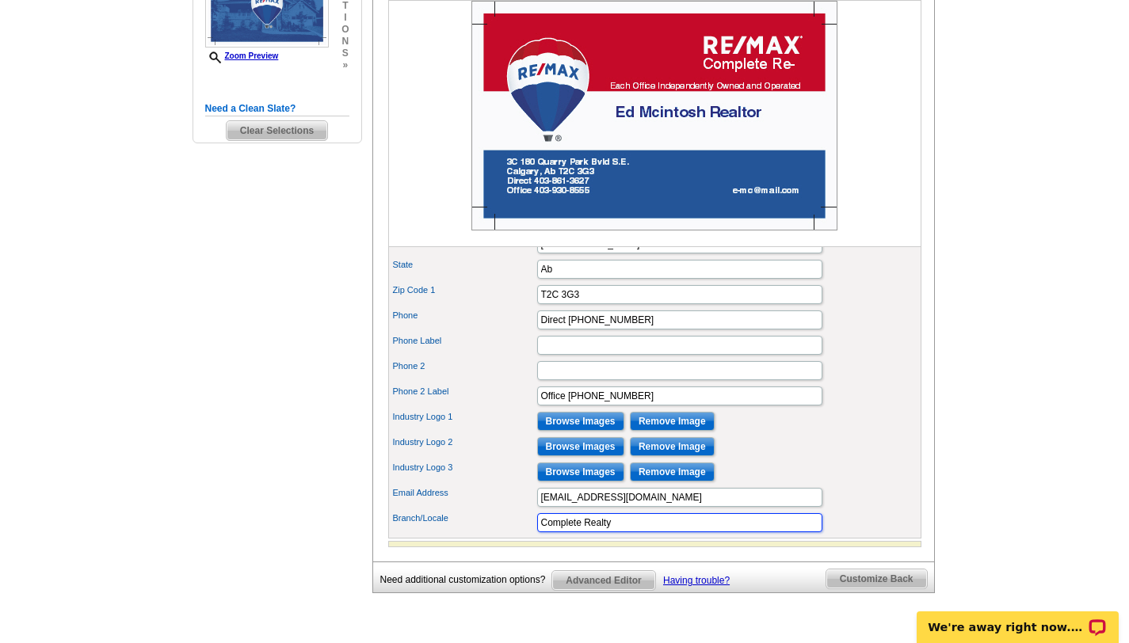
drag, startPoint x: 622, startPoint y: 547, endPoint x: 532, endPoint y: 552, distance: 89.7
click at [532, 536] on div "Branch/Locale Complete Realty" at bounding box center [654, 522] width 527 height 25
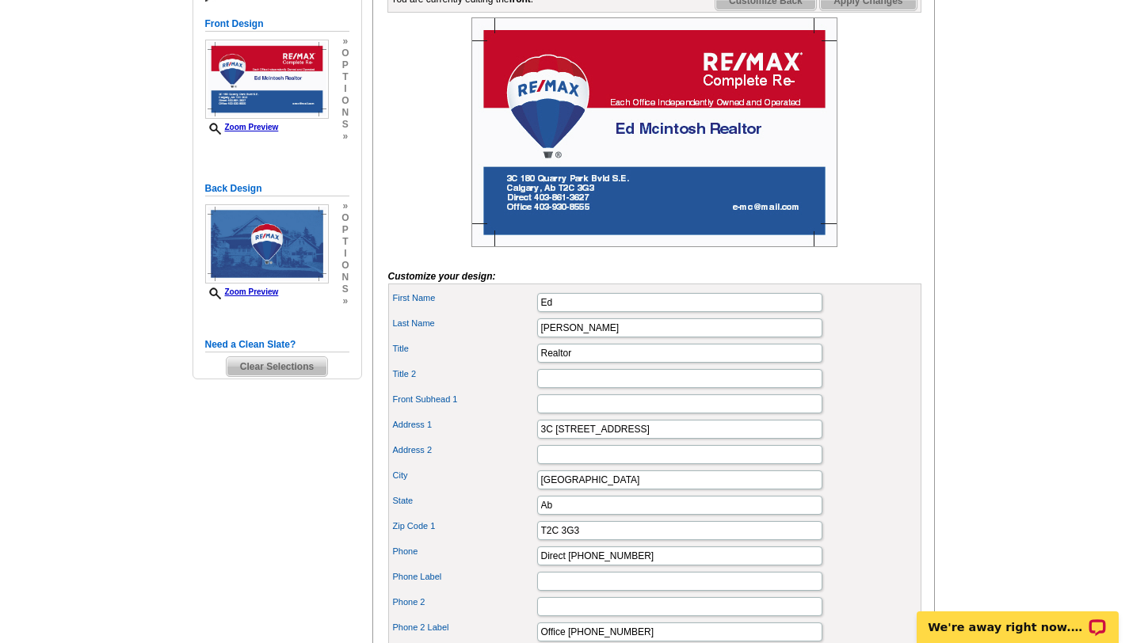
scroll to position [258, 0]
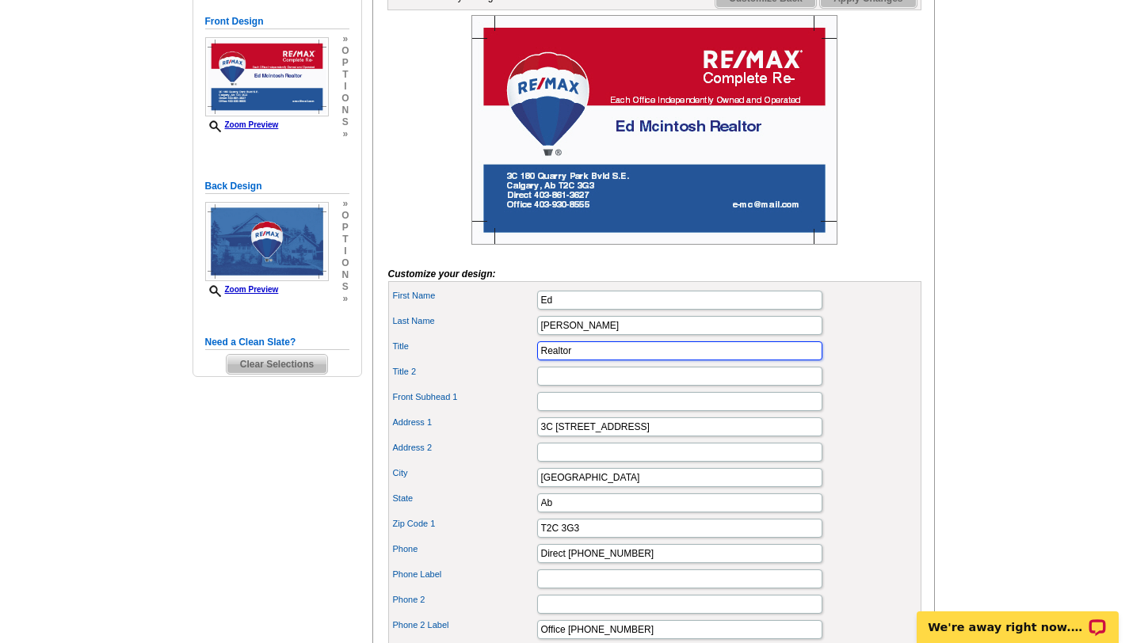
drag, startPoint x: 577, startPoint y: 374, endPoint x: 536, endPoint y: 385, distance: 41.9
click at [537, 361] on input "Realtor" at bounding box center [679, 351] width 285 height 19
click at [570, 361] on input "Realtor" at bounding box center [679, 351] width 285 height 19
type input "R"
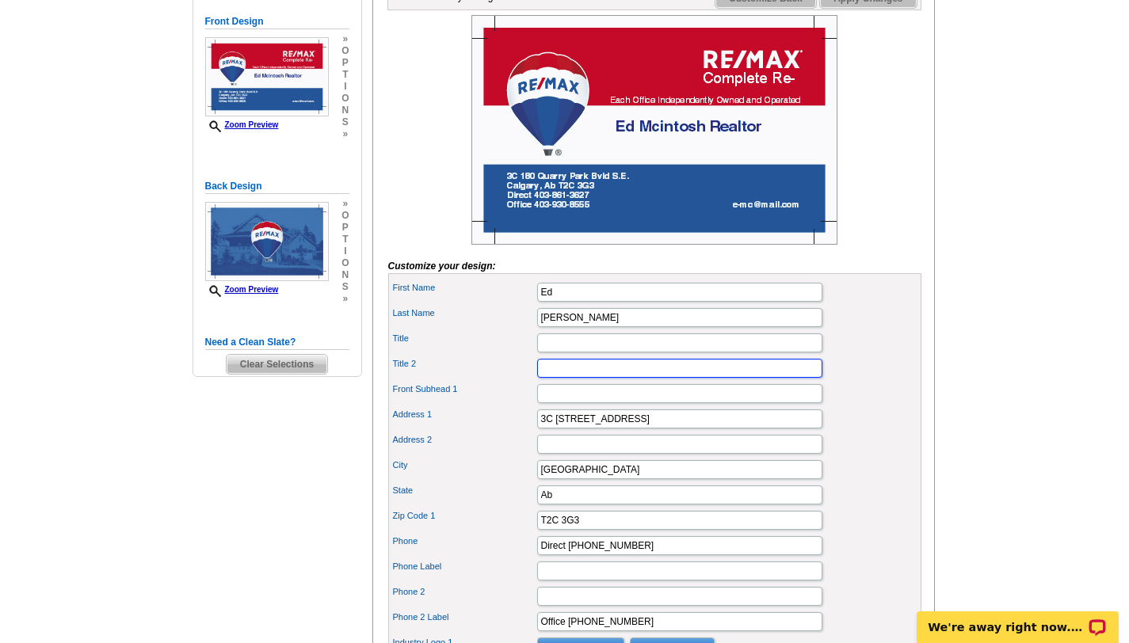
click at [544, 408] on div "First Name Ed Last Name [PERSON_NAME] Title Title 2 Front Subhead 1 City Ab" at bounding box center [654, 518] width 533 height 491
type input "Realtor"
click at [482, 371] on label "Title 2" at bounding box center [464, 363] width 143 height 13
click at [537, 378] on input "Realtor" at bounding box center [679, 368] width 285 height 19
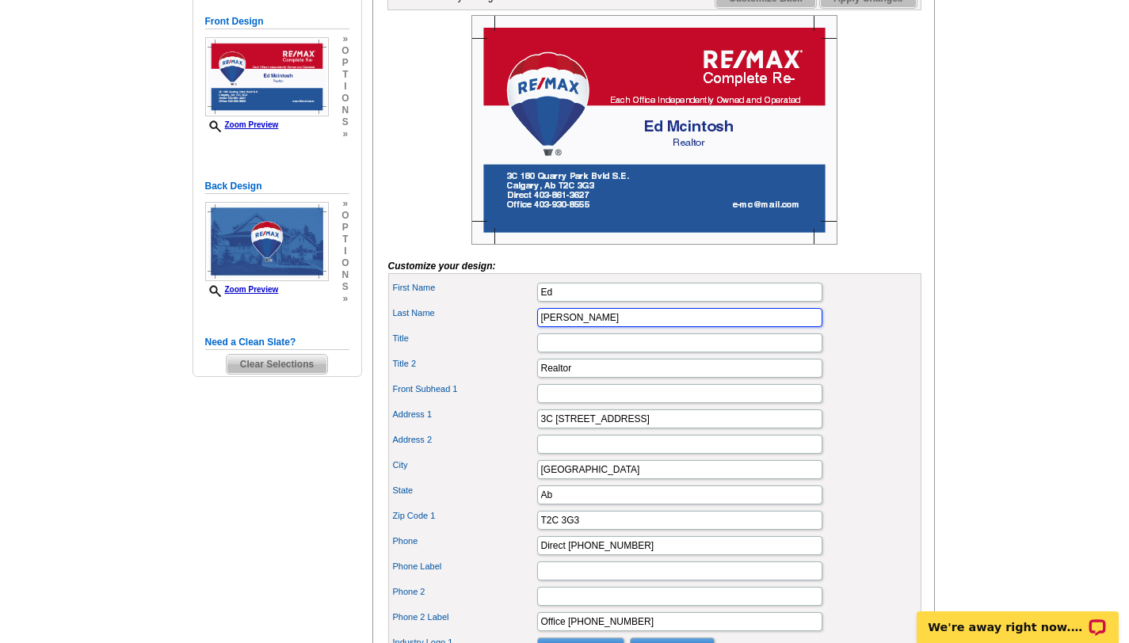
click at [556, 327] on input "[PERSON_NAME]" at bounding box center [679, 317] width 285 height 19
type input "[PERSON_NAME]"
click at [467, 371] on label "Title 2" at bounding box center [464, 363] width 143 height 13
click at [537, 378] on input "Realtor" at bounding box center [679, 368] width 285 height 19
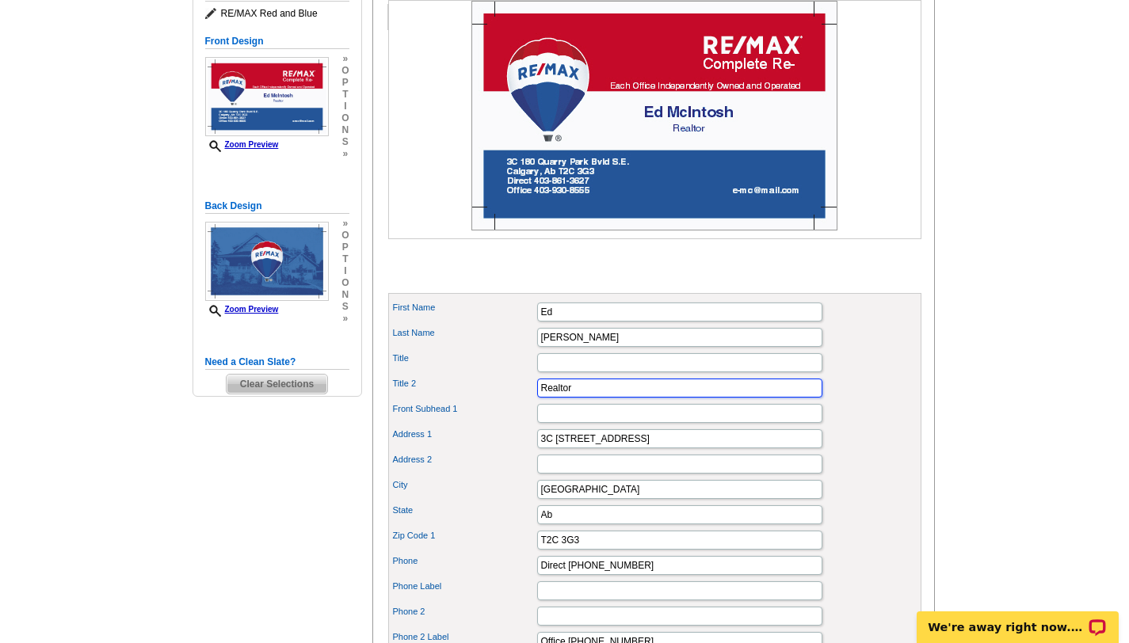
scroll to position [188, 0]
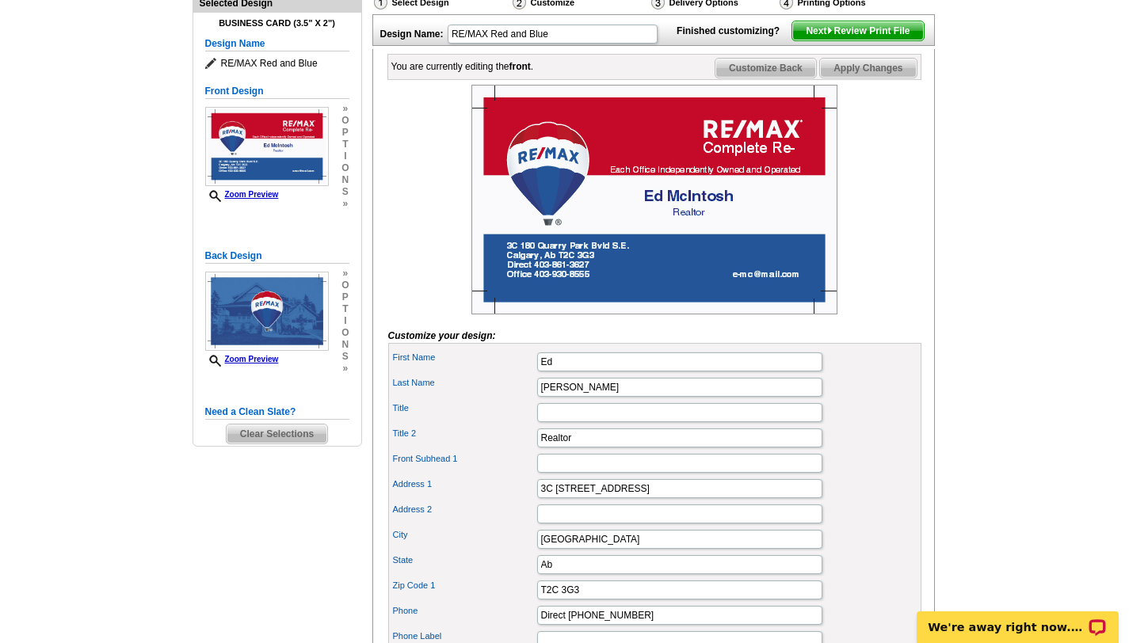
click at [734, 190] on img at bounding box center [654, 200] width 366 height 230
click at [825, 122] on img at bounding box center [654, 200] width 366 height 230
click at [773, 194] on img at bounding box center [654, 200] width 366 height 230
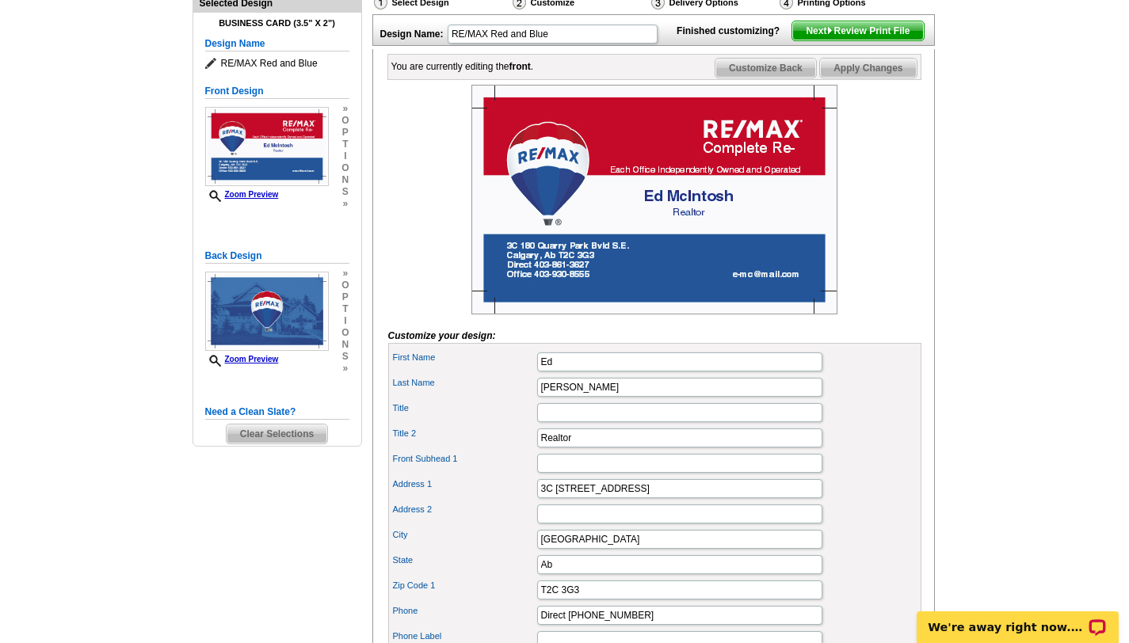
click at [780, 167] on img at bounding box center [654, 200] width 366 height 230
click at [765, 151] on img at bounding box center [654, 200] width 366 height 230
click at [761, 151] on img at bounding box center [654, 200] width 366 height 230
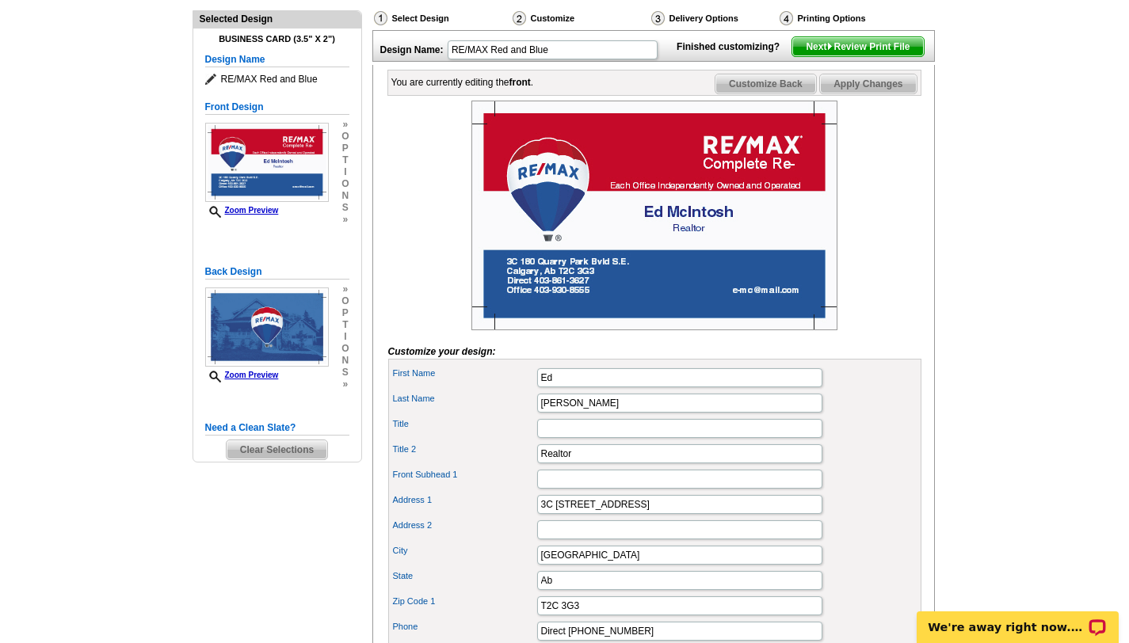
scroll to position [176, 0]
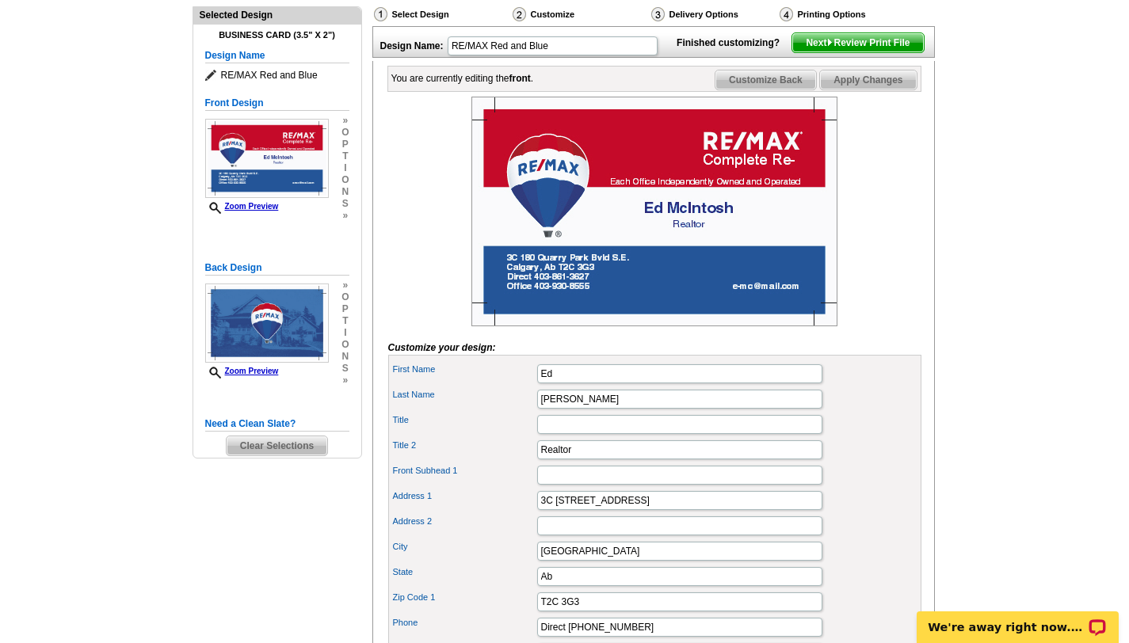
click at [719, 171] on img at bounding box center [654, 212] width 366 height 230
drag, startPoint x: 719, startPoint y: 170, endPoint x: 742, endPoint y: 212, distance: 48.9
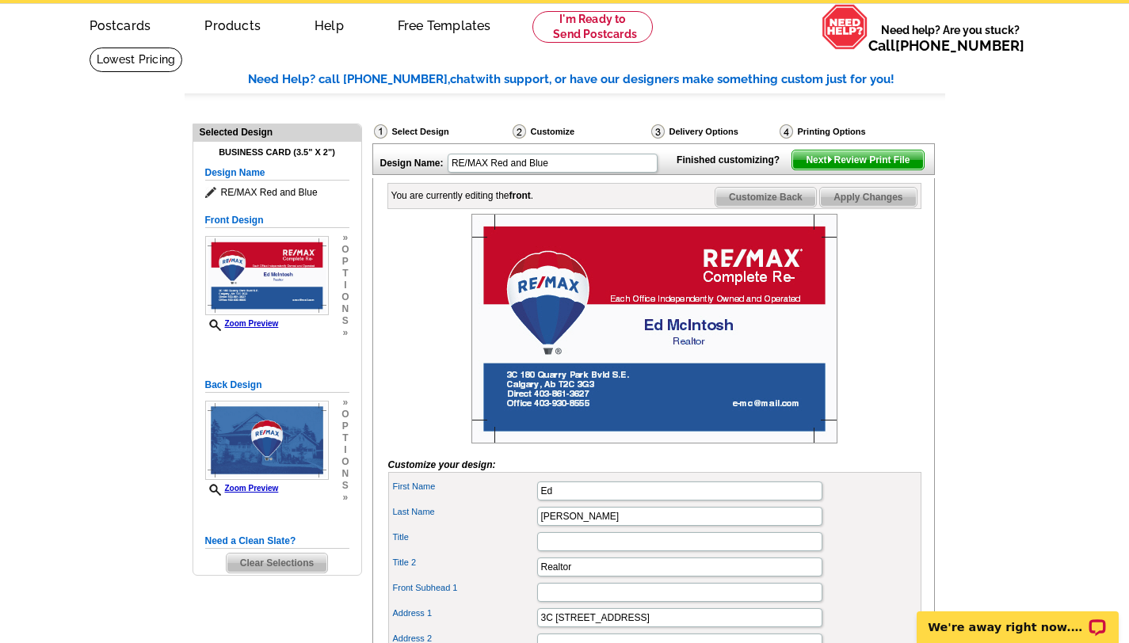
scroll to position [0, 0]
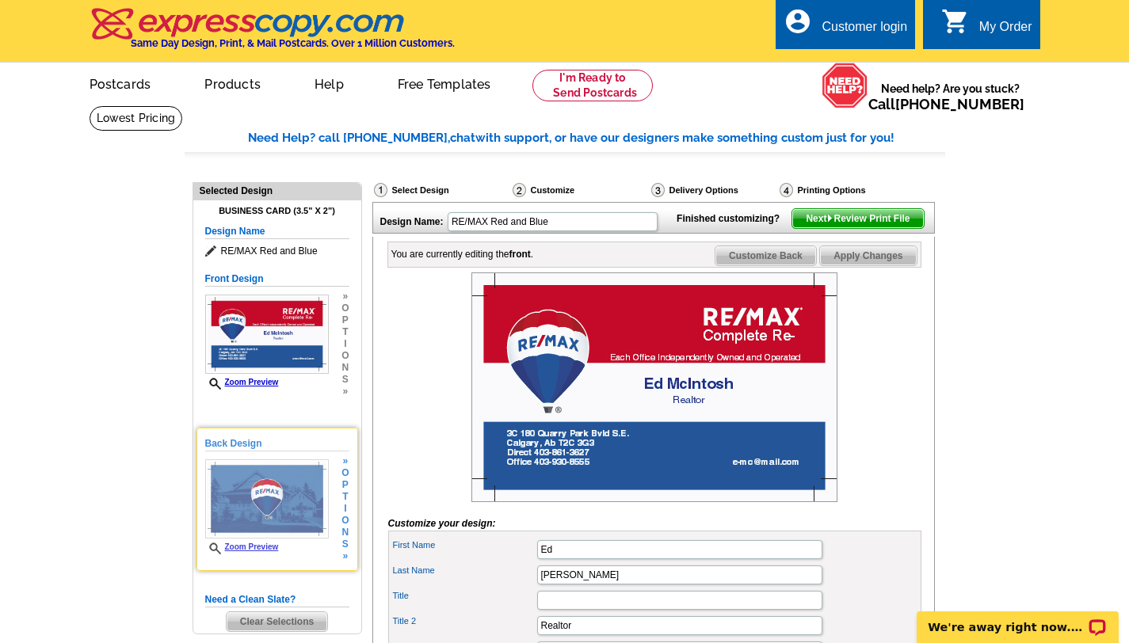
click at [270, 506] on img at bounding box center [267, 499] width 124 height 79
